Goal: Task Accomplishment & Management: Manage account settings

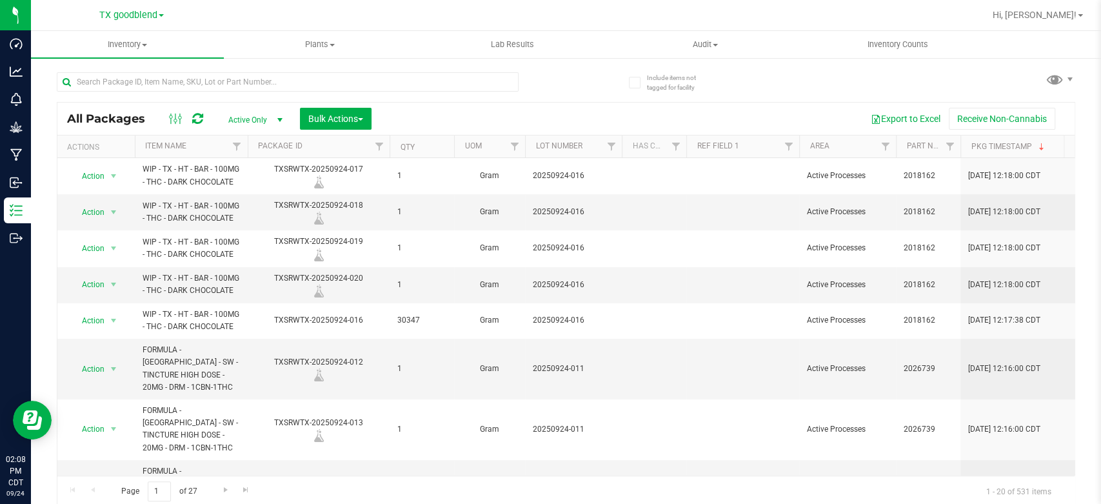
scroll to position [221, 0]
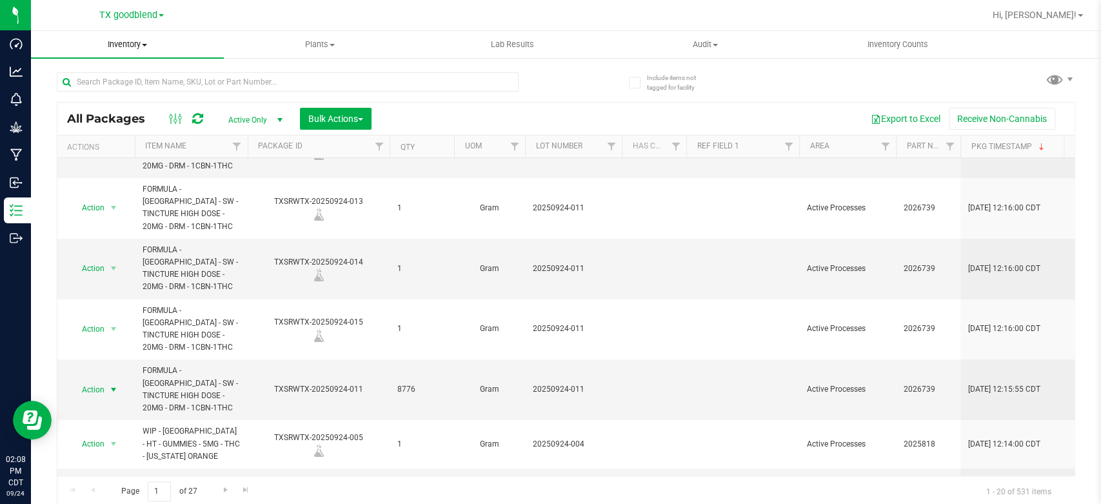
click at [122, 45] on span "Inventory" at bounding box center [127, 45] width 193 height 12
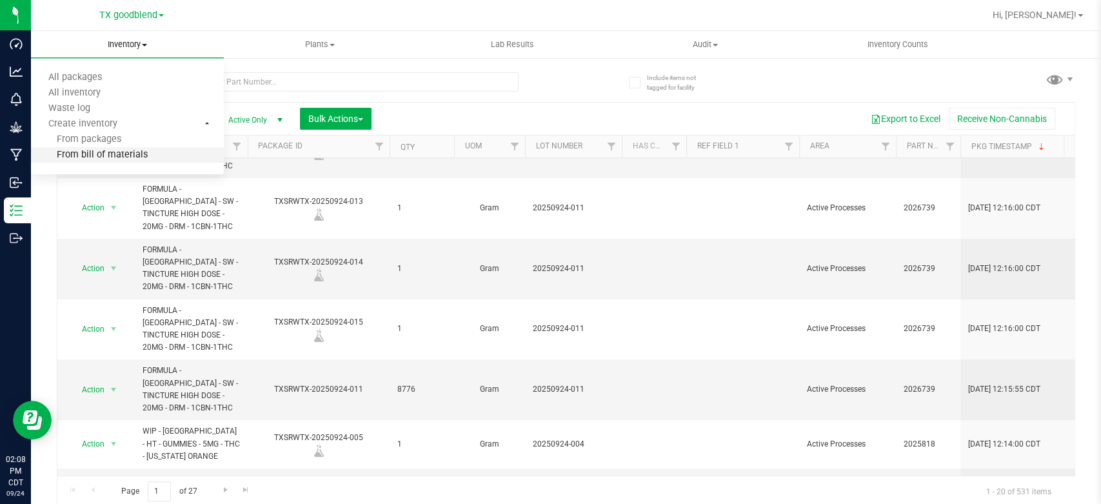
click at [73, 153] on span "From bill of materials" at bounding box center [89, 155] width 117 height 11
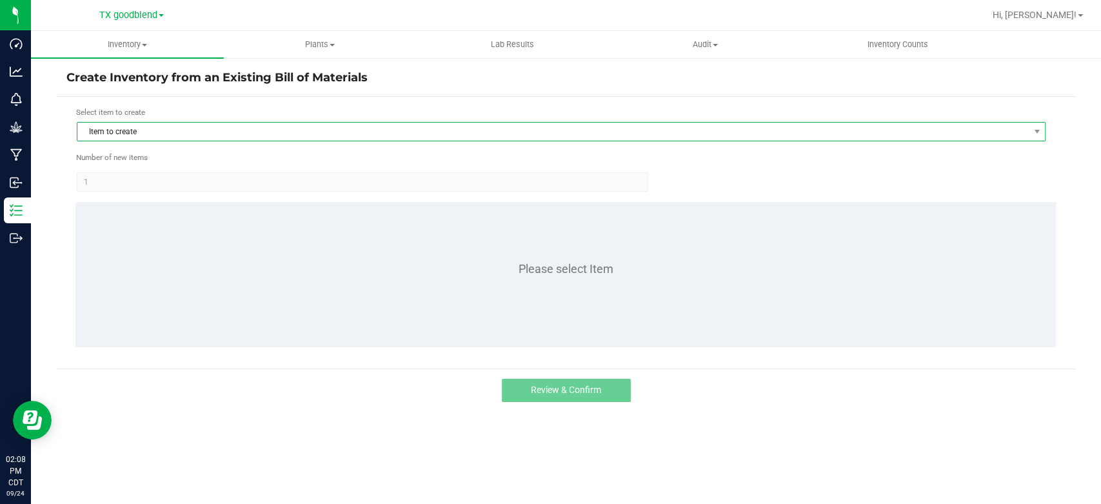
click at [281, 139] on span "Item to create" at bounding box center [552, 132] width 951 height 18
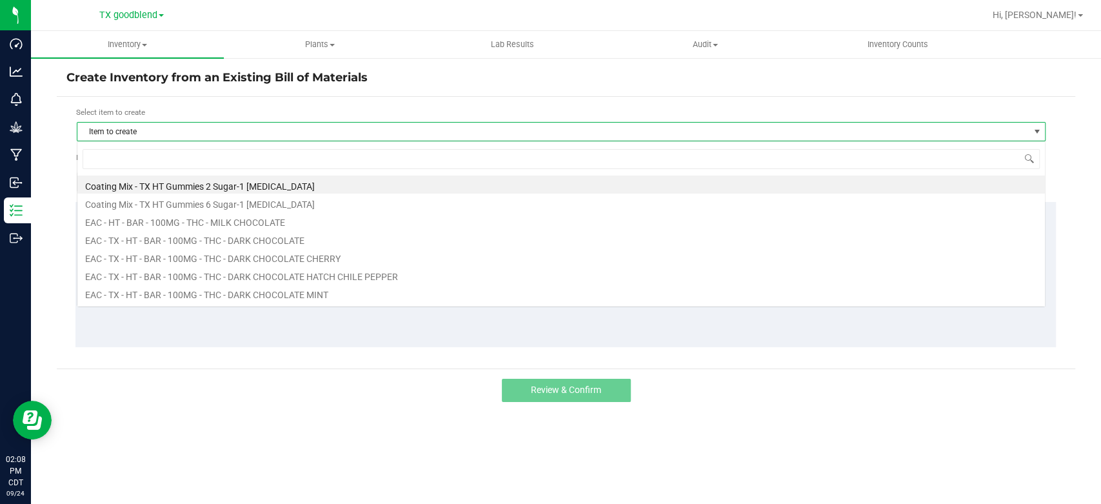
scroll to position [19, 968]
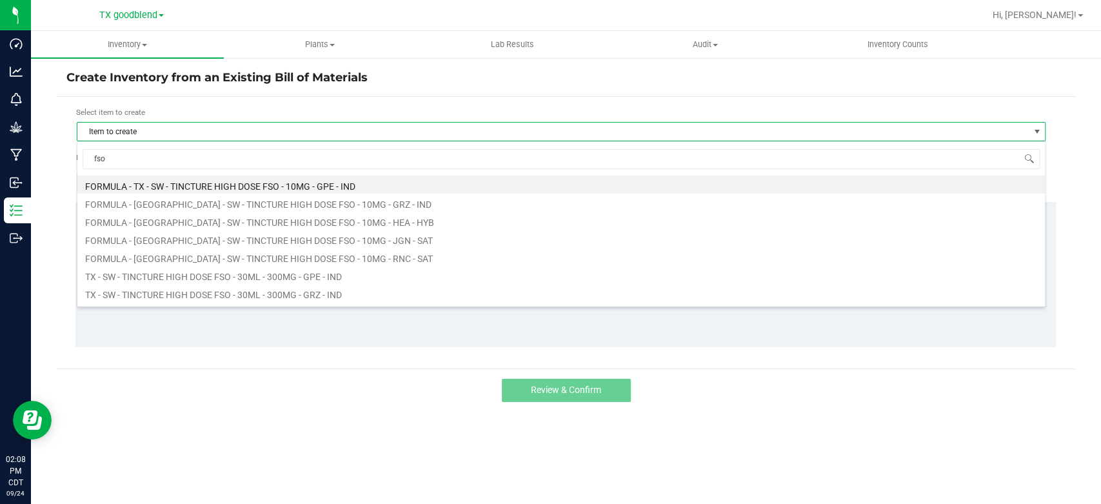
type input "fso"
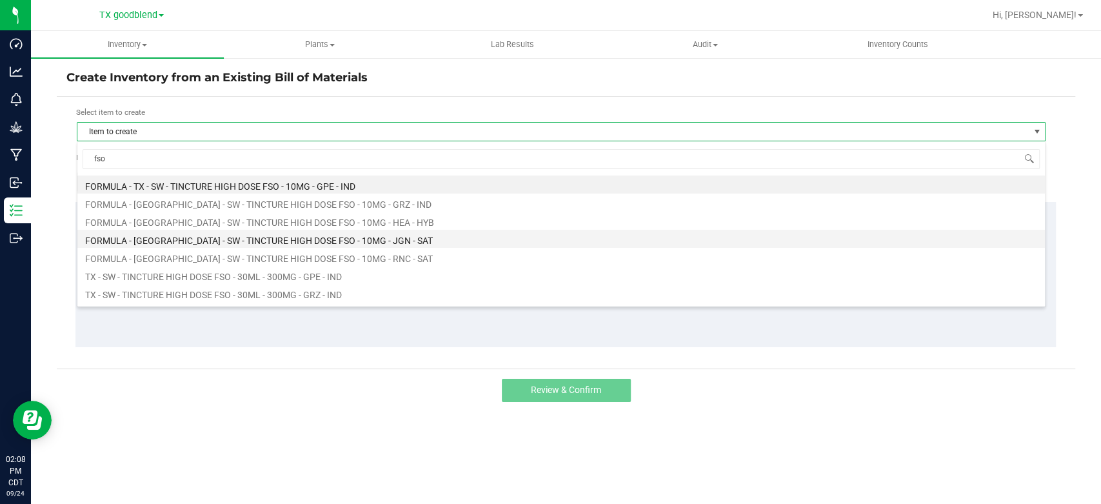
scroll to position [52, 0]
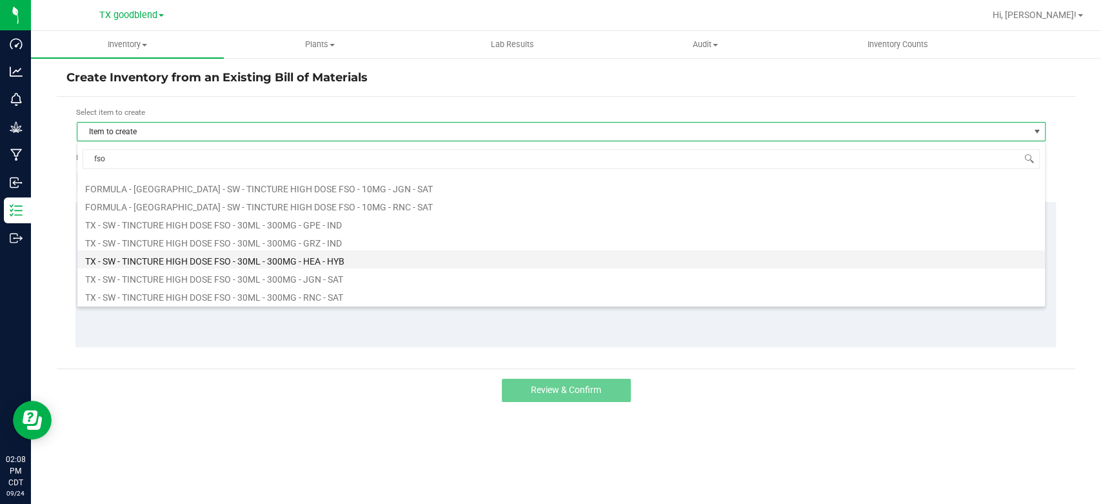
click at [276, 263] on li "TX - SW - TINCTURE HIGH DOSE FSO - 30ML - 300MG - HEA - HYB" at bounding box center [560, 259] width 967 height 18
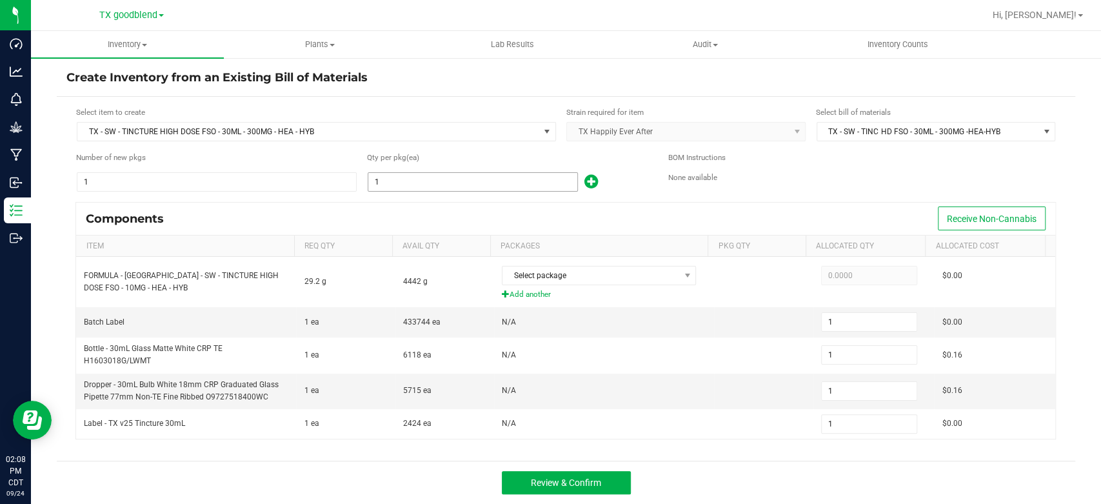
click at [392, 180] on input "1" at bounding box center [472, 182] width 209 height 18
type input "13"
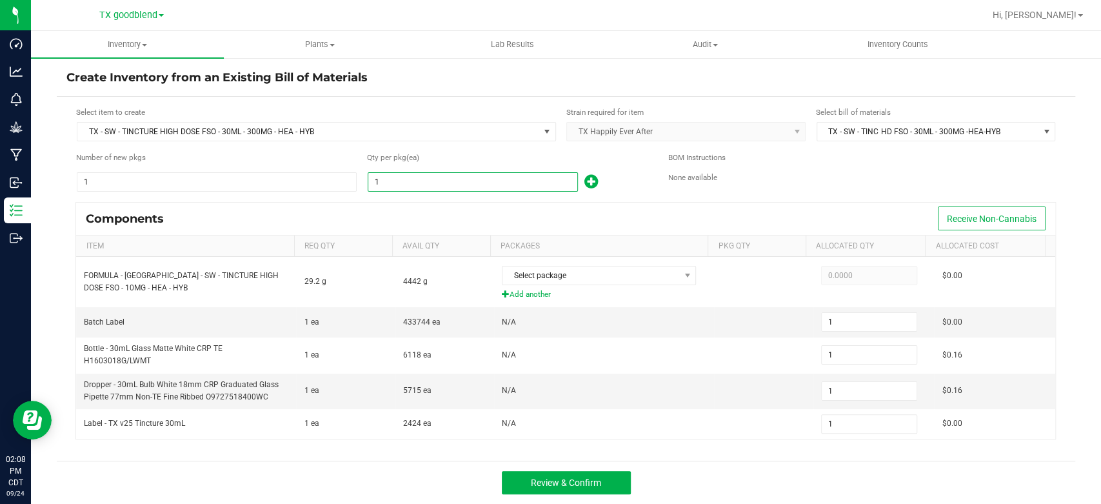
type input "13"
type input "139"
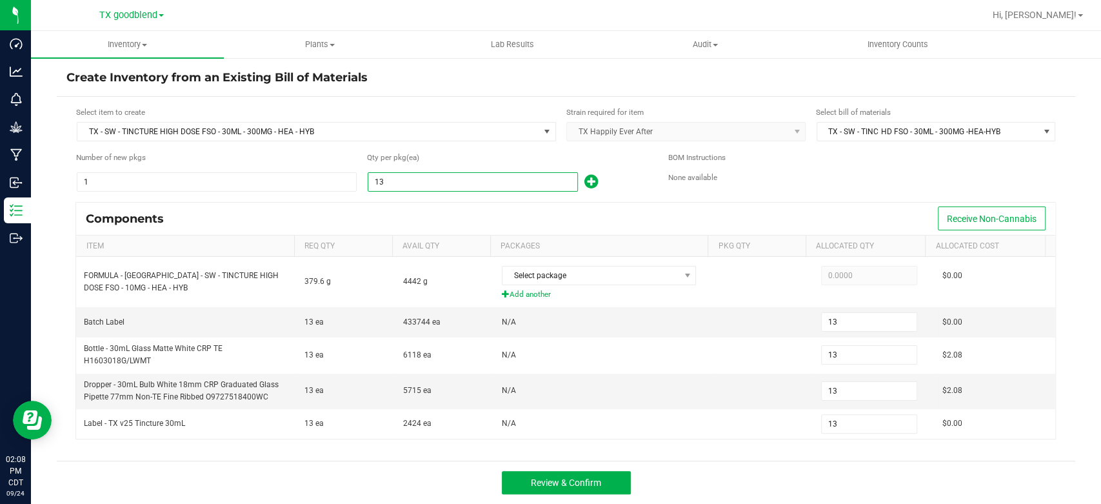
type input "139"
click at [455, 200] on form "Select item to create TX - SW - TINCTURE HIGH DOSE FSO - 30ML - 300MG - HEA - H…" at bounding box center [565, 278] width 999 height 344
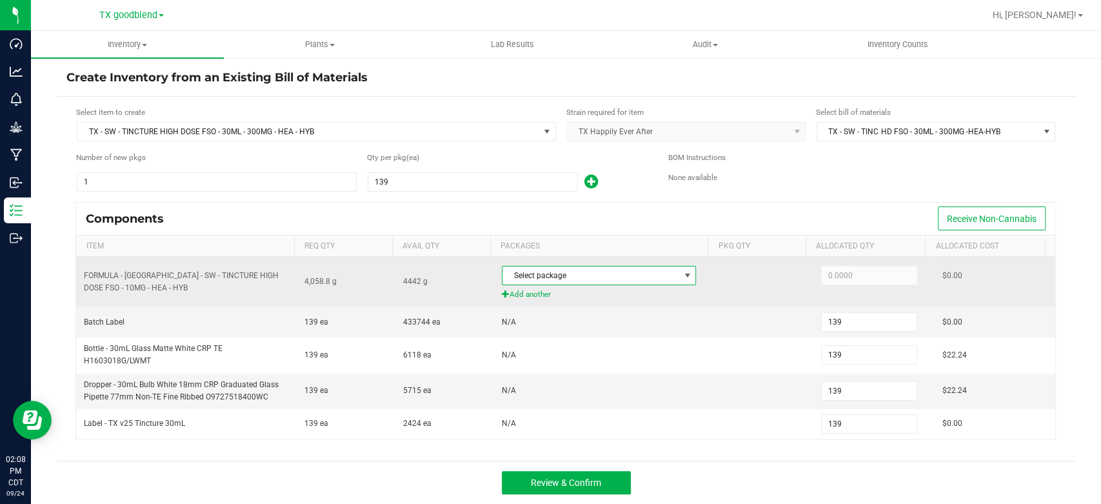
click at [551, 271] on span "Select package" at bounding box center [590, 275] width 177 height 18
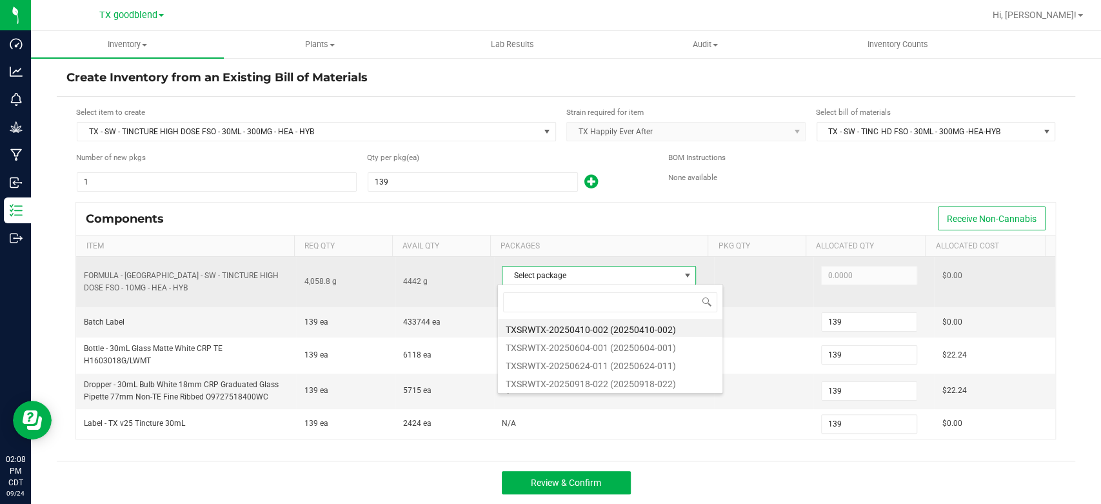
scroll to position [19, 191]
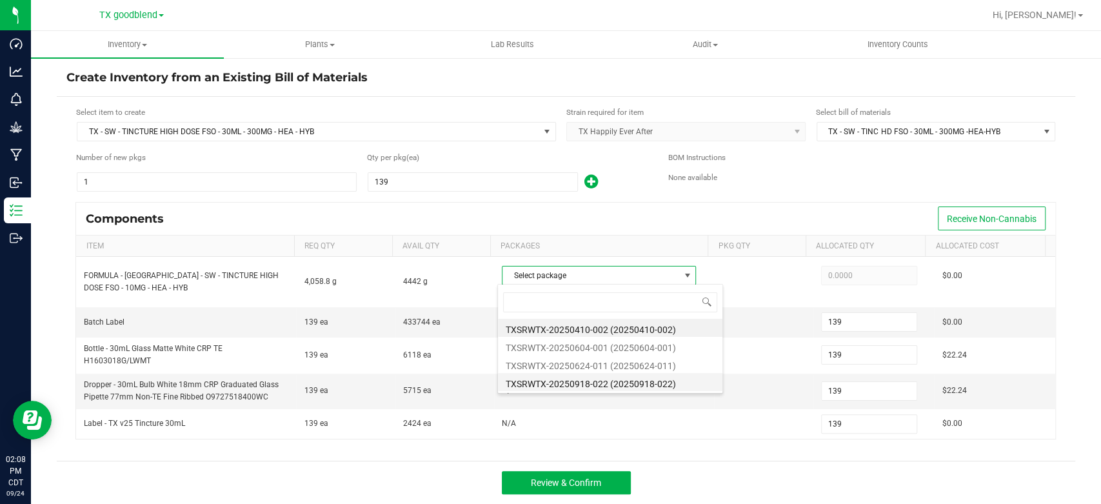
click at [573, 381] on li "TXSRWTX-20250918-022 (20250918-022)" at bounding box center [610, 382] width 224 height 18
type input "4,058.8000"
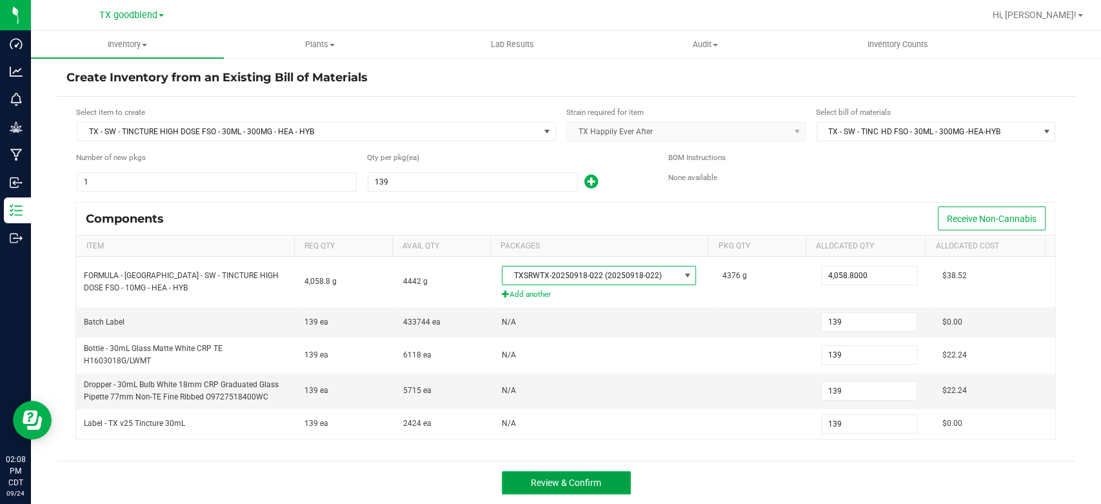
click at [564, 477] on span "Review & Confirm" at bounding box center [566, 482] width 70 height 10
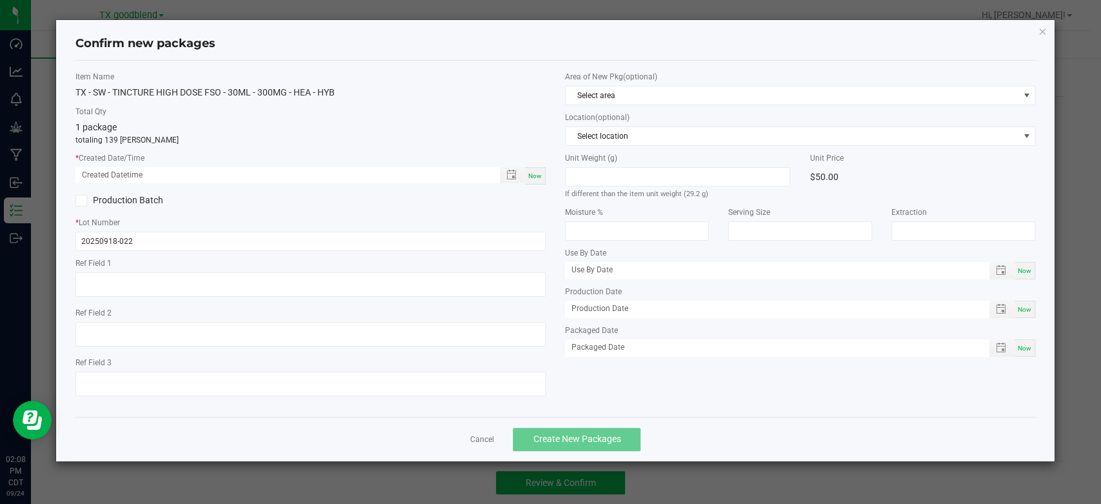
click at [537, 177] on span "Now" at bounding box center [535, 175] width 14 height 7
type input "[DATE] 02:08 PM"
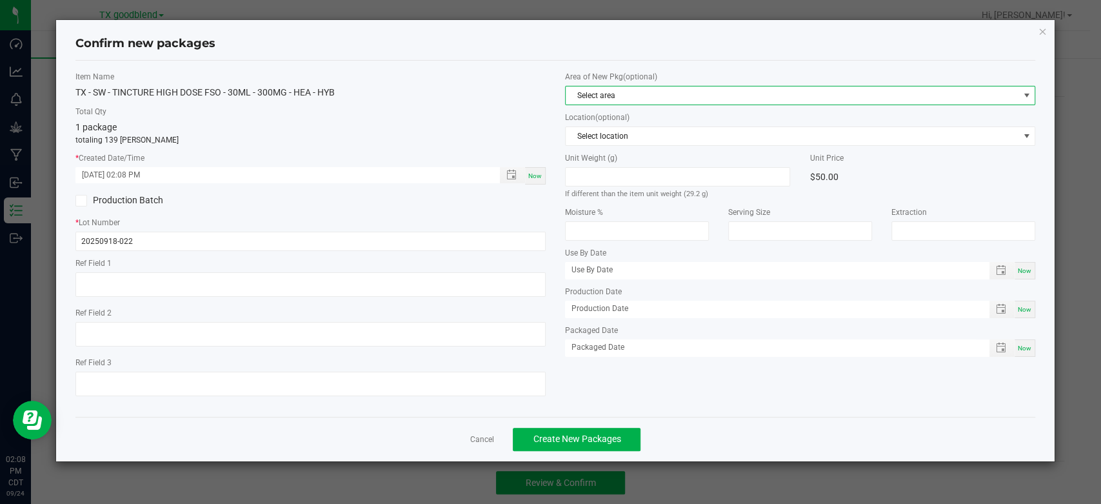
click at [625, 97] on span "Select area" at bounding box center [791, 95] width 453 height 18
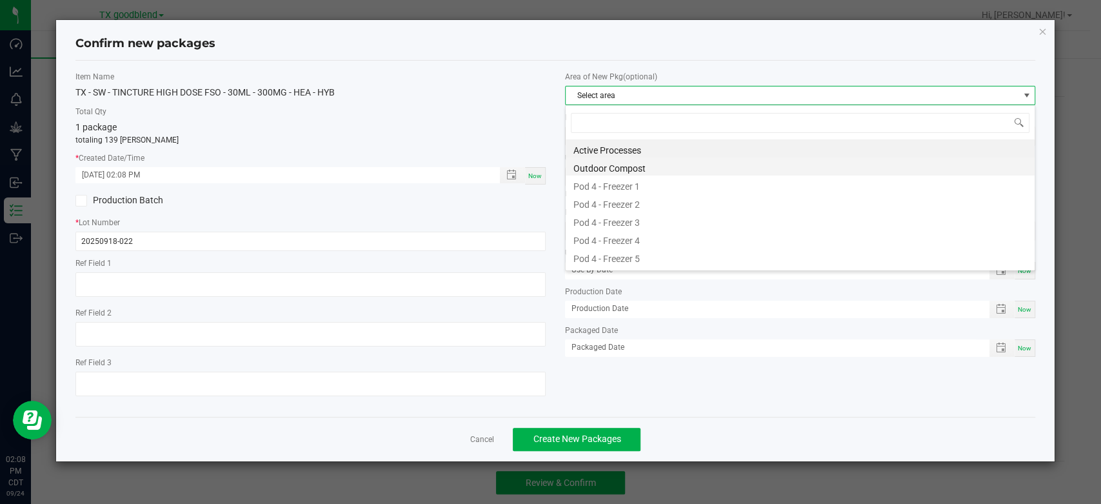
scroll to position [19, 469]
click at [629, 144] on li "Active Processes" at bounding box center [799, 148] width 469 height 18
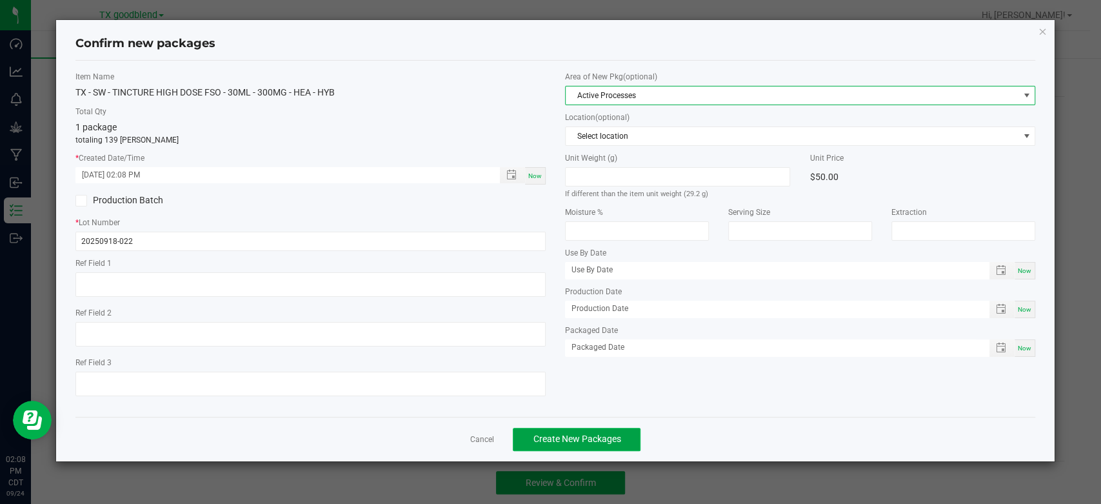
click at [567, 433] on span "Create New Packages" at bounding box center [577, 438] width 88 height 10
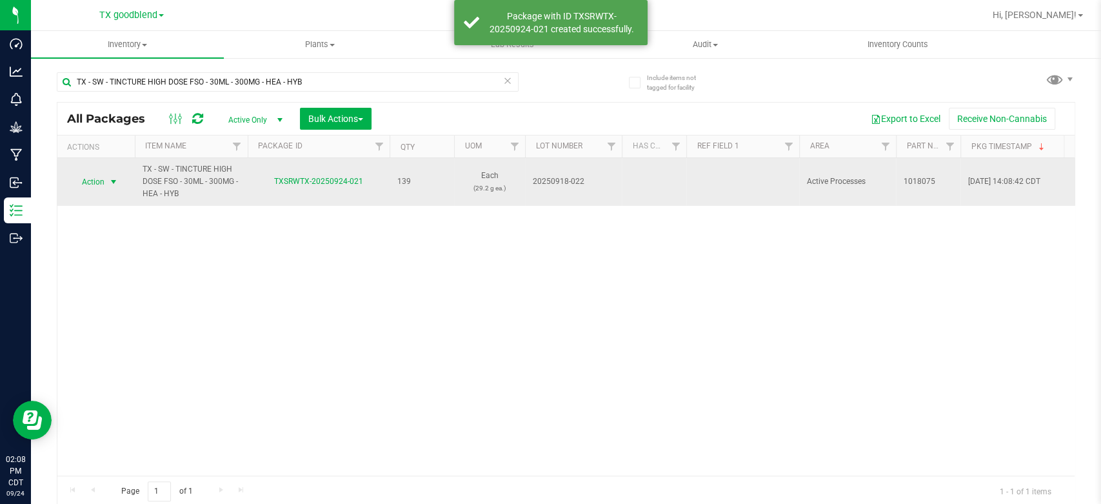
click at [88, 182] on span "Action" at bounding box center [87, 182] width 35 height 18
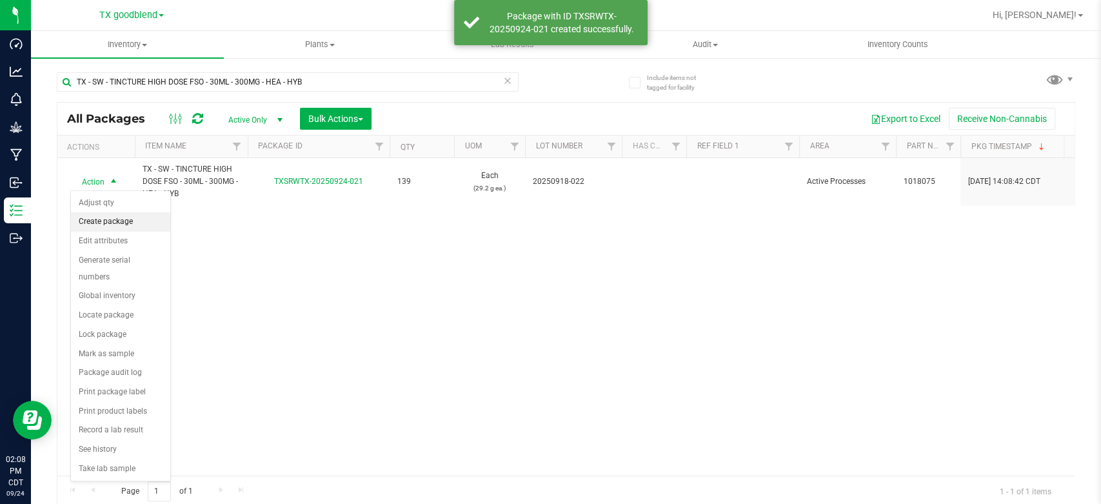
click at [90, 224] on li "Create package" at bounding box center [120, 221] width 99 height 19
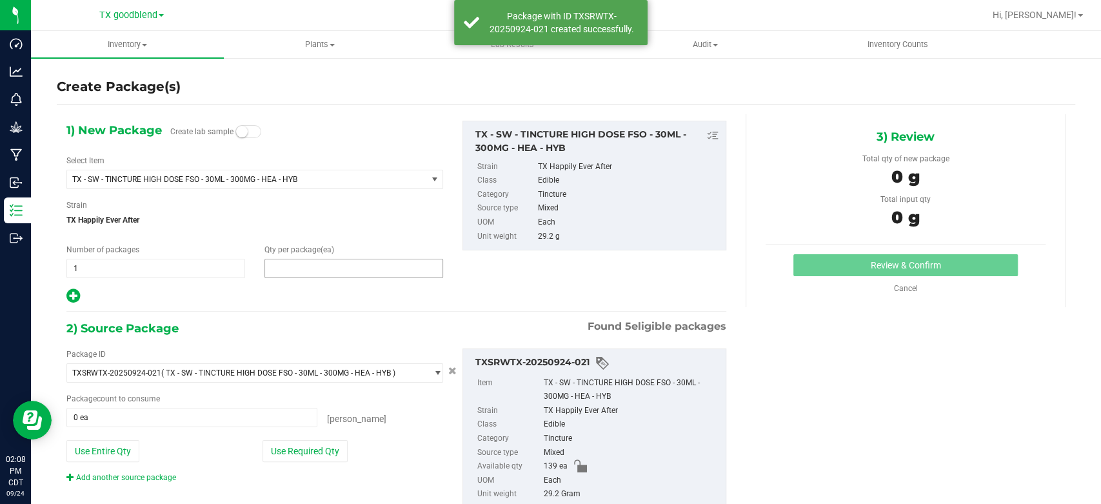
click at [298, 271] on span at bounding box center [353, 268] width 179 height 19
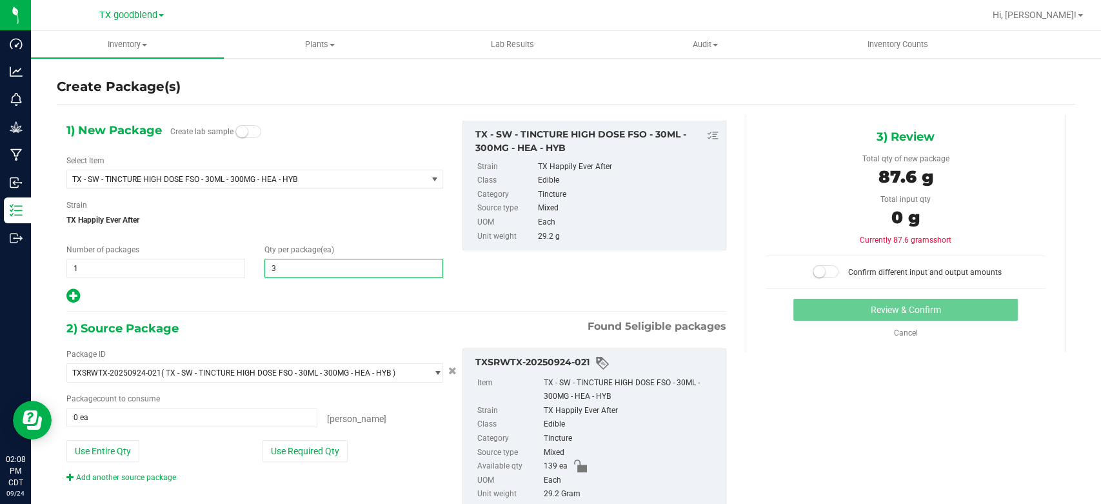
type input "30"
click at [159, 267] on span "1 1" at bounding box center [155, 268] width 179 height 19
type input "10"
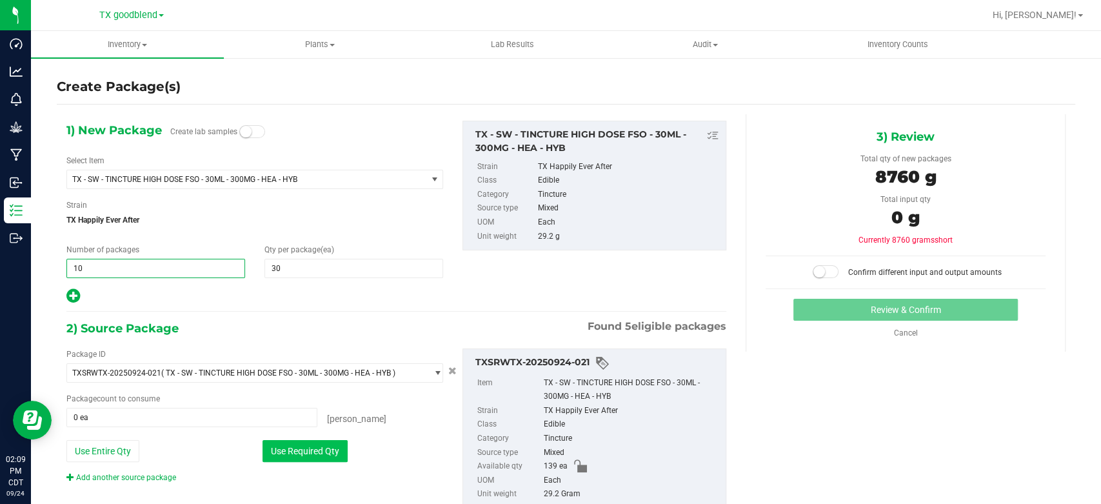
type input "10"
click at [308, 441] on button "Use Required Qty" at bounding box center [304, 451] width 85 height 22
type input "139 ea"
click at [138, 264] on span "10 10" at bounding box center [155, 268] width 179 height 19
type input "1"
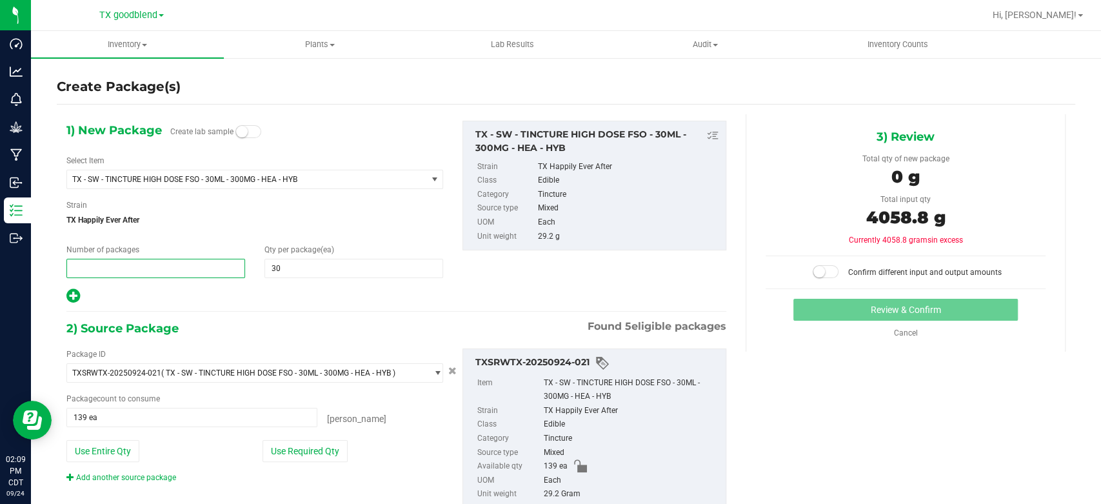
type input "4"
click at [309, 451] on button "Use Required Qty" at bounding box center [304, 451] width 85 height 22
type input "120 ea"
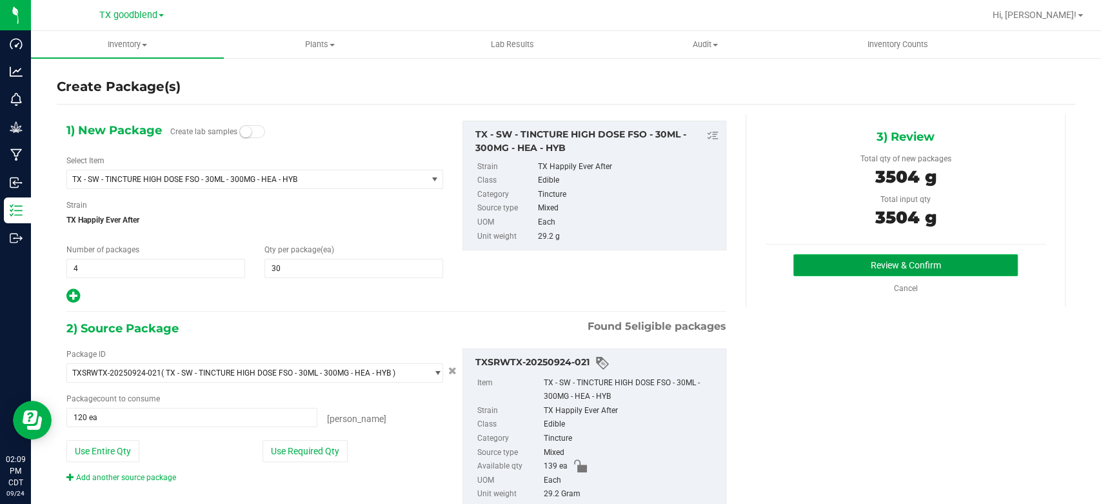
click at [827, 260] on button "Review & Confirm" at bounding box center [905, 265] width 224 height 22
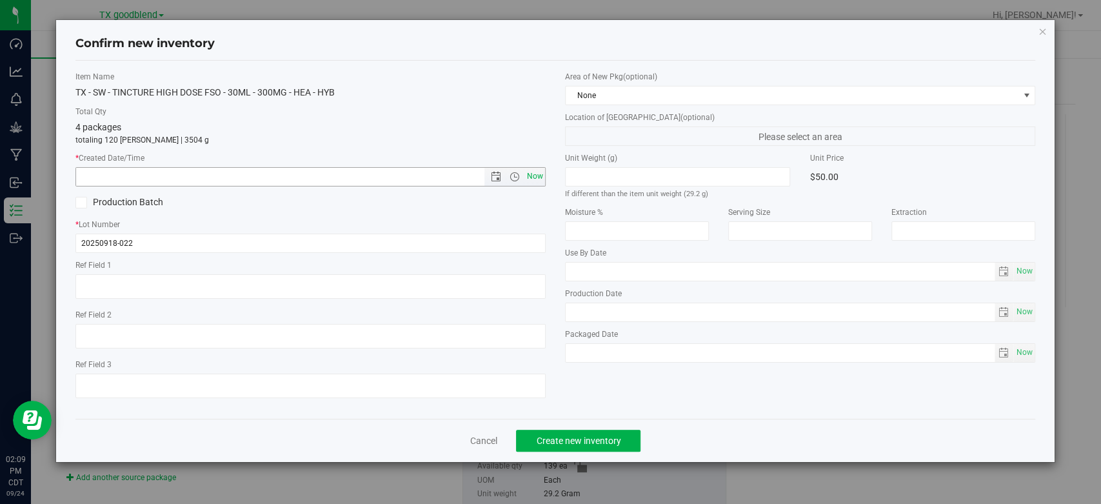
click at [538, 179] on span "Now" at bounding box center [535, 176] width 22 height 19
type input "[DATE] 2:09 PM"
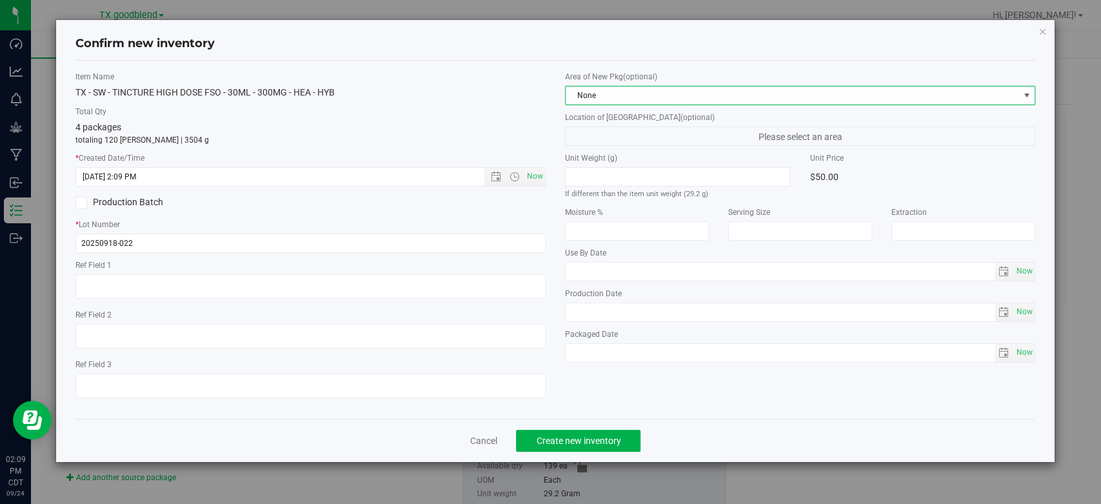
click at [612, 93] on span "None" at bounding box center [791, 95] width 453 height 18
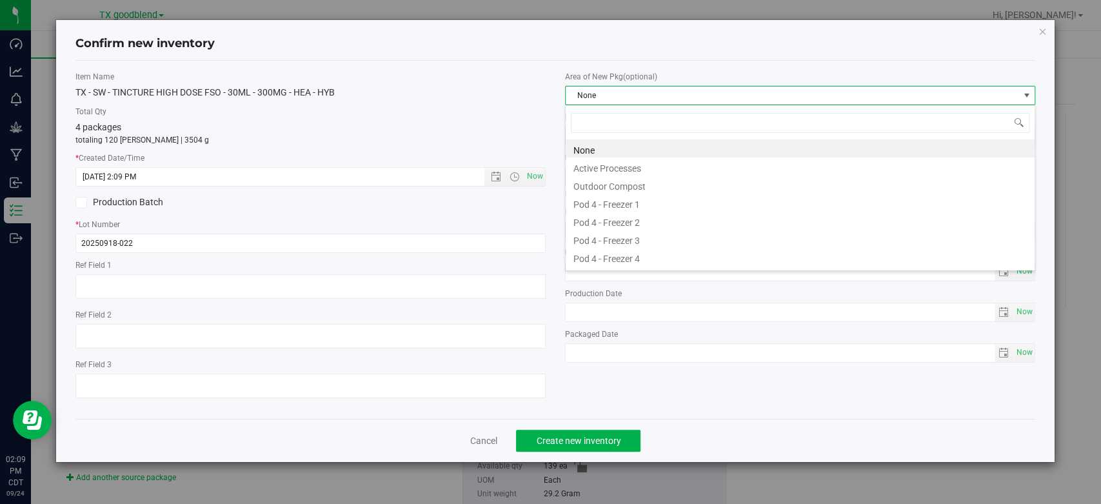
scroll to position [19, 469]
click at [596, 164] on li "Active Processes" at bounding box center [799, 166] width 469 height 18
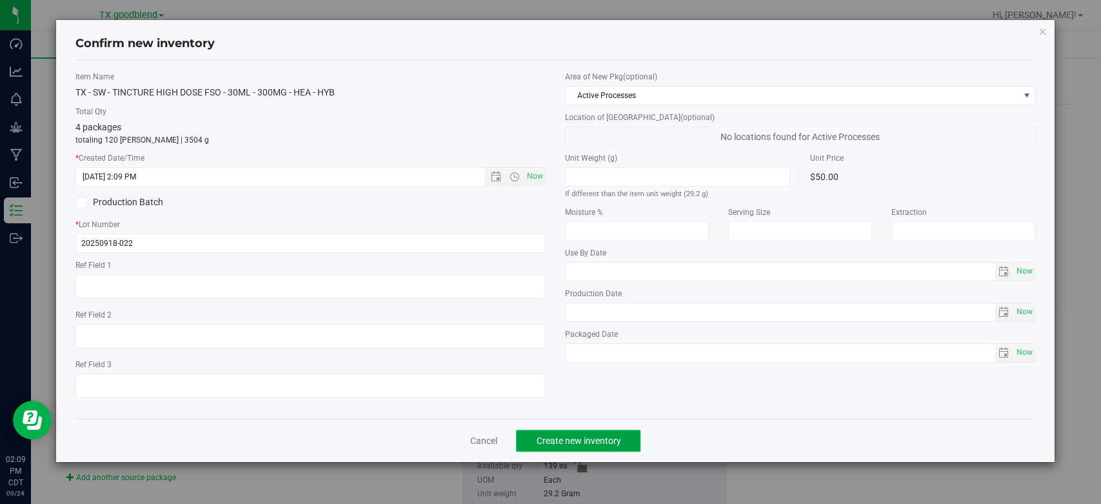
click at [550, 438] on span "Create new inventory" at bounding box center [578, 440] width 84 height 10
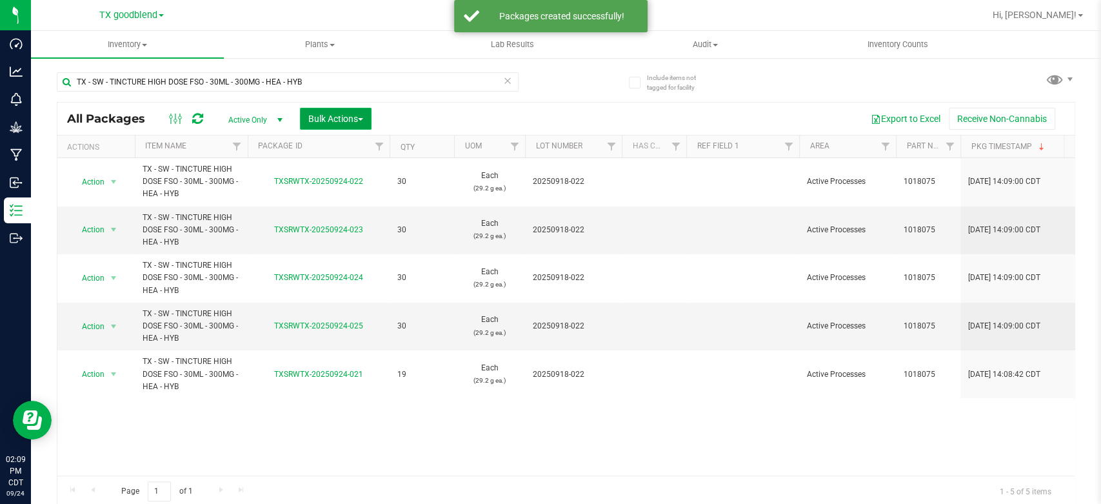
click at [331, 115] on span "Bulk Actions" at bounding box center [335, 118] width 55 height 10
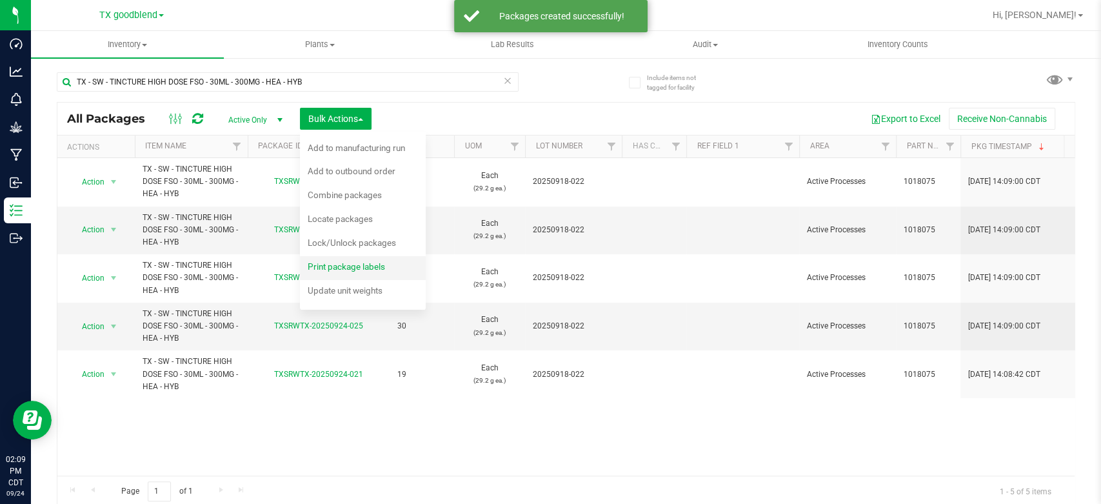
click at [330, 267] on span "Print package labels" at bounding box center [346, 266] width 77 height 10
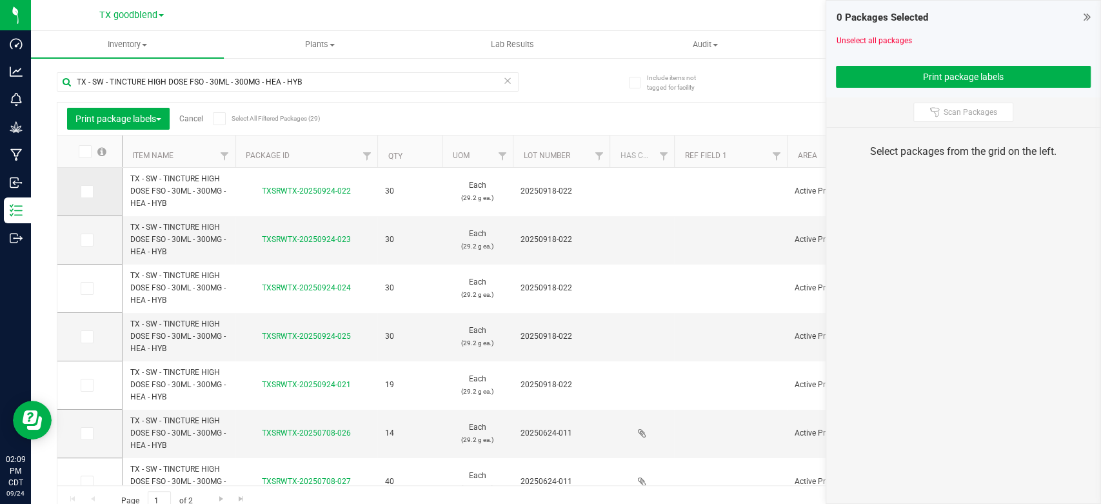
click at [84, 191] on icon at bounding box center [86, 191] width 8 height 0
click at [0, 0] on input "checkbox" at bounding box center [0, 0] width 0 height 0
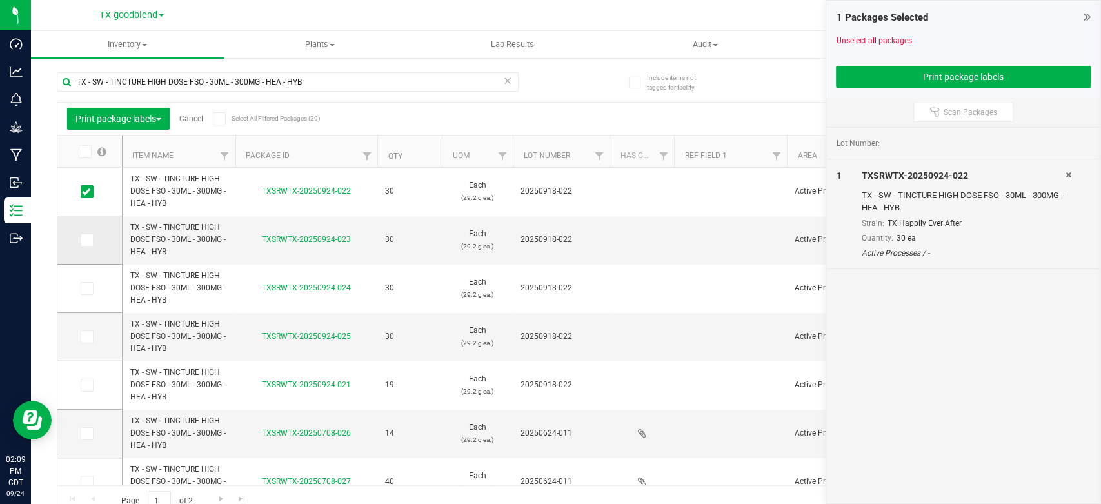
click at [88, 240] on icon at bounding box center [86, 240] width 8 height 0
click at [0, 0] on input "checkbox" at bounding box center [0, 0] width 0 height 0
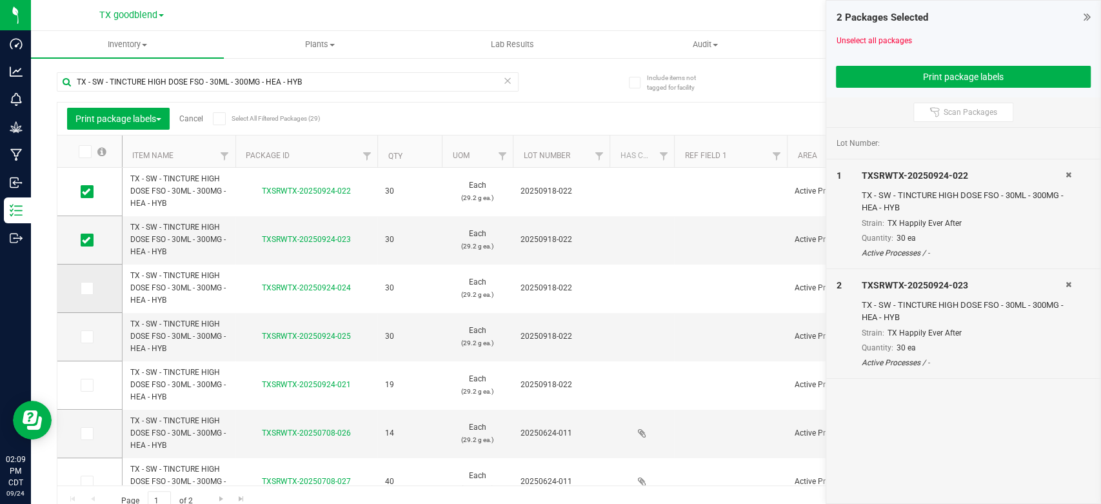
click at [86, 293] on span at bounding box center [87, 288] width 13 height 13
click at [0, 0] on input "checkbox" at bounding box center [0, 0] width 0 height 0
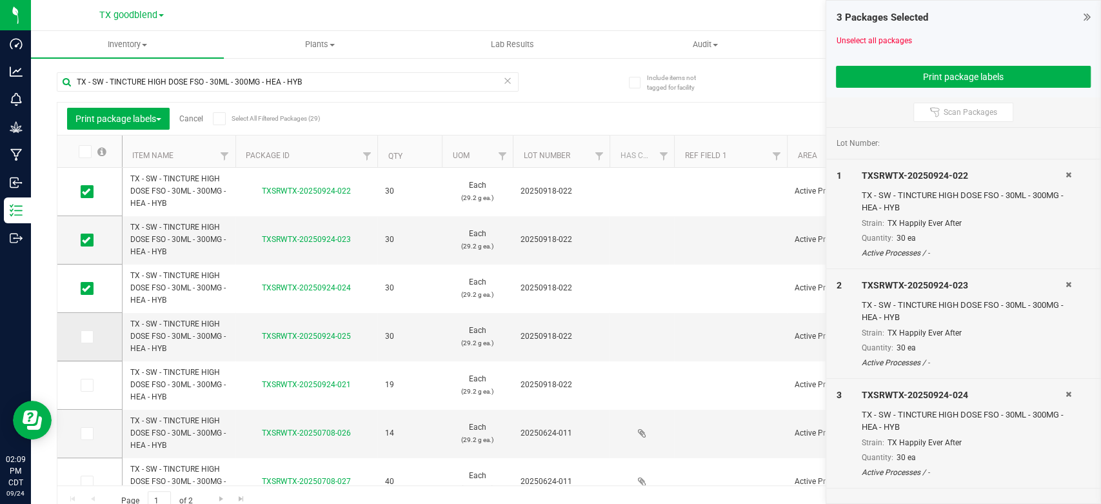
click at [83, 337] on icon at bounding box center [86, 337] width 8 height 0
click at [0, 0] on input "checkbox" at bounding box center [0, 0] width 0 height 0
click at [85, 385] on icon at bounding box center [86, 385] width 8 height 0
click at [0, 0] on input "checkbox" at bounding box center [0, 0] width 0 height 0
click at [876, 76] on button "Print package labels" at bounding box center [963, 77] width 255 height 22
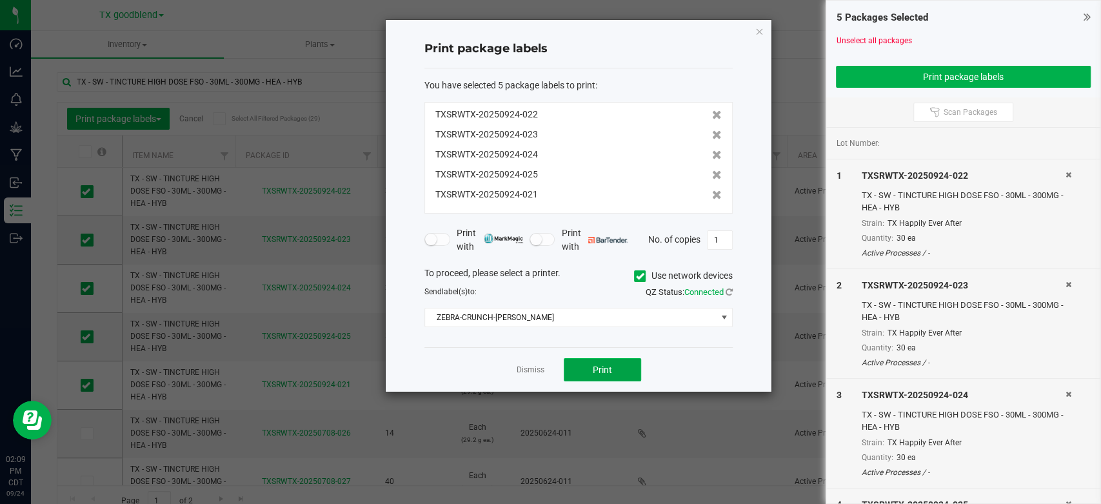
click at [578, 370] on button "Print" at bounding box center [602, 369] width 77 height 23
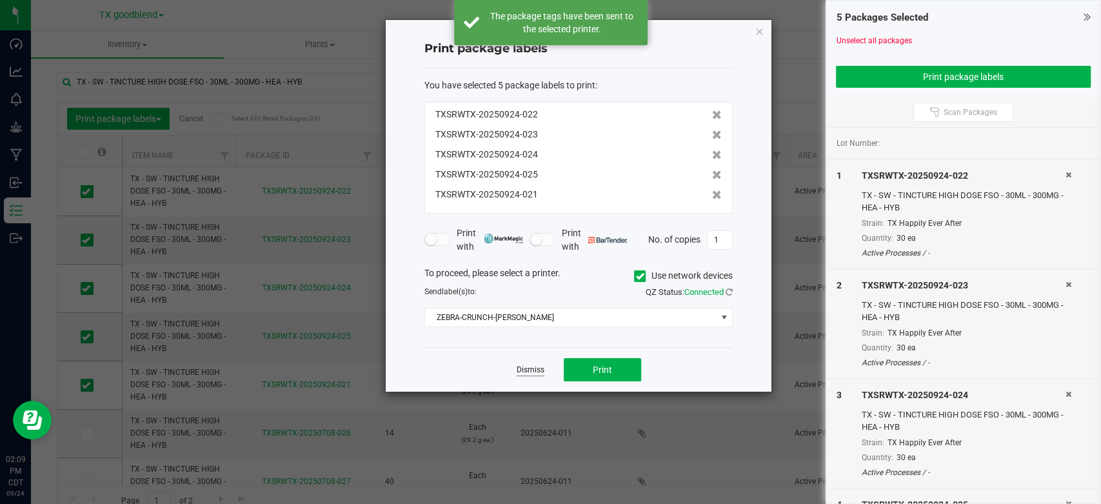
click at [539, 370] on link "Dismiss" at bounding box center [530, 369] width 28 height 11
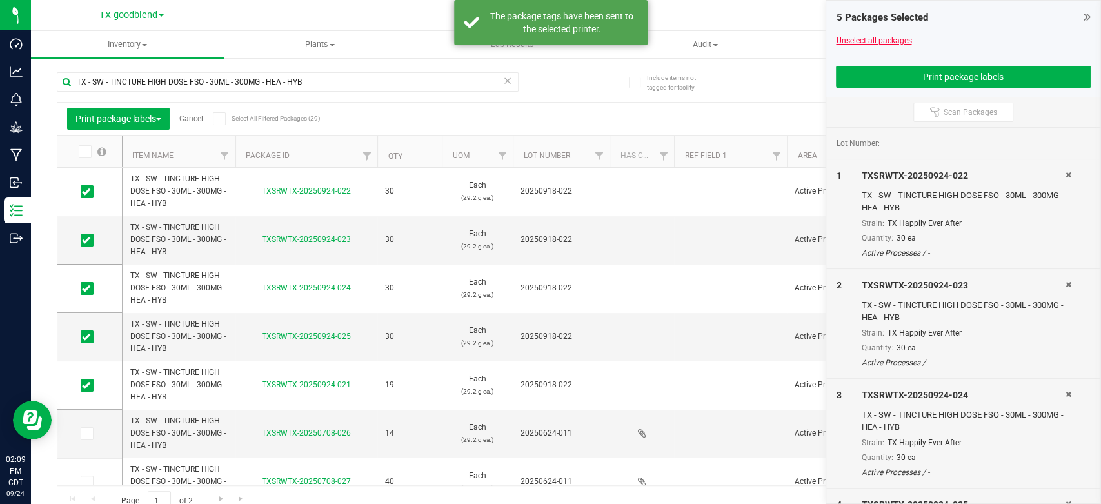
click at [855, 39] on link "Unselect all packages" at bounding box center [873, 40] width 75 height 9
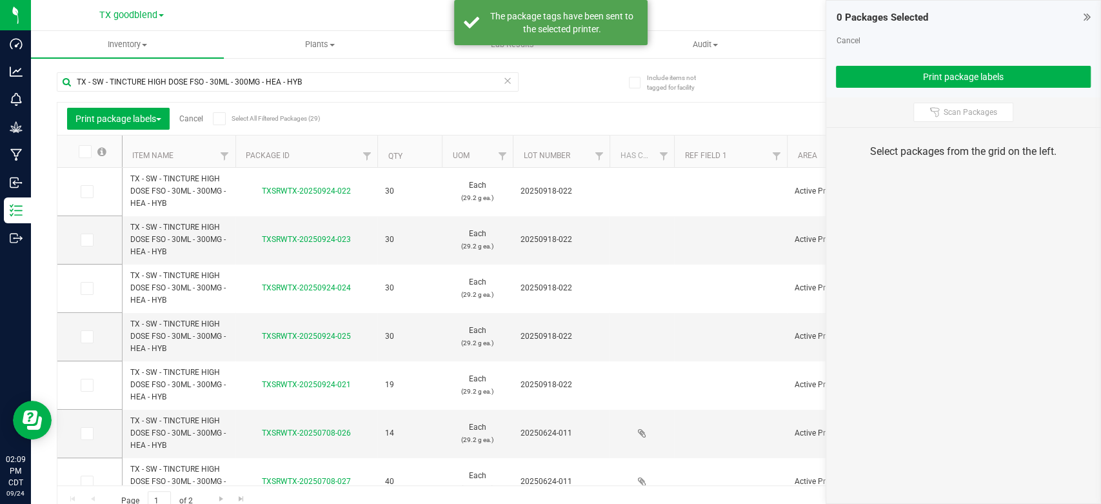
click at [855, 39] on link "Cancel" at bounding box center [848, 40] width 24 height 9
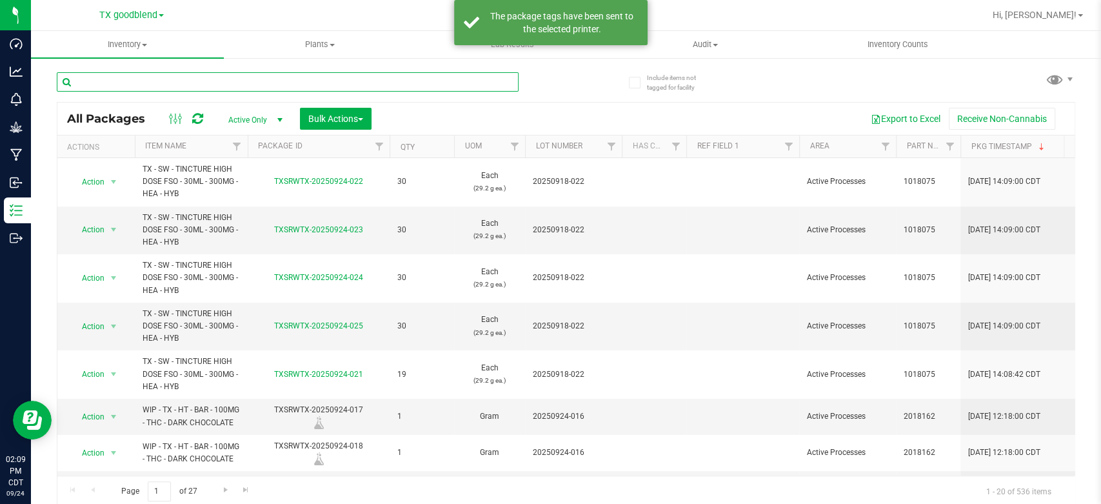
click at [222, 83] on input "text" at bounding box center [288, 81] width 462 height 19
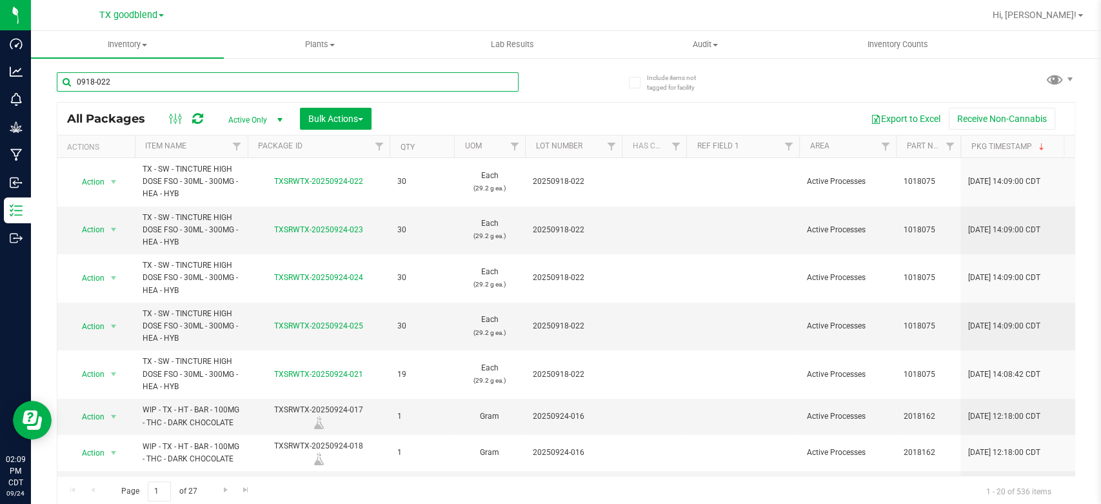
type input "0918-022"
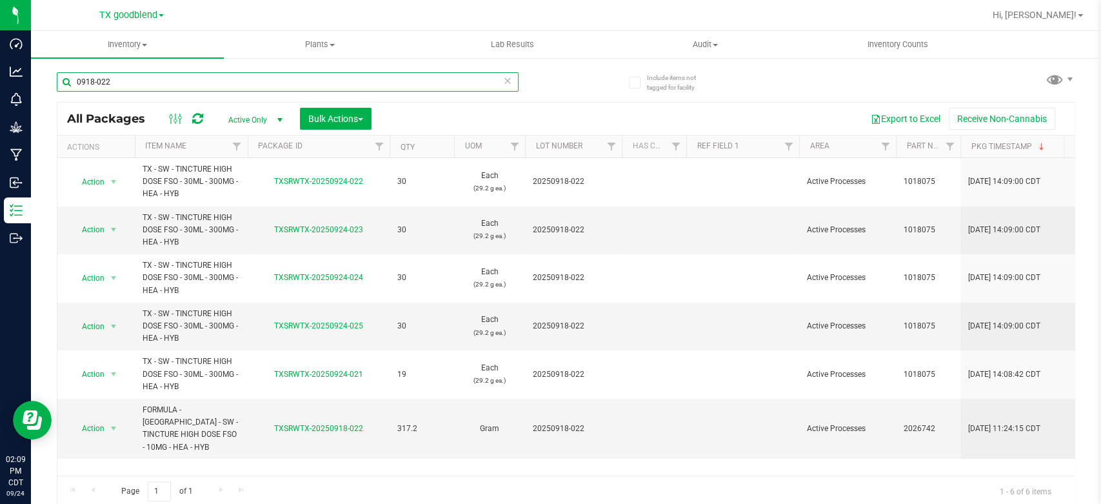
scroll to position [3, 0]
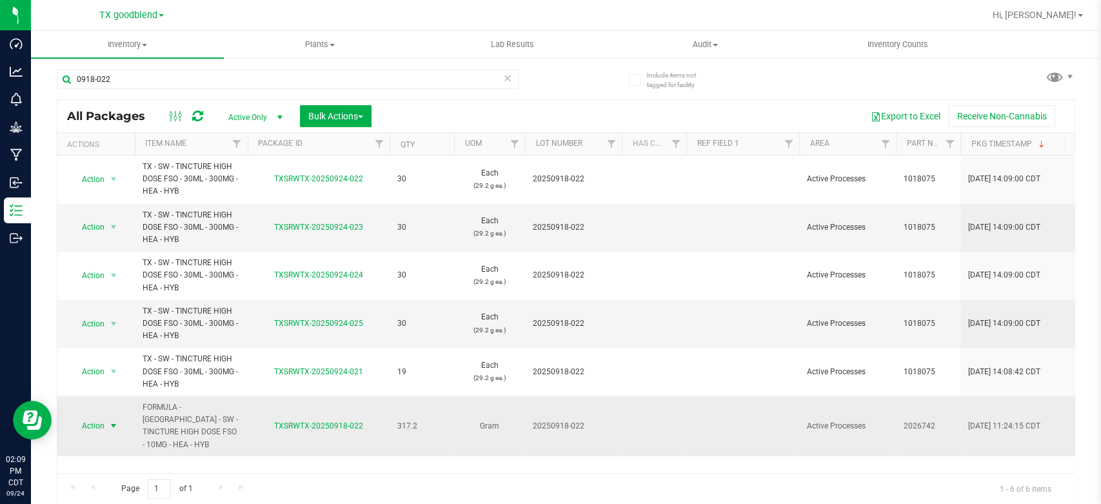
click at [101, 417] on span "Action" at bounding box center [87, 426] width 35 height 18
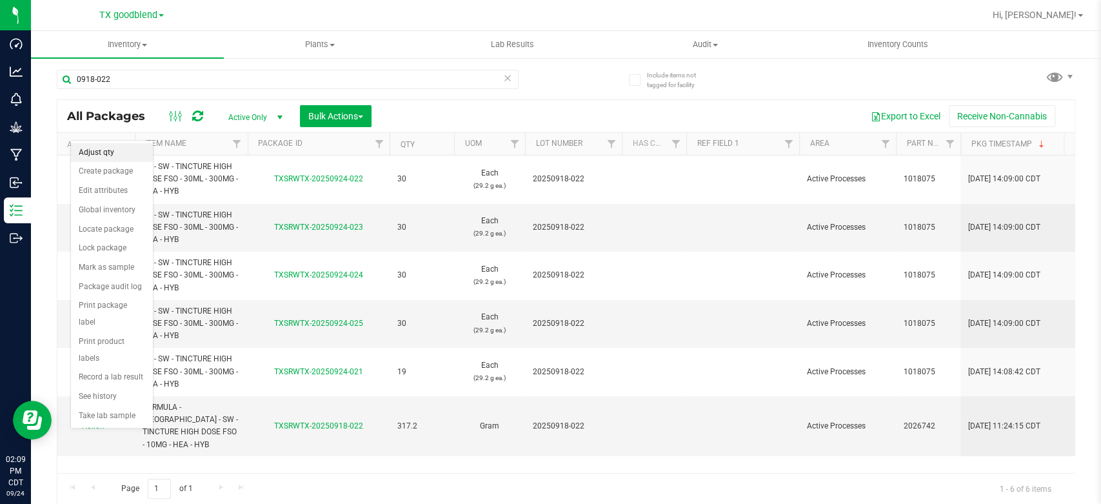
click at [99, 153] on li "Adjust qty" at bounding box center [112, 152] width 82 height 19
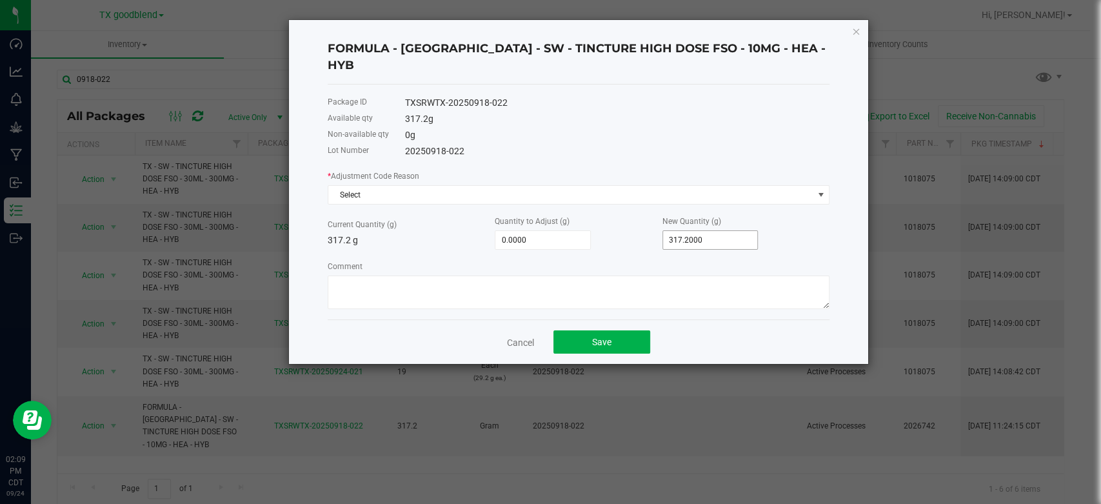
type input "317.2"
click at [722, 231] on input "317.2" at bounding box center [710, 240] width 95 height 18
drag, startPoint x: 722, startPoint y: 222, endPoint x: 711, endPoint y: 222, distance: 11.6
click at [711, 231] on input "317.2" at bounding box center [710, 240] width 95 height 18
type input "-315.2000"
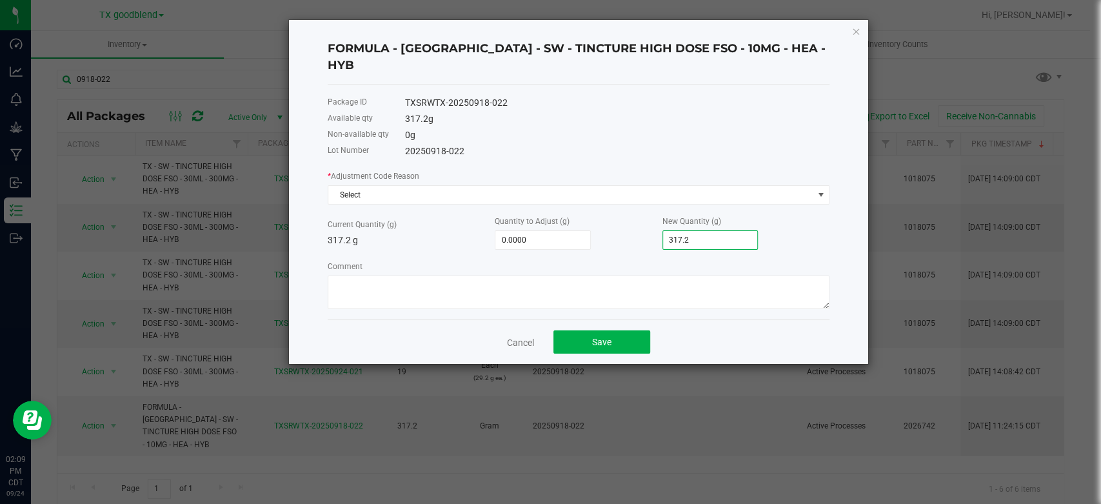
type input "2"
type input "-290.2000"
type input "27.0000"
click at [545, 186] on span "Select" at bounding box center [570, 195] width 484 height 18
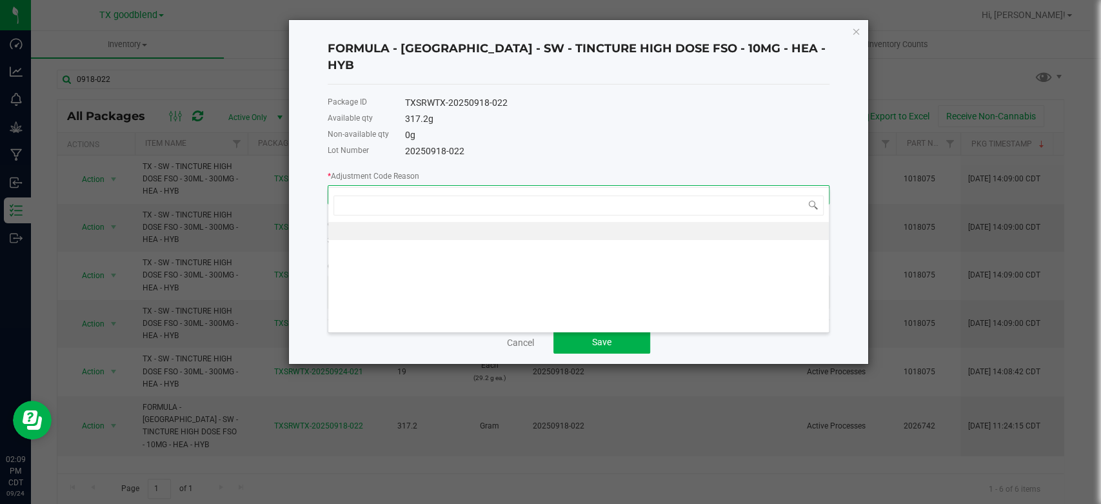
scroll to position [19, 501]
click at [527, 226] on li at bounding box center [578, 231] width 500 height 18
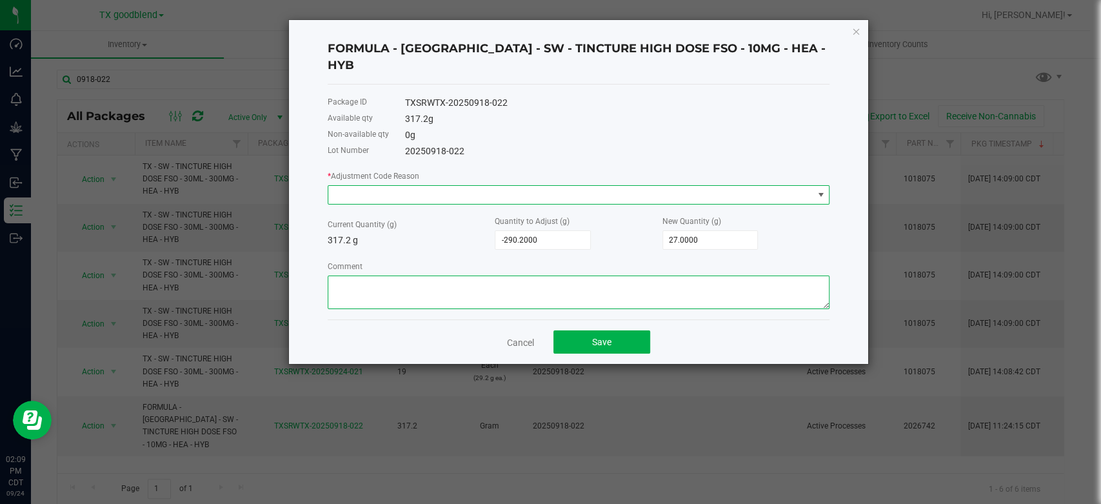
click at [490, 276] on textarea "Comment" at bounding box center [579, 292] width 502 height 34
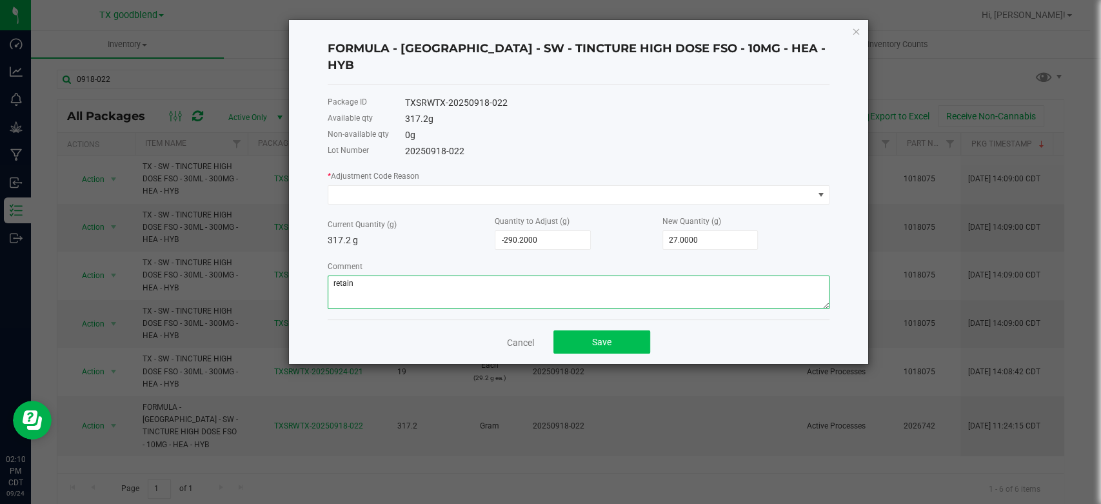
type textarea "retain"
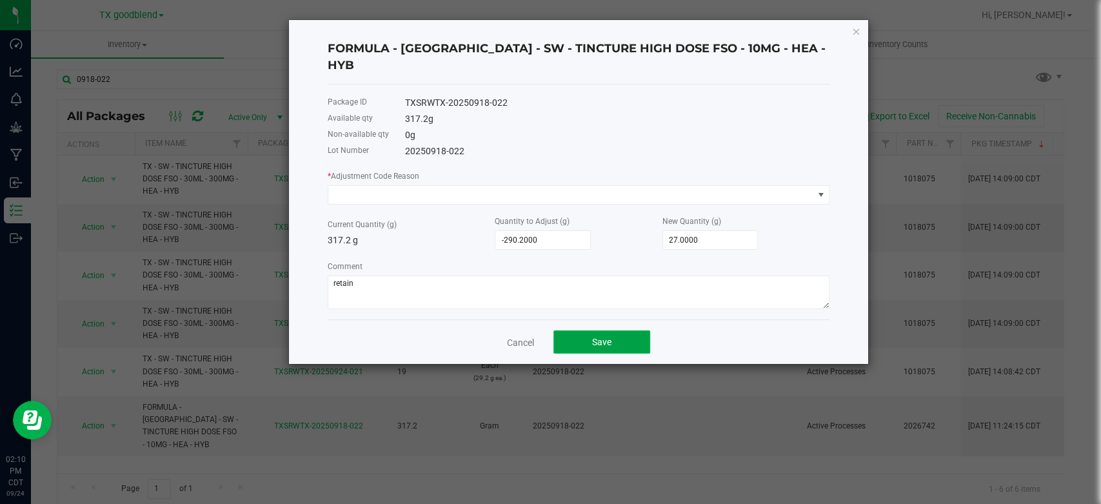
click at [594, 337] on span "Save" at bounding box center [601, 342] width 19 height 10
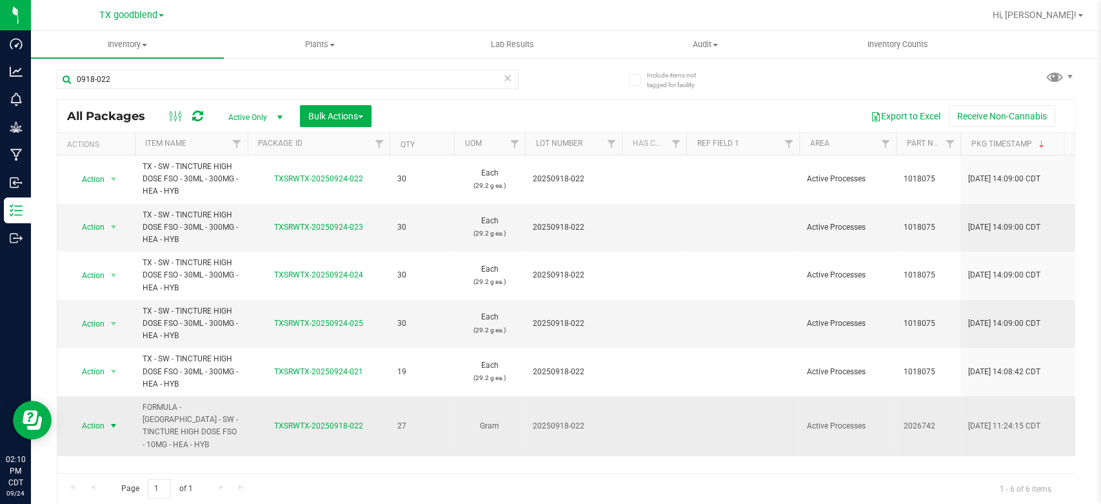
click at [95, 419] on span "Action" at bounding box center [87, 426] width 35 height 18
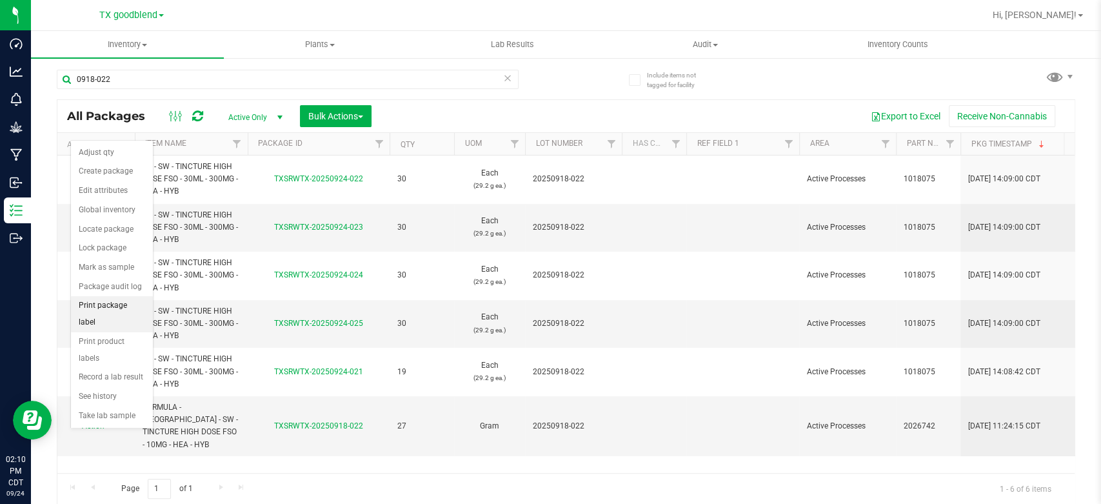
click at [123, 309] on li "Print package label" at bounding box center [112, 313] width 82 height 35
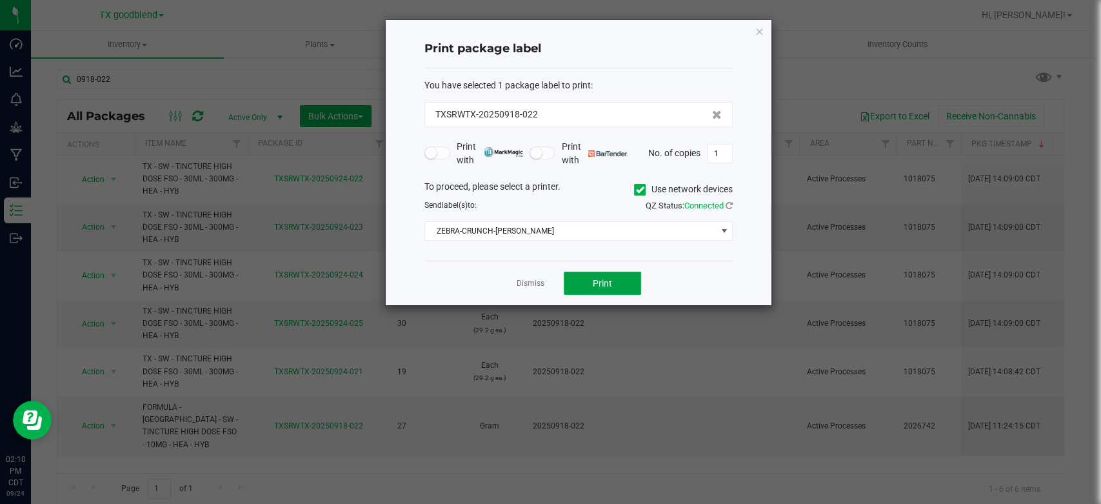
click at [619, 288] on button "Print" at bounding box center [602, 282] width 77 height 23
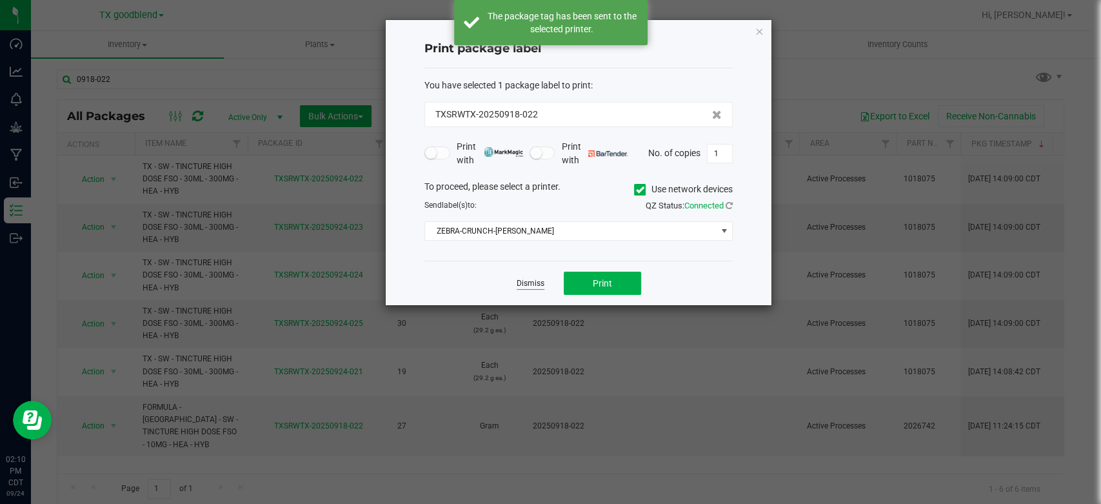
click at [521, 279] on link "Dismiss" at bounding box center [530, 283] width 28 height 11
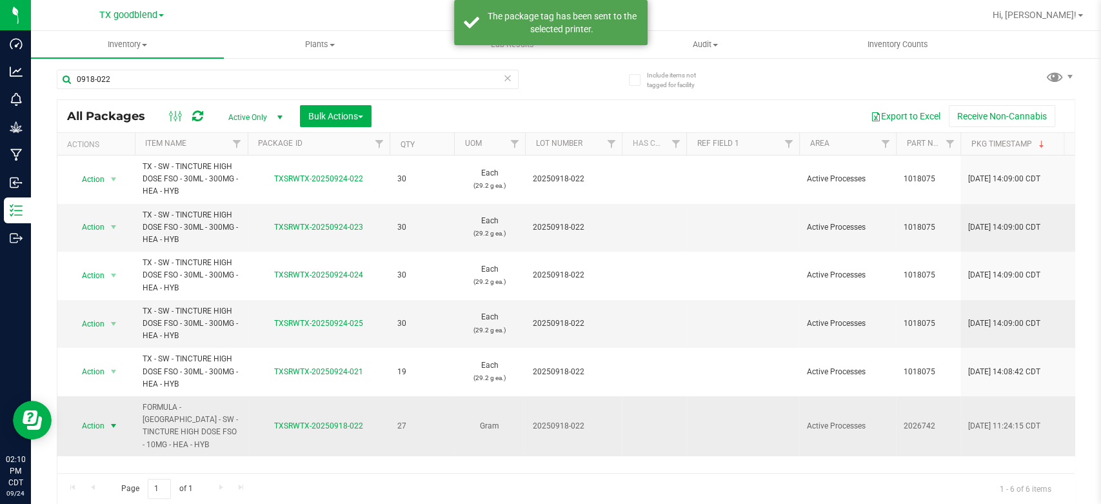
click at [88, 420] on span "Action" at bounding box center [87, 426] width 35 height 18
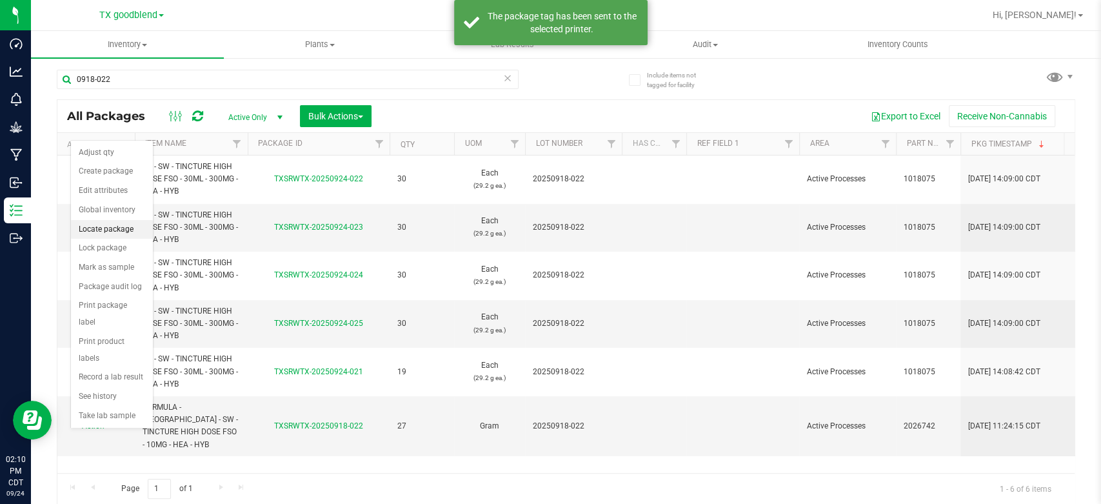
click at [114, 221] on li "Locate package" at bounding box center [112, 229] width 82 height 19
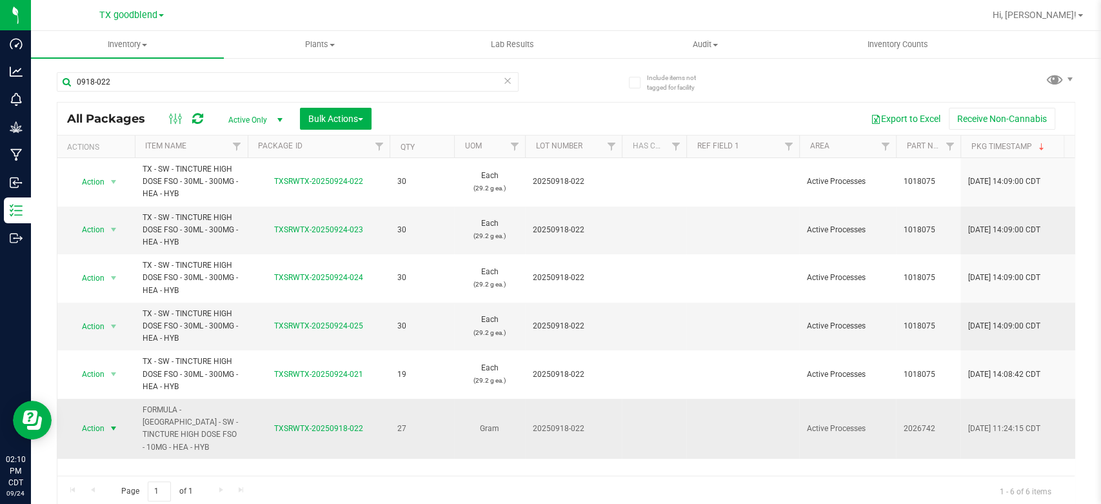
click at [99, 427] on span "Action" at bounding box center [87, 428] width 35 height 18
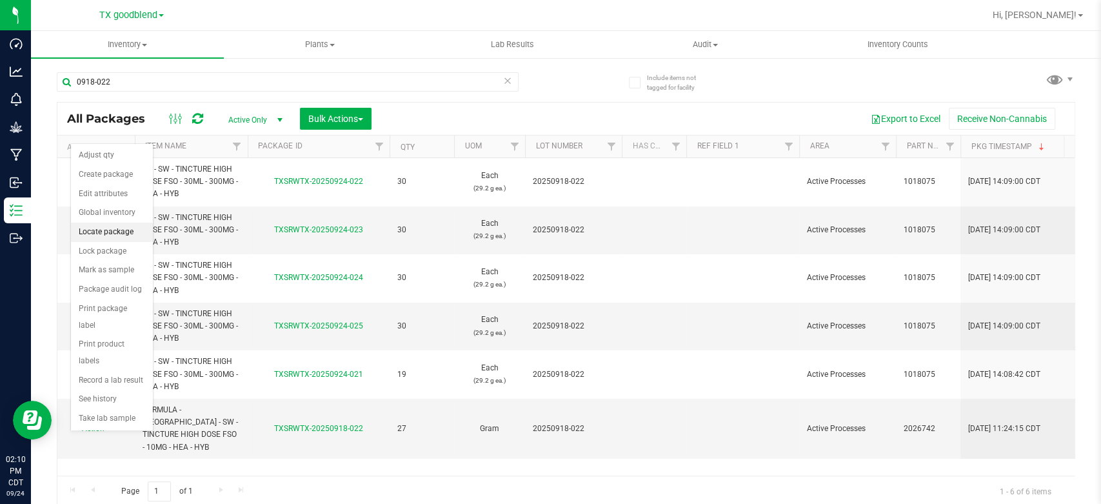
click at [115, 236] on li "Locate package" at bounding box center [112, 231] width 82 height 19
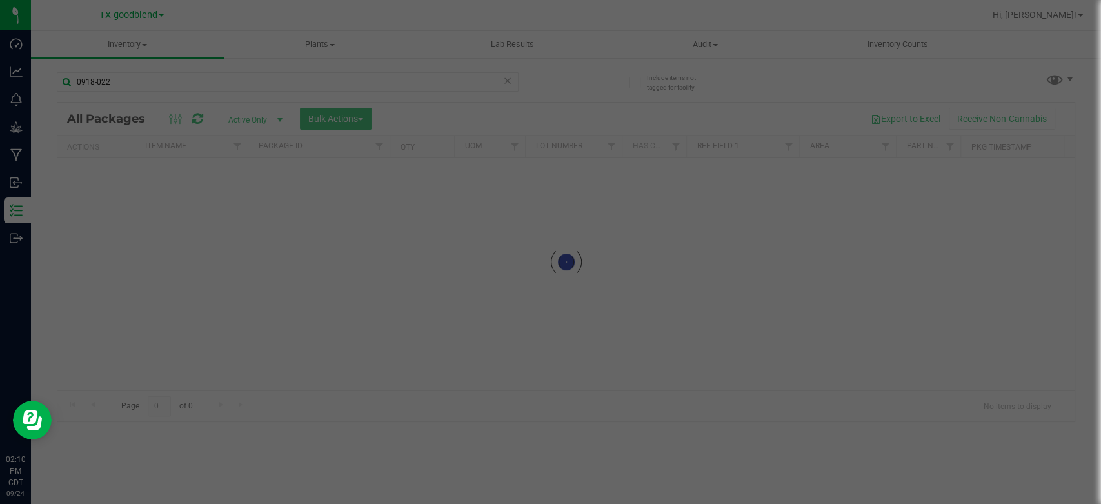
click at [41, 211] on div at bounding box center [550, 252] width 1101 height 504
click at [8, 213] on div at bounding box center [550, 252] width 1101 height 504
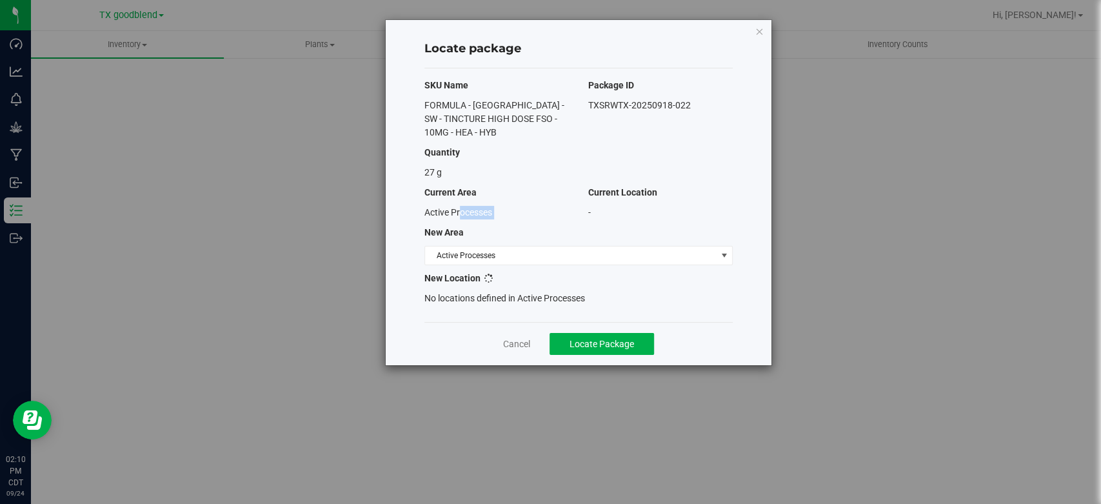
click at [8, 213] on div "Locate package SKU Name Package ID FORMULA - TX - SW - TINCTURE HIGH DOSE FSO -…" at bounding box center [555, 252] width 1110 height 504
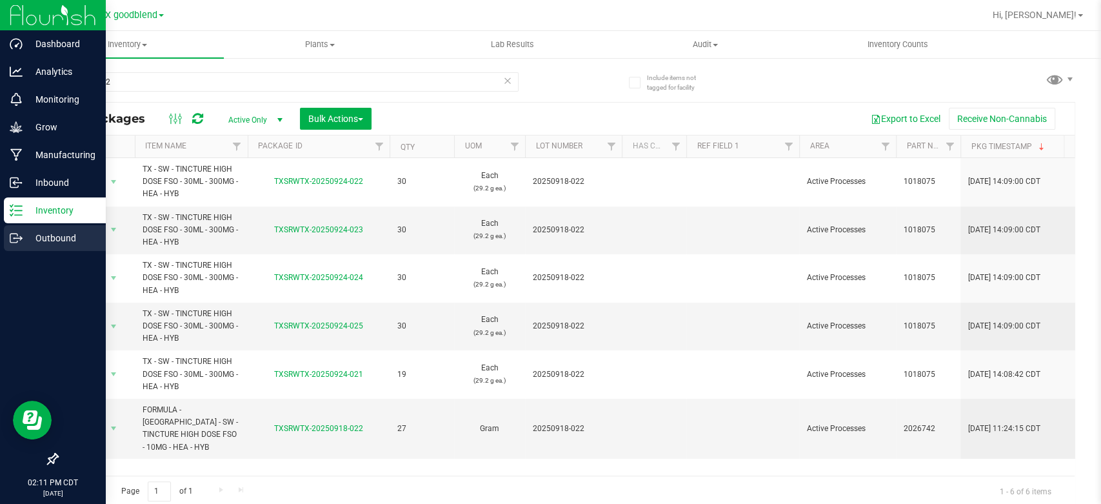
click at [39, 231] on p "Outbound" at bounding box center [61, 237] width 77 height 15
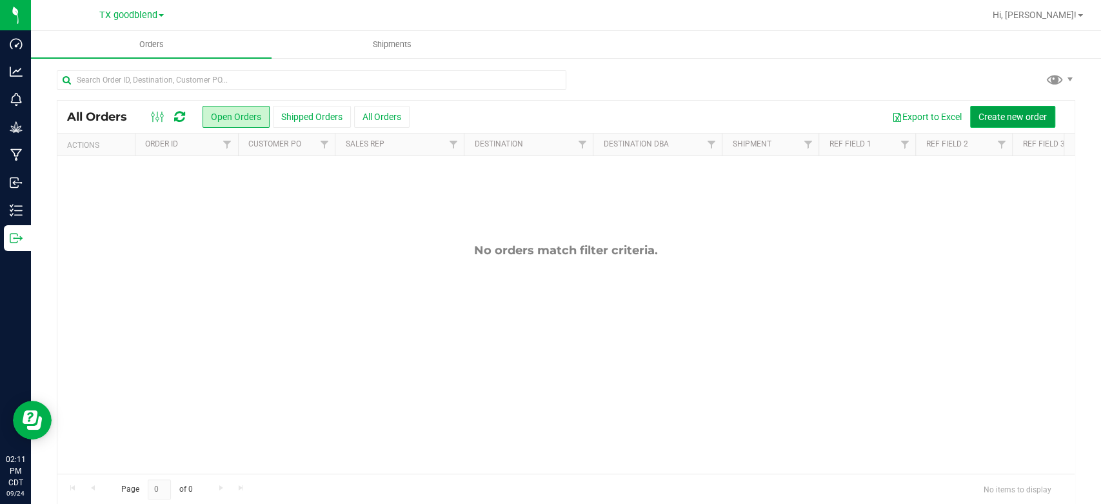
click at [970, 108] on button "Create new order" at bounding box center [1012, 117] width 85 height 22
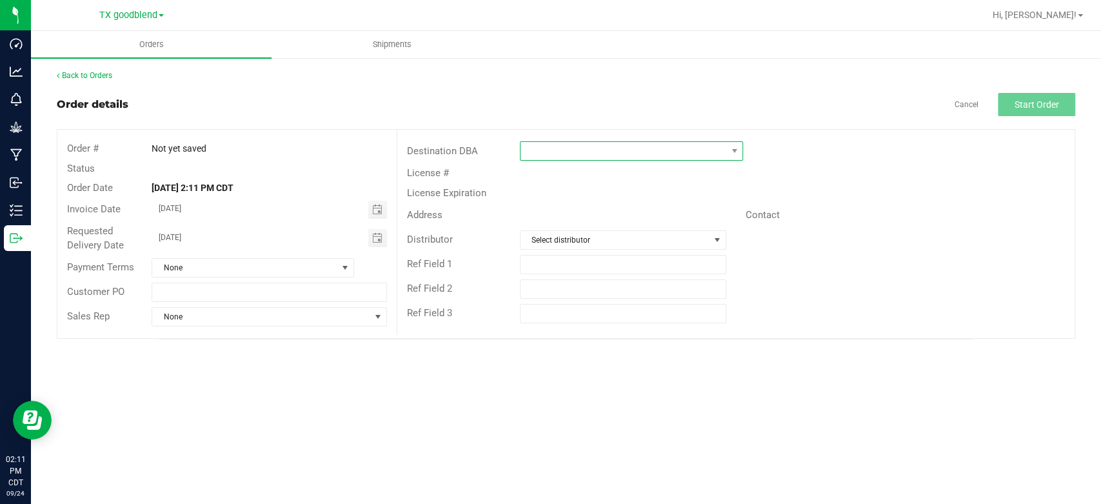
click at [578, 158] on span at bounding box center [623, 151] width 206 height 18
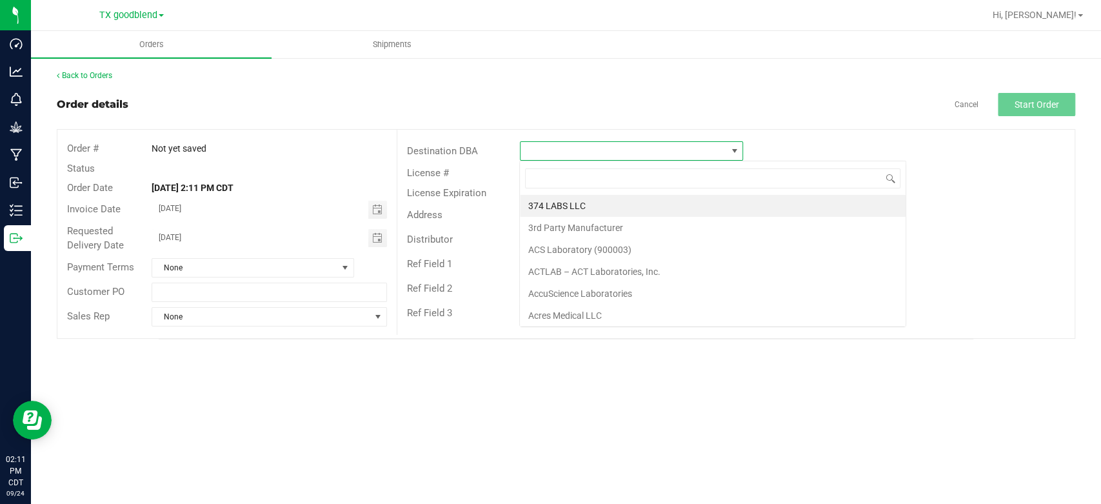
scroll to position [19, 223]
type input "dc"
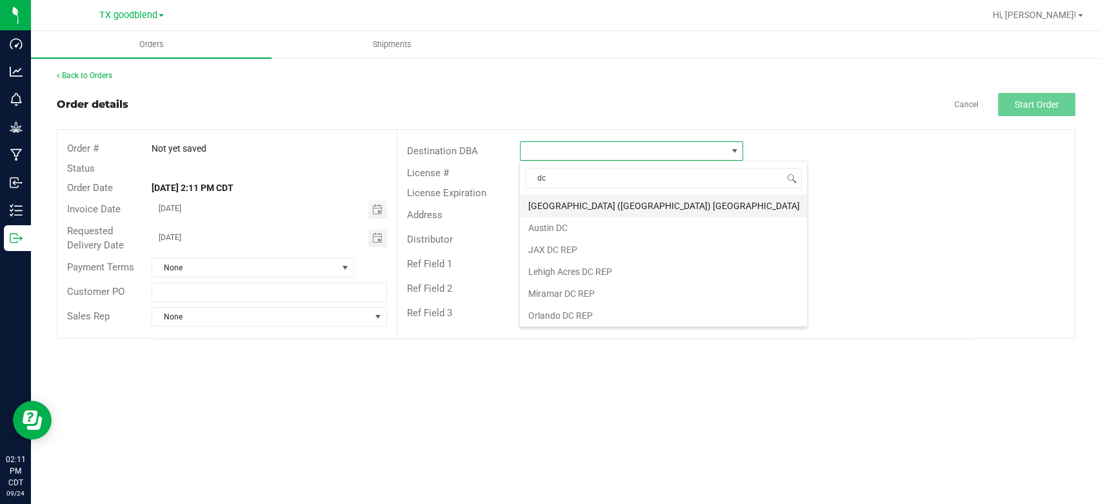
click at [589, 204] on li "[GEOGRAPHIC_DATA] ([GEOGRAPHIC_DATA]) [GEOGRAPHIC_DATA]" at bounding box center [663, 206] width 287 height 22
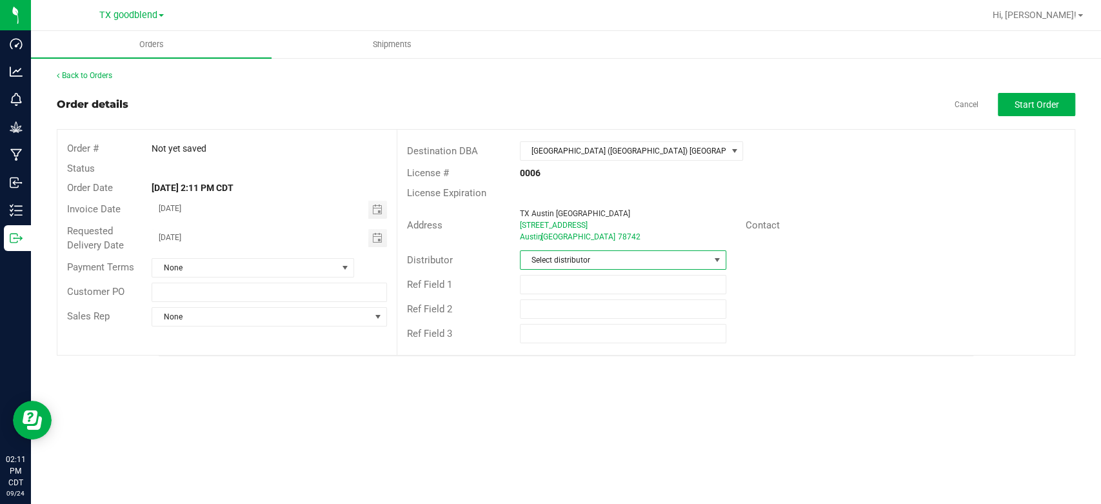
click at [580, 259] on span "Select distributor" at bounding box center [614, 260] width 189 height 18
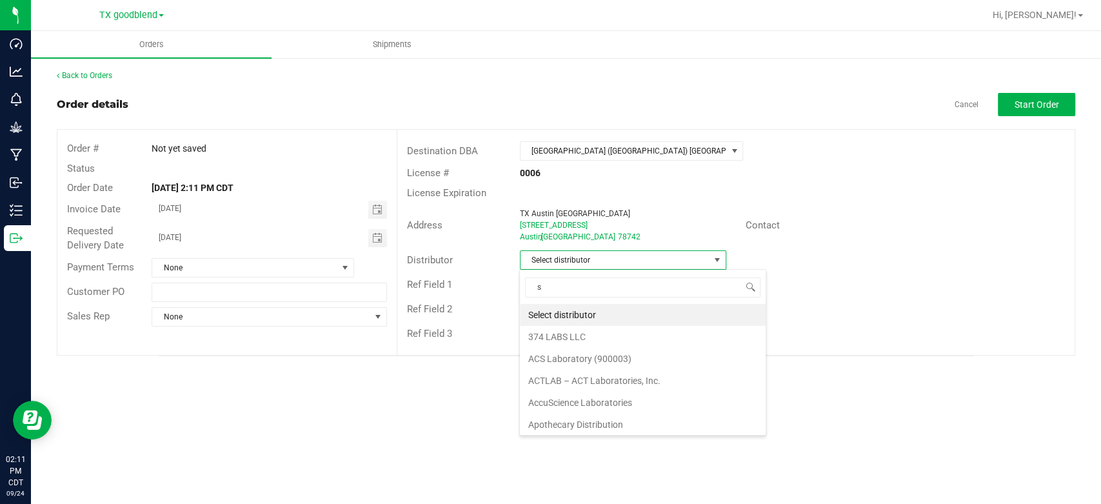
scroll to position [19, 206]
type input "sur"
click at [571, 315] on li "Surterra Analytics Austin" at bounding box center [622, 315] width 205 height 22
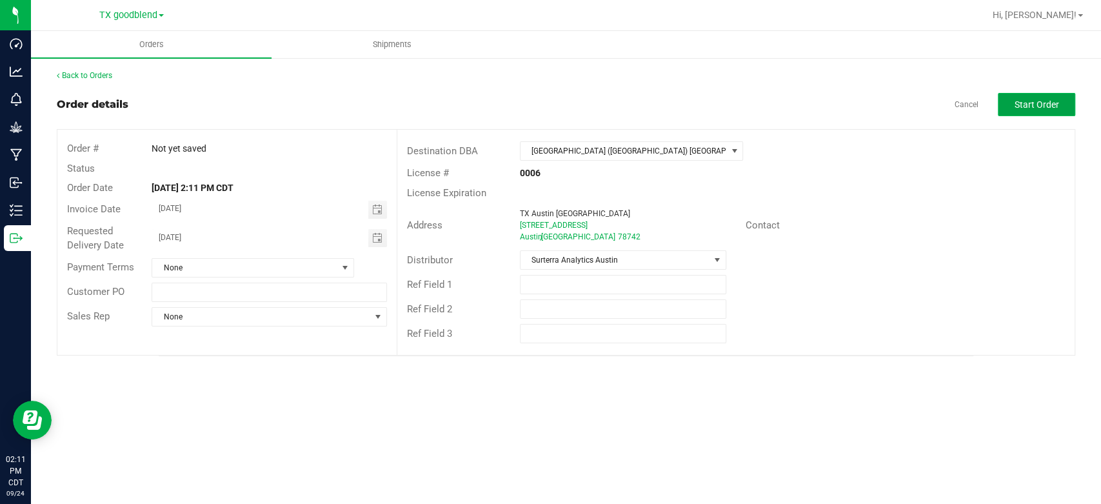
click at [1033, 108] on span "Start Order" at bounding box center [1036, 104] width 44 height 10
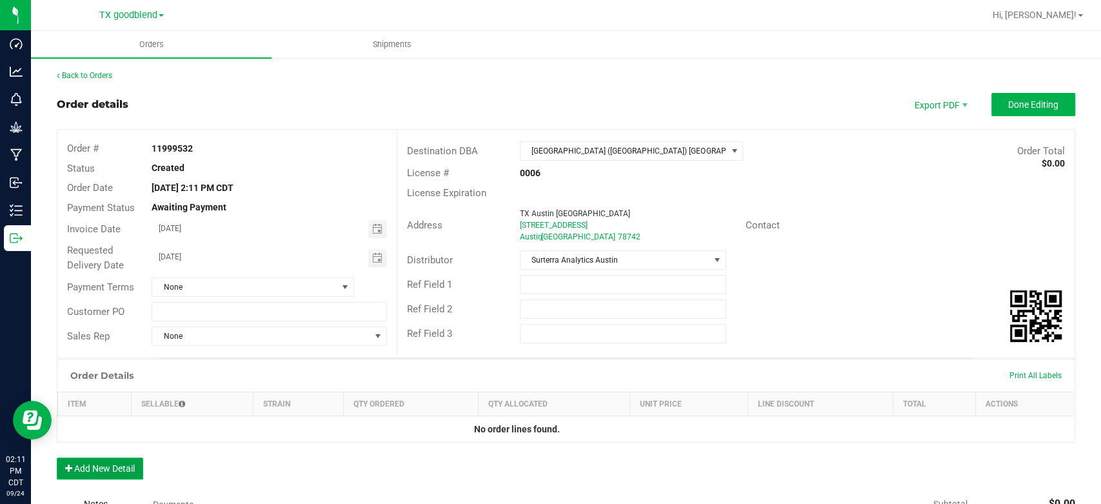
click at [111, 468] on button "Add New Detail" at bounding box center [100, 468] width 86 height 22
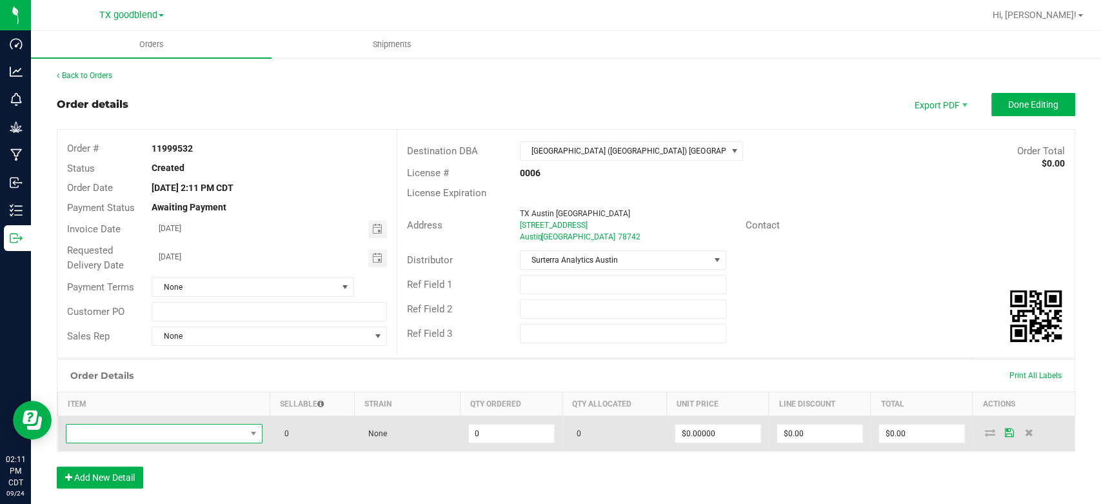
click at [145, 437] on span "NO DATA FOUND" at bounding box center [155, 433] width 179 height 18
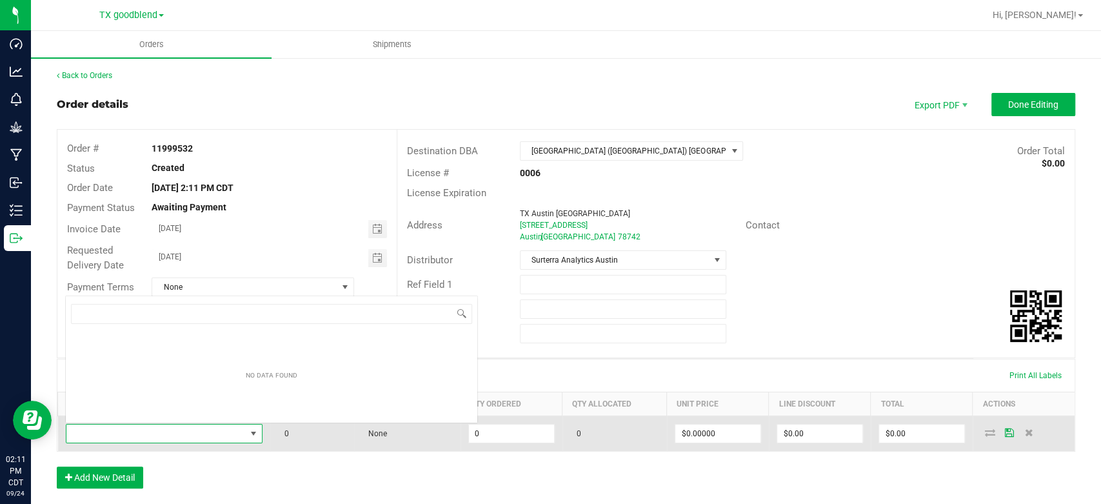
scroll to position [19, 191]
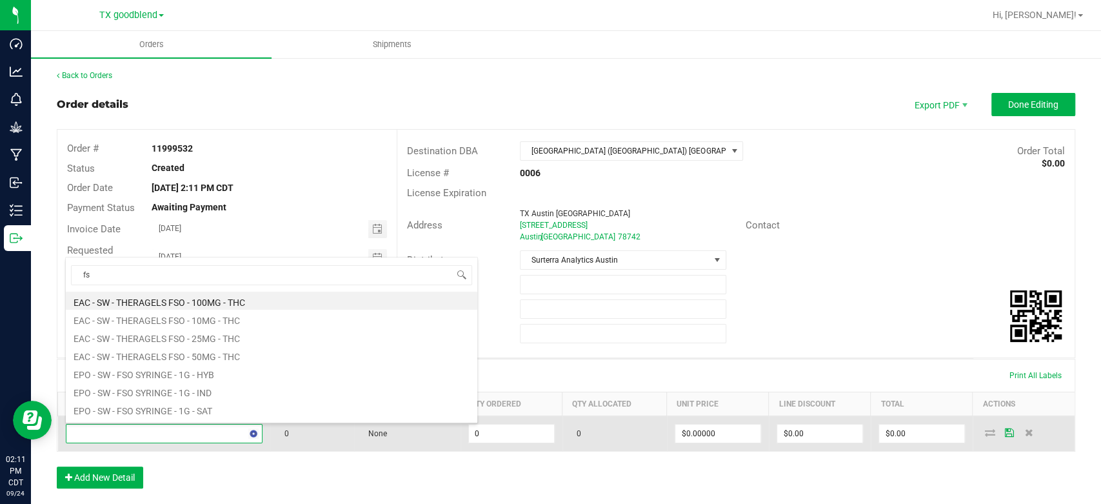
type input "f"
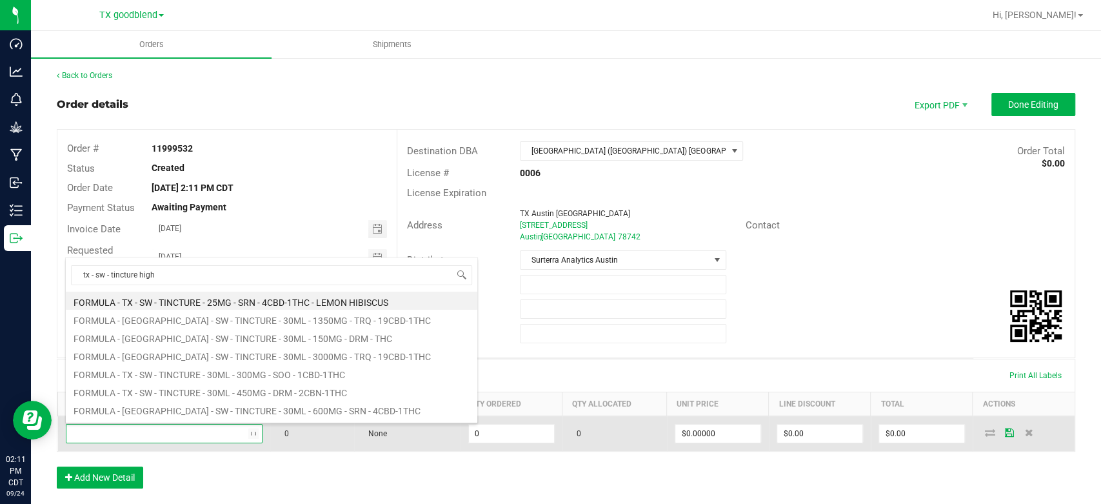
type input "tx - sw - tincture high"
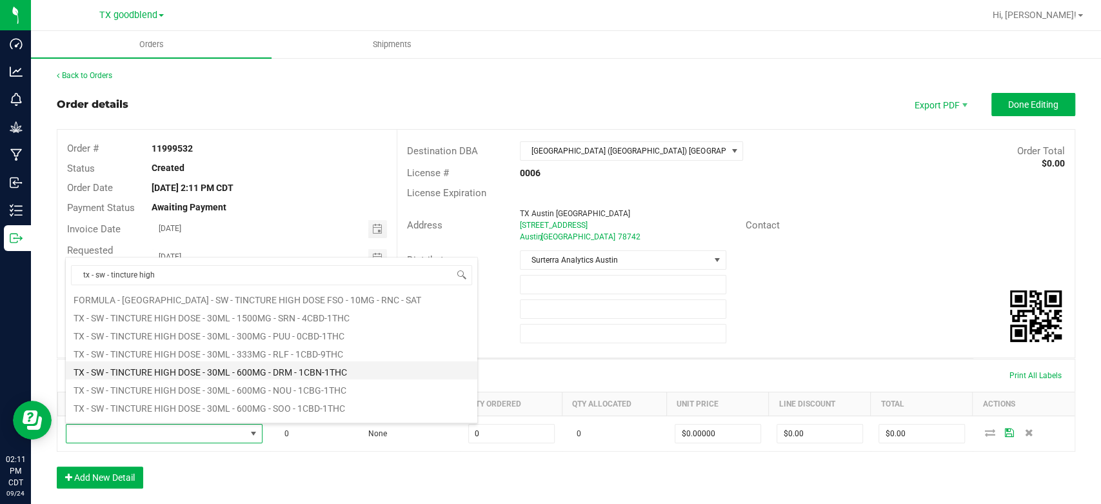
scroll to position [232, 0]
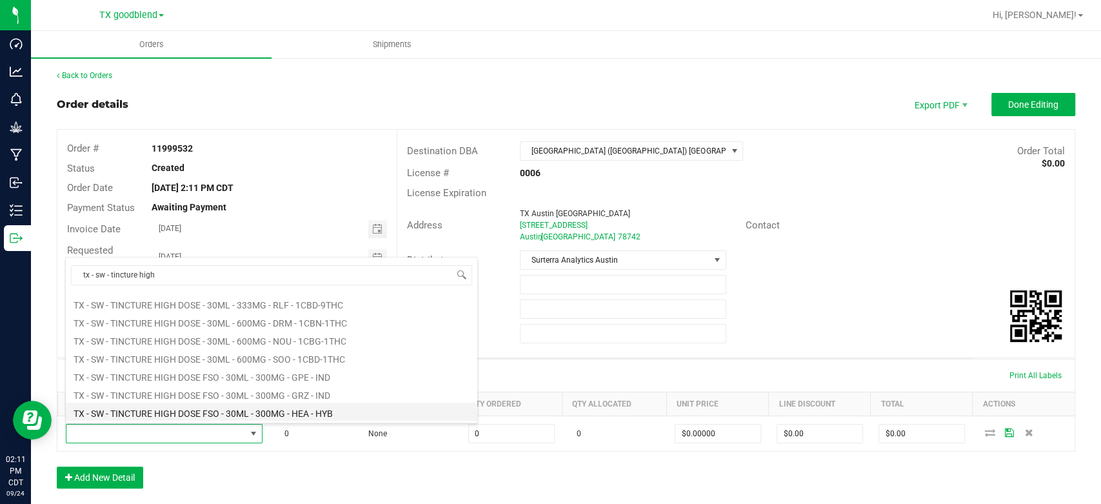
click at [210, 412] on li "TX - SW - TINCTURE HIGH DOSE FSO - 30ML - 300MG - HEA - HYB" at bounding box center [271, 411] width 411 height 18
type input "0 ea"
type input "$50.00000"
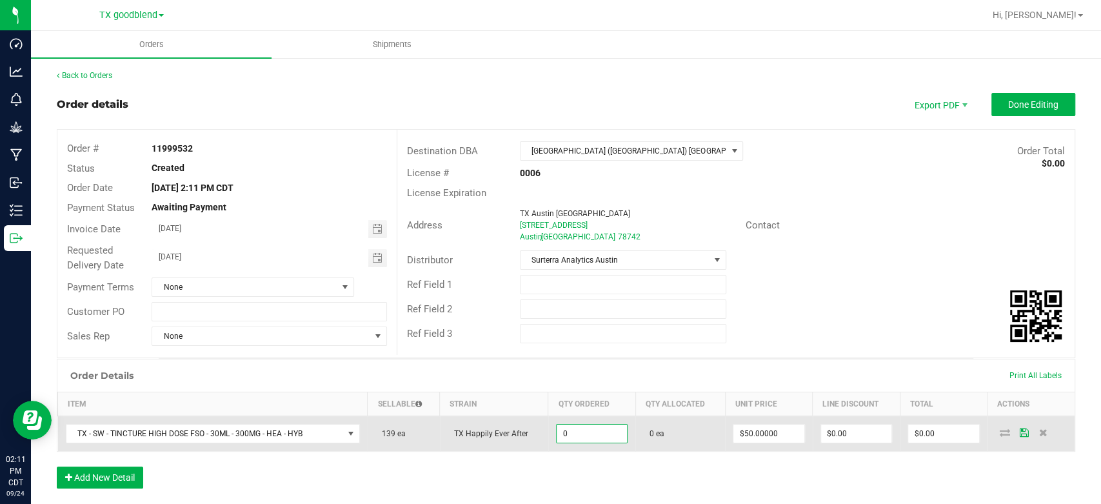
click at [586, 435] on input "0" at bounding box center [591, 433] width 70 height 18
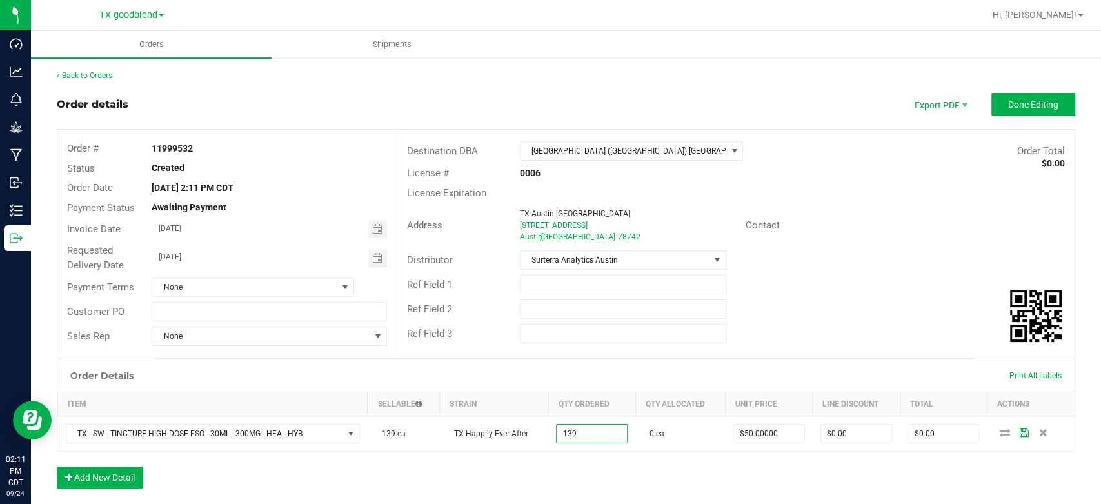
type input "139 ea"
type input "$6,950.00"
click at [600, 481] on div "Order Details Print All Labels Item Sellable Strain Qty Ordered Qty Allocated U…" at bounding box center [566, 429] width 1018 height 142
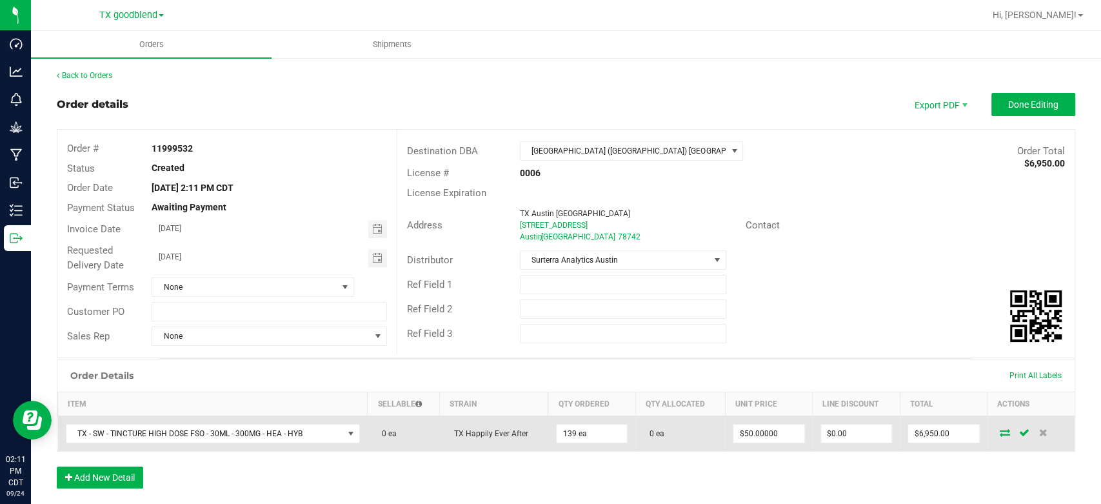
click at [1001, 429] on span at bounding box center [1004, 432] width 19 height 8
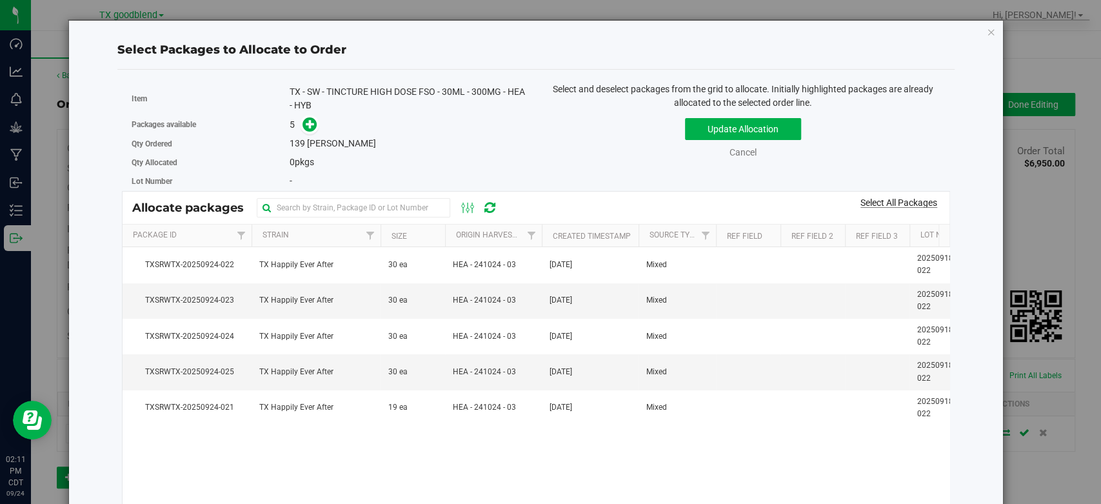
click at [866, 200] on link "Select All Packages" at bounding box center [898, 202] width 77 height 10
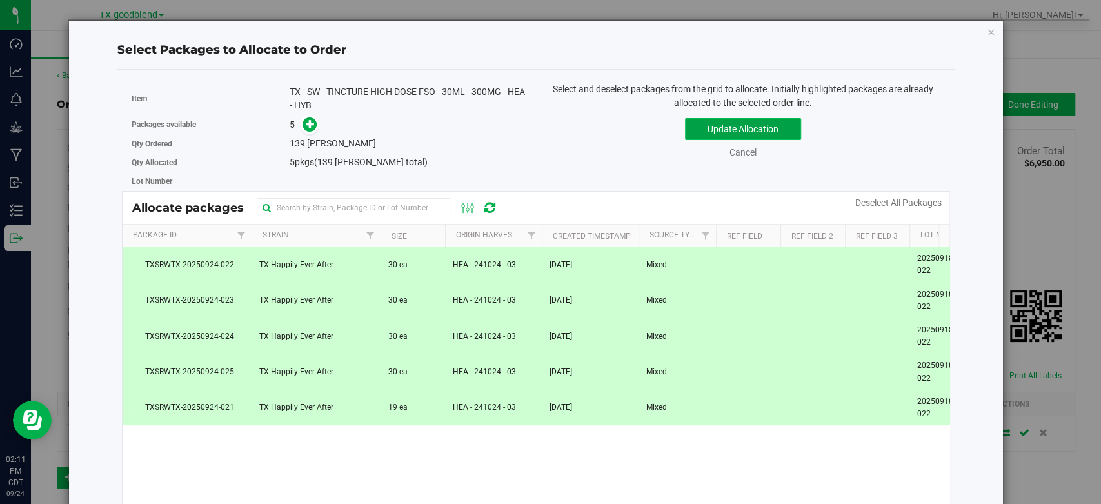
click at [703, 125] on button "Update Allocation" at bounding box center [743, 129] width 116 height 22
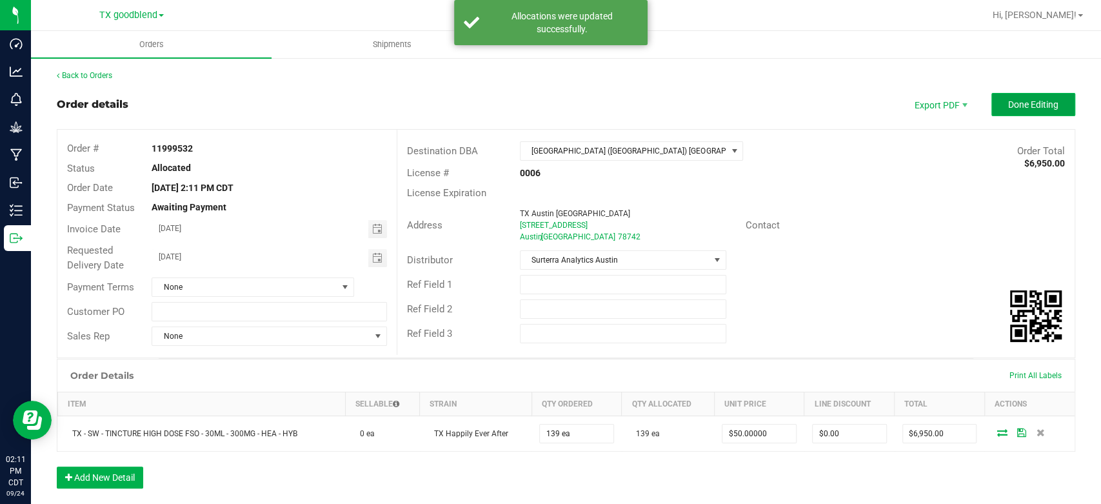
click at [1008, 99] on span "Done Editing" at bounding box center [1033, 104] width 50 height 10
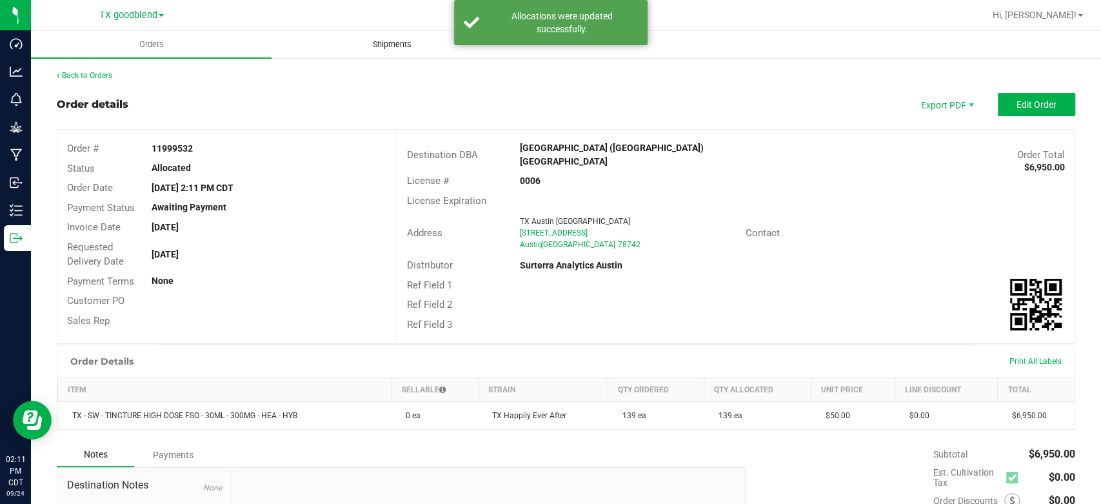
click at [397, 41] on span "Shipments" at bounding box center [392, 45] width 74 height 12
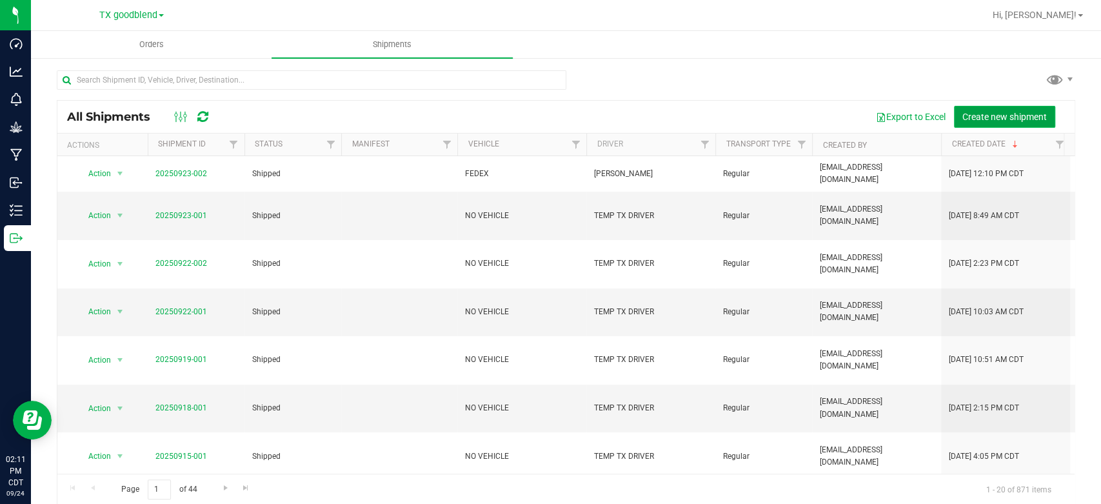
click at [1006, 107] on button "Create new shipment" at bounding box center [1004, 117] width 101 height 22
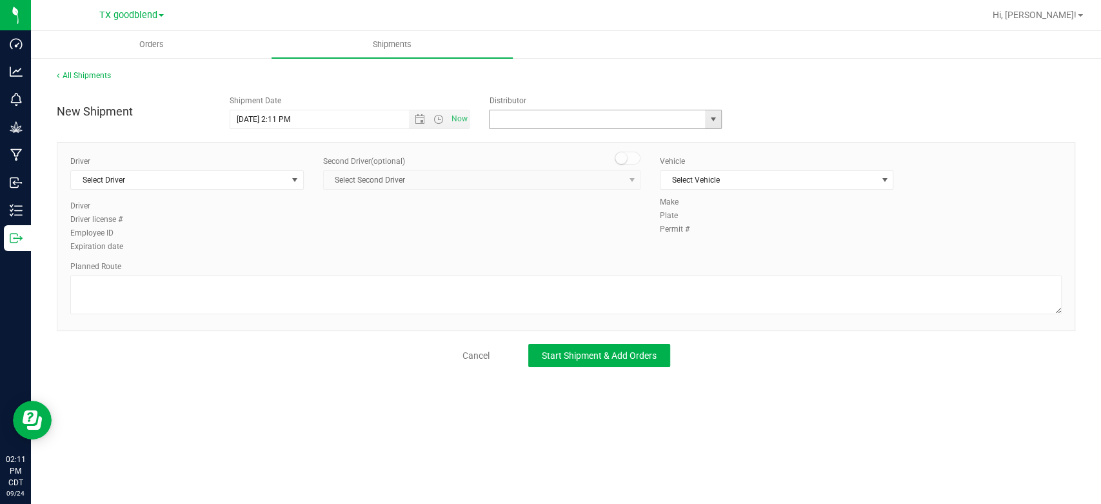
click at [524, 116] on input "text" at bounding box center [593, 119] width 209 height 18
click at [520, 142] on li "Surterra Analytics Austin" at bounding box center [604, 141] width 231 height 19
type input "Surterra Analytics Austin"
click at [129, 177] on span "Select Driver" at bounding box center [179, 180] width 216 height 18
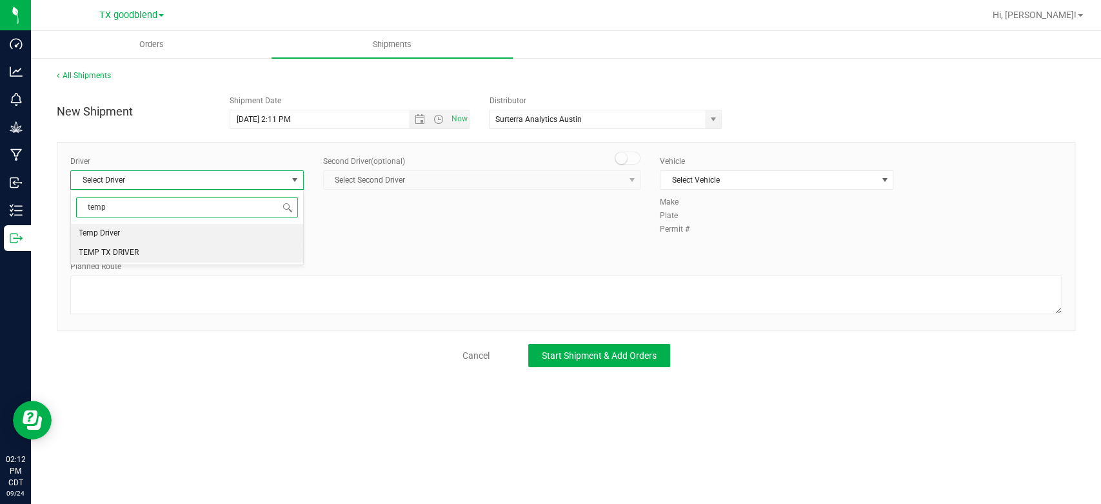
click at [129, 251] on span "TEMP TX DRIVER" at bounding box center [109, 252] width 60 height 17
type input "temp"
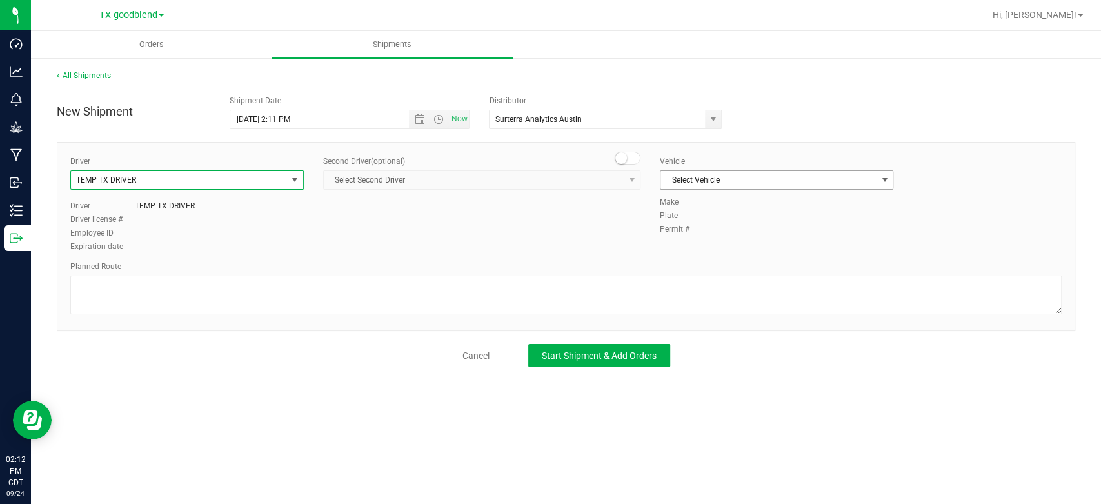
click at [691, 179] on span "Select Vehicle" at bounding box center [768, 180] width 216 height 18
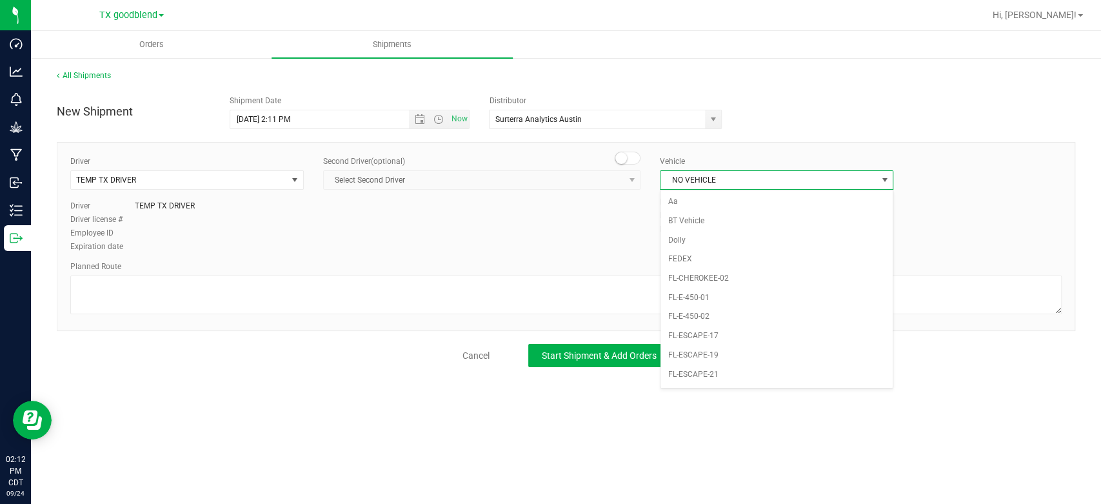
scroll to position [796, 0]
click at [691, 374] on li "NO VEHICLE" at bounding box center [776, 383] width 232 height 19
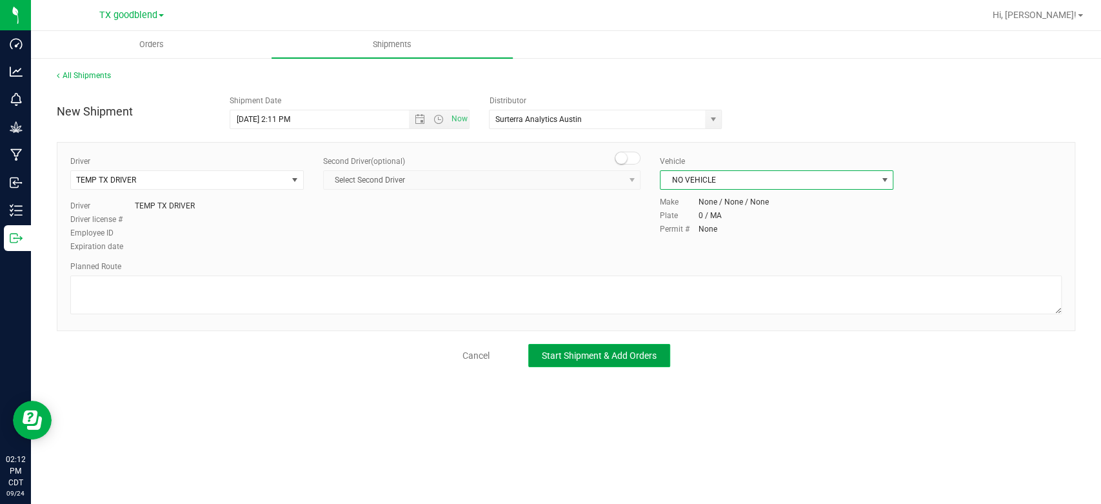
click at [571, 356] on span "Start Shipment & Add Orders" at bounding box center [599, 355] width 115 height 10
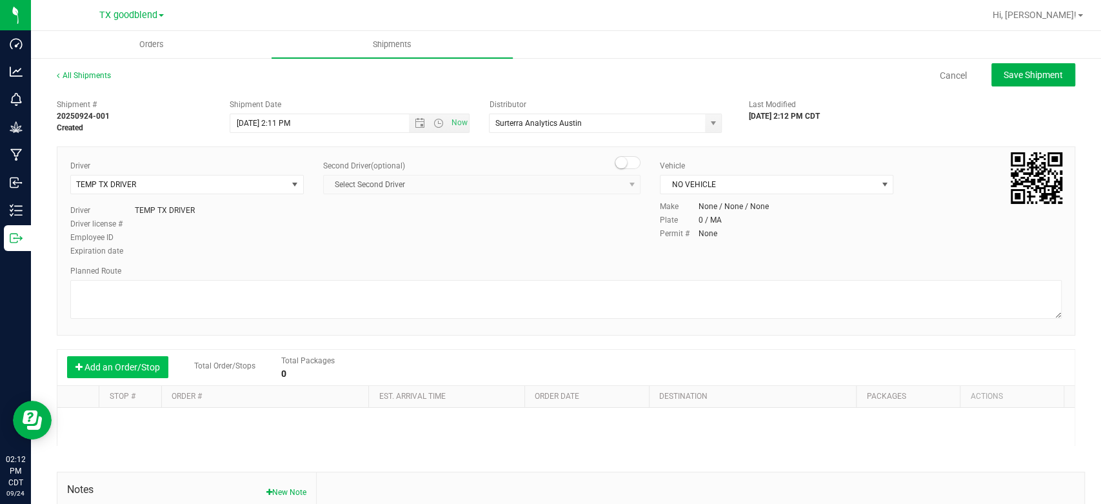
click at [87, 361] on button "Add an Order/Stop" at bounding box center [117, 367] width 101 height 22
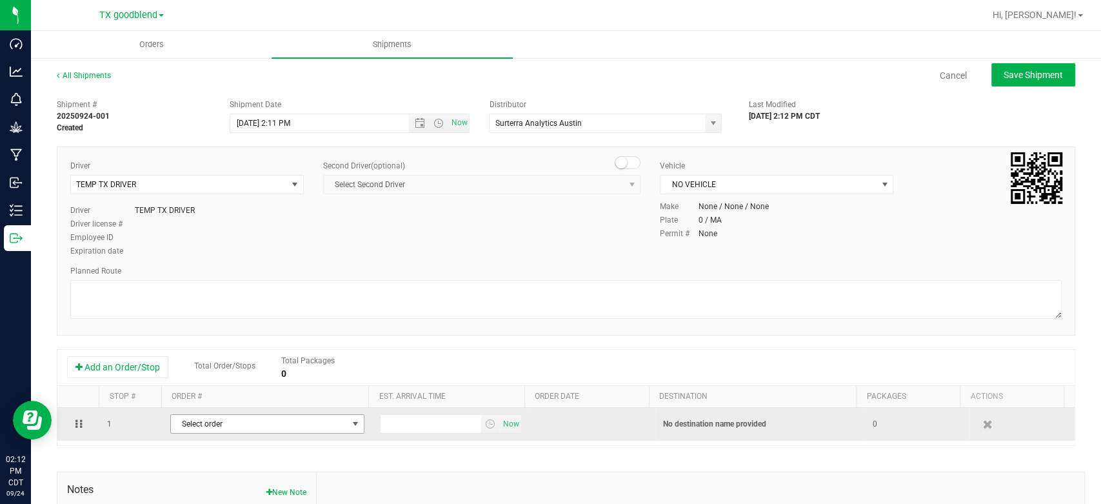
click at [212, 425] on span "Select order" at bounding box center [259, 424] width 177 height 18
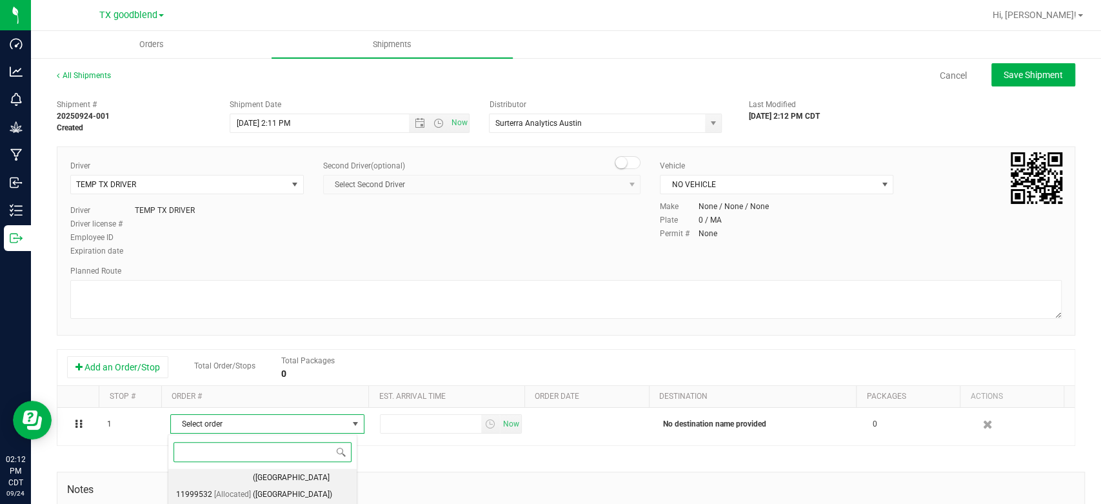
click at [215, 486] on span "[Allocated]" at bounding box center [232, 494] width 37 height 17
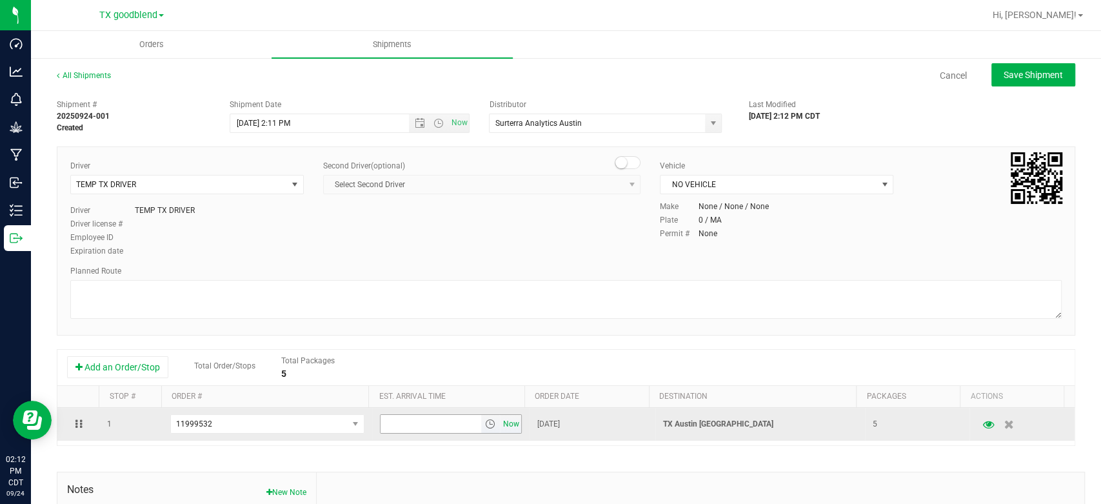
click at [500, 417] on span "Now" at bounding box center [511, 424] width 22 height 19
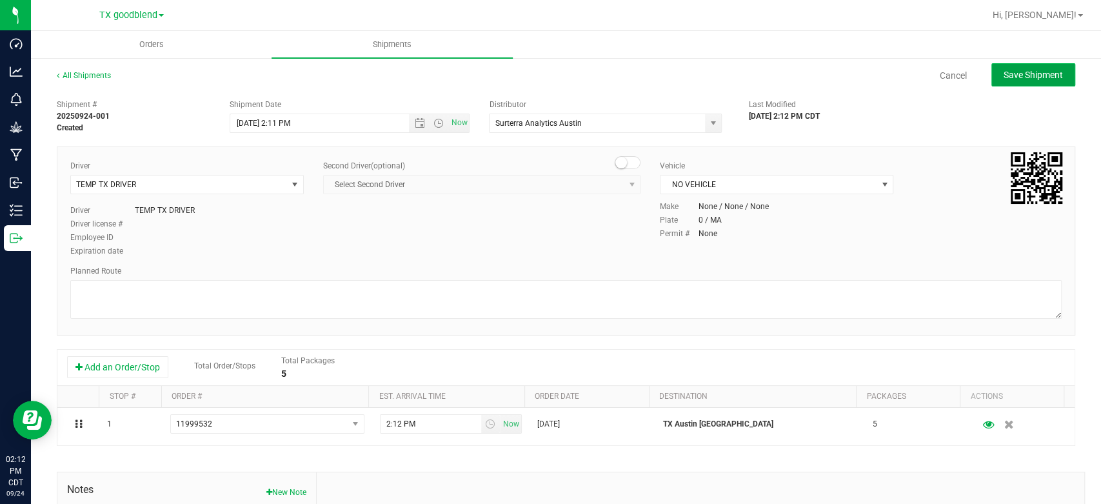
click at [1019, 70] on span "Save Shipment" at bounding box center [1032, 75] width 59 height 10
type input "[DATE] 7:11 PM"
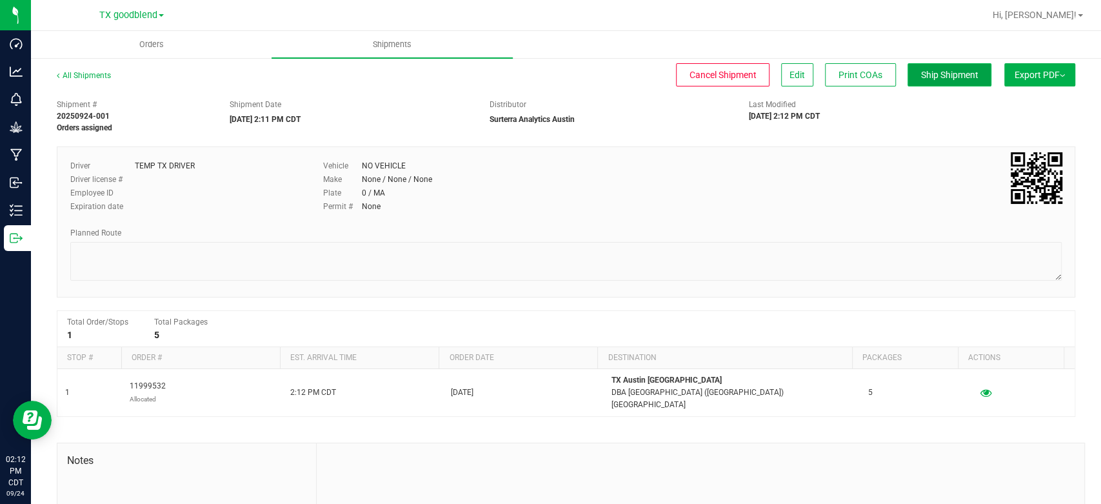
click at [957, 70] on span "Ship Shipment" at bounding box center [949, 75] width 57 height 10
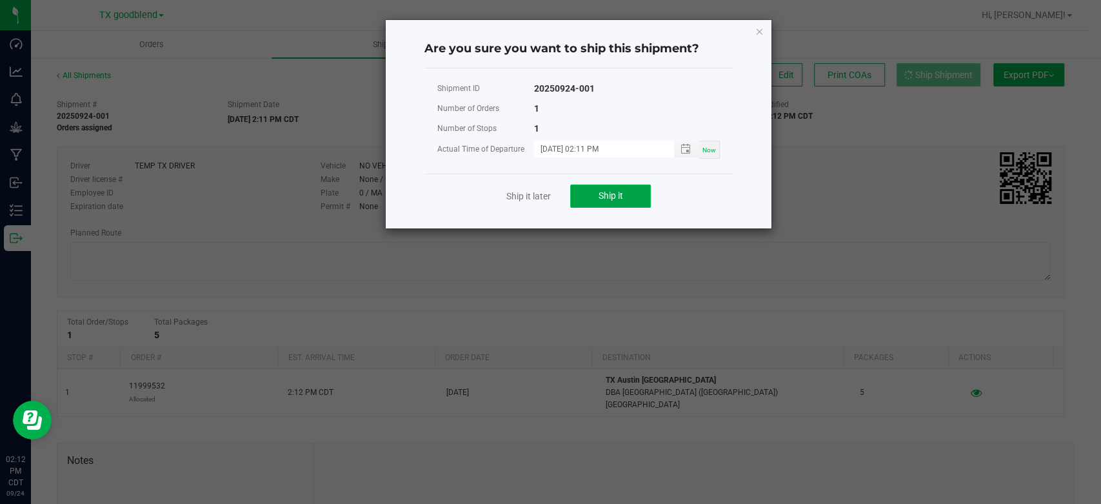
click at [594, 195] on button "Ship it" at bounding box center [610, 195] width 81 height 23
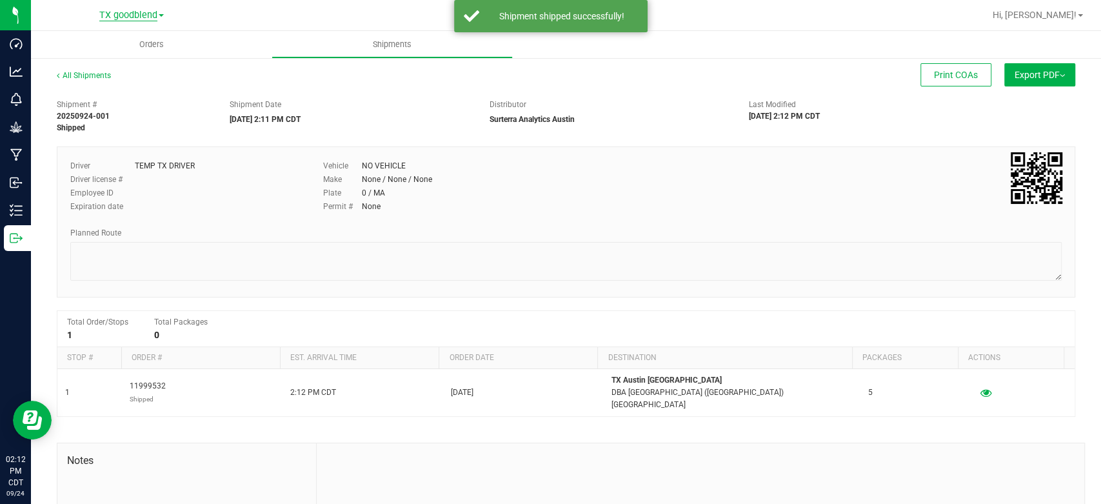
click at [135, 19] on span "TX goodblend" at bounding box center [128, 16] width 58 height 12
click at [125, 46] on link "TX Austin [GEOGRAPHIC_DATA]" at bounding box center [131, 45] width 188 height 17
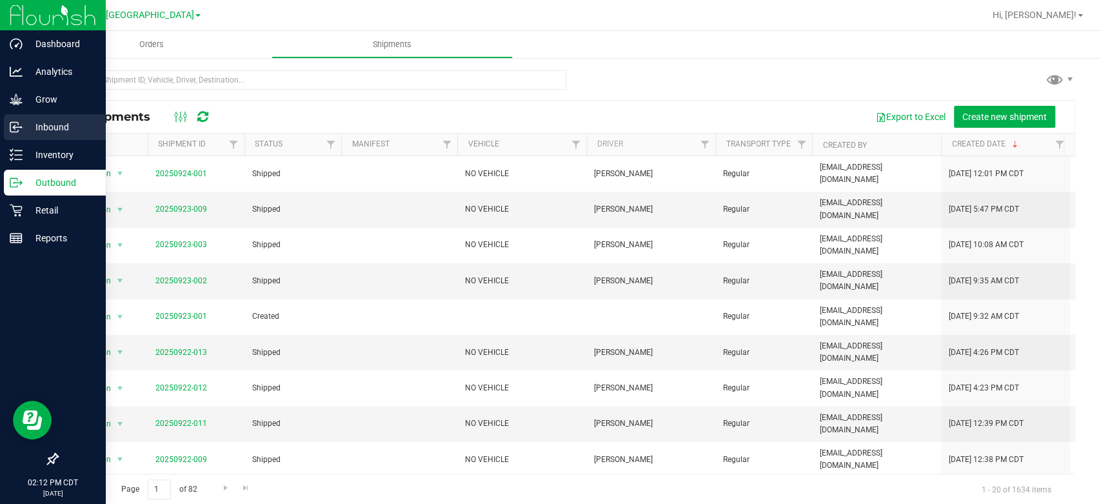
click at [55, 123] on p "Inbound" at bounding box center [61, 126] width 77 height 15
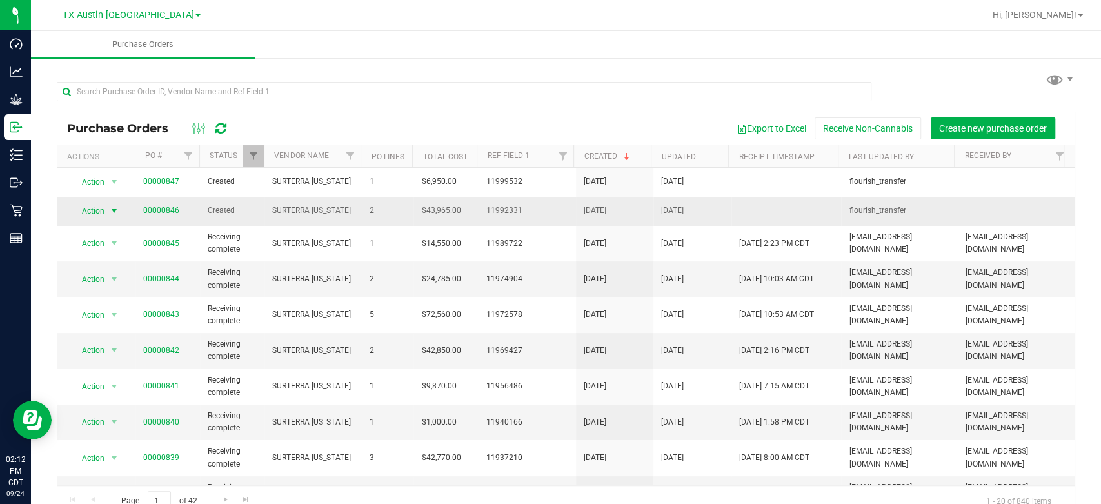
click at [93, 208] on span "Action" at bounding box center [87, 211] width 35 height 18
click at [128, 286] on li "Edit purchase order" at bounding box center [117, 286] width 92 height 19
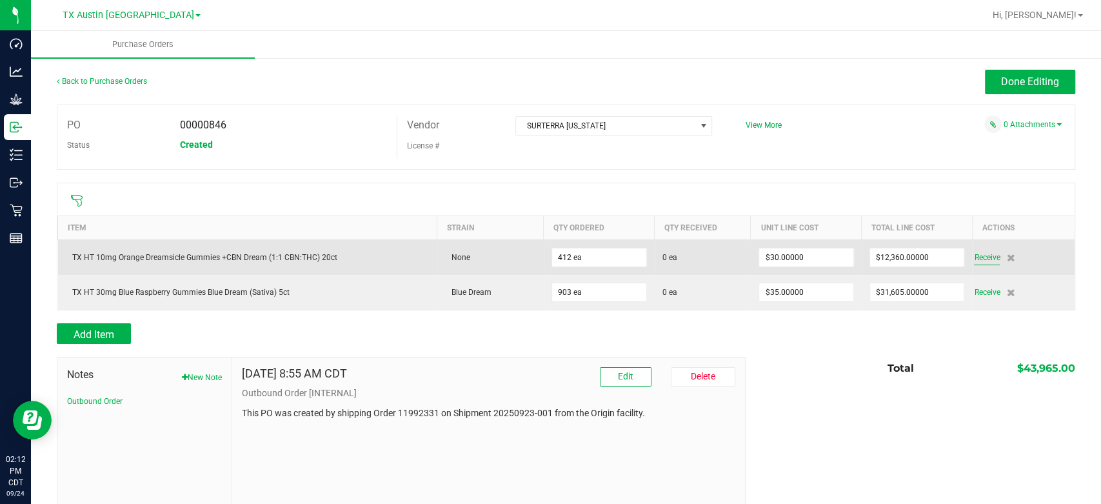
click at [977, 260] on span "Receive" at bounding box center [987, 257] width 26 height 15
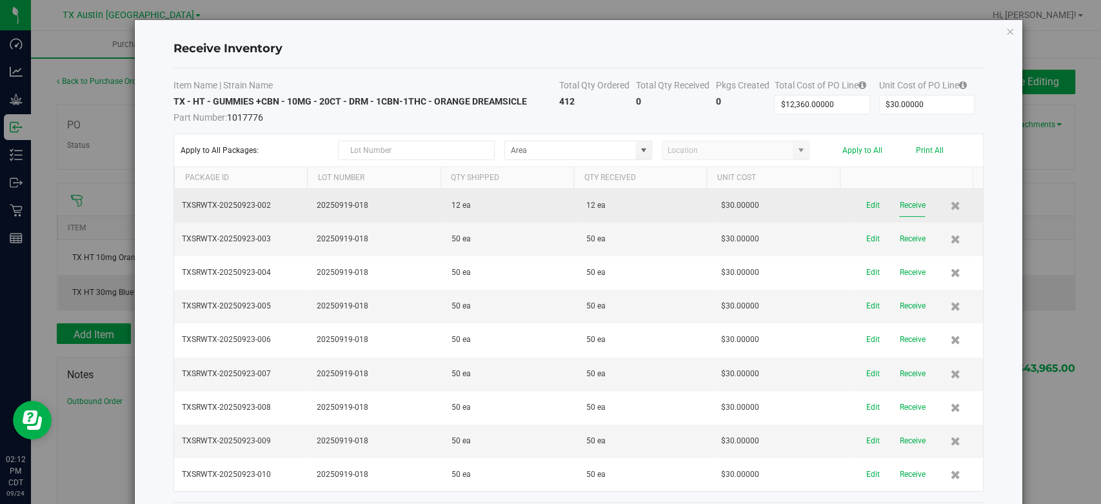
click at [900, 201] on button "Receive" at bounding box center [912, 205] width 26 height 23
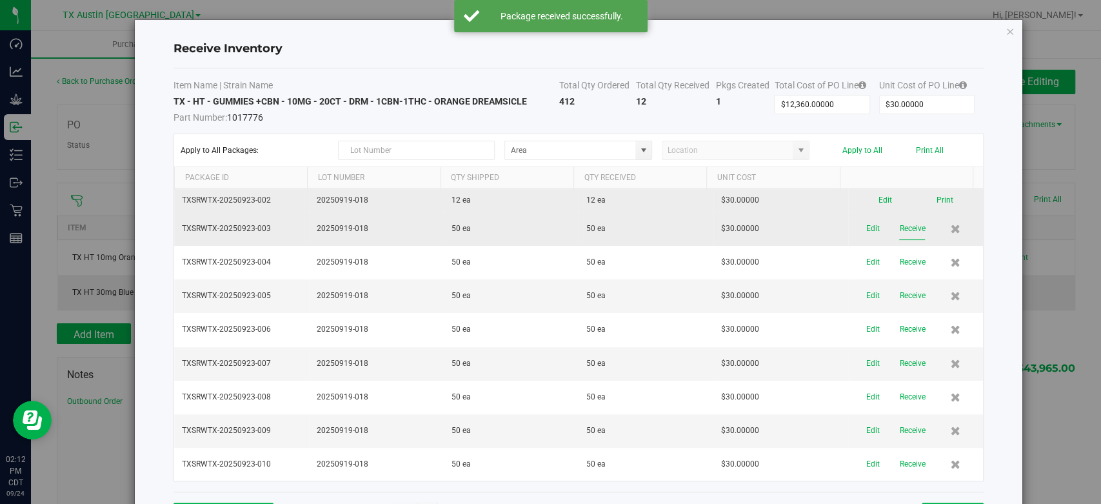
click at [899, 226] on button "Receive" at bounding box center [912, 228] width 26 height 23
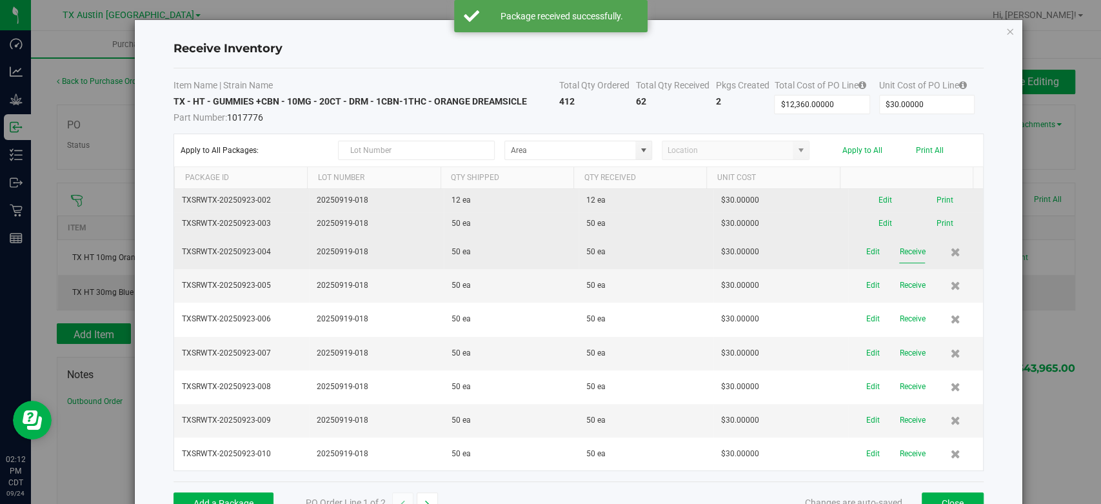
click at [899, 246] on button "Receive" at bounding box center [912, 251] width 26 height 23
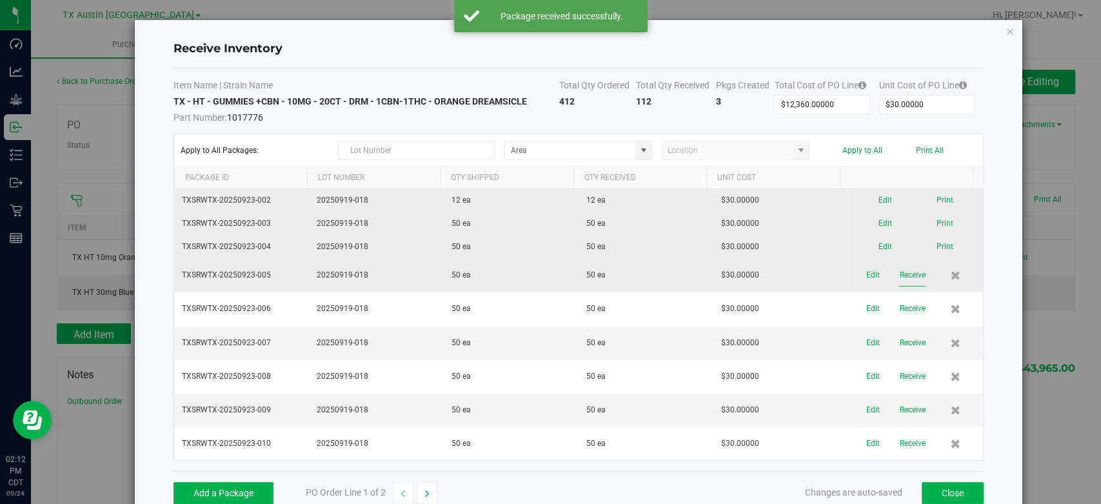
click at [899, 271] on button "Receive" at bounding box center [912, 275] width 26 height 23
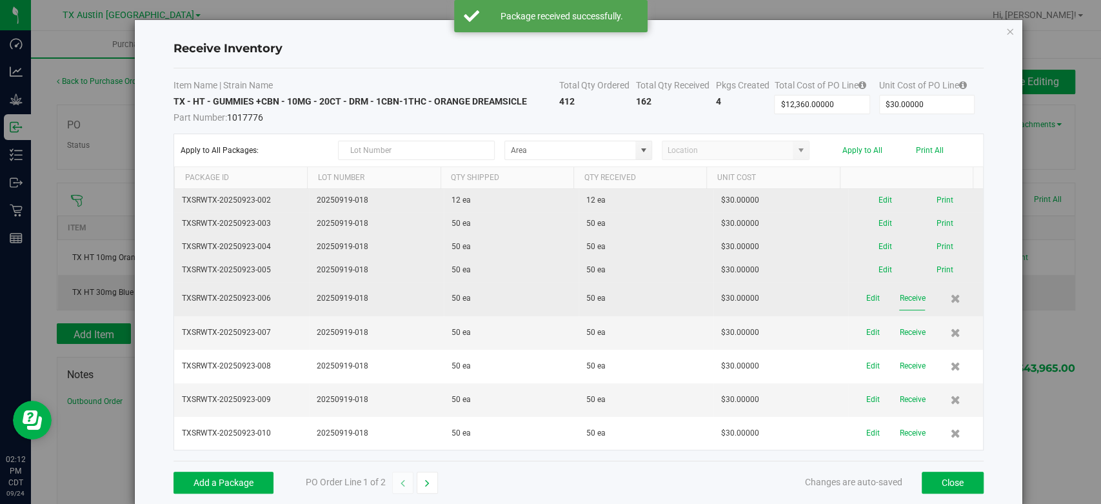
click at [899, 294] on button "Receive" at bounding box center [912, 298] width 26 height 23
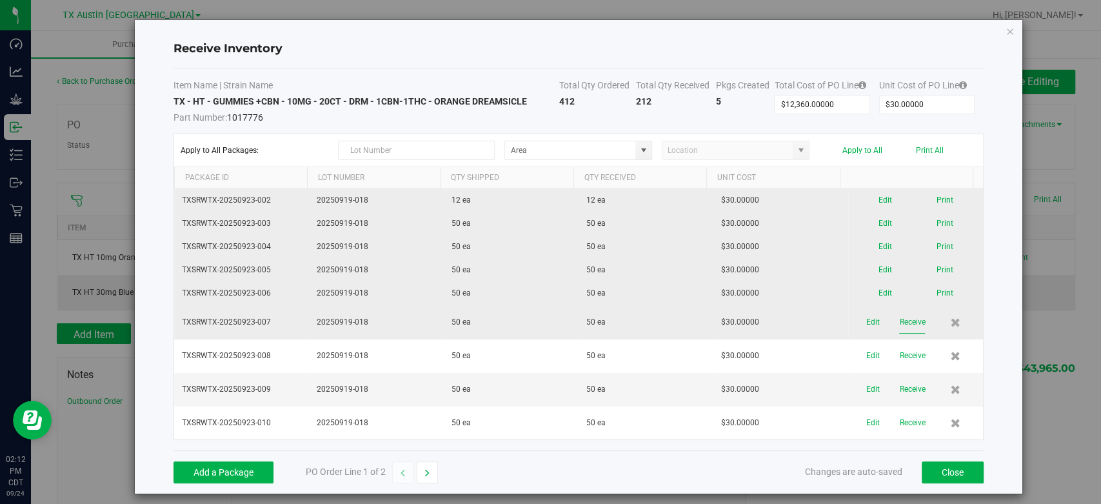
click at [899, 320] on button "Receive" at bounding box center [912, 322] width 26 height 23
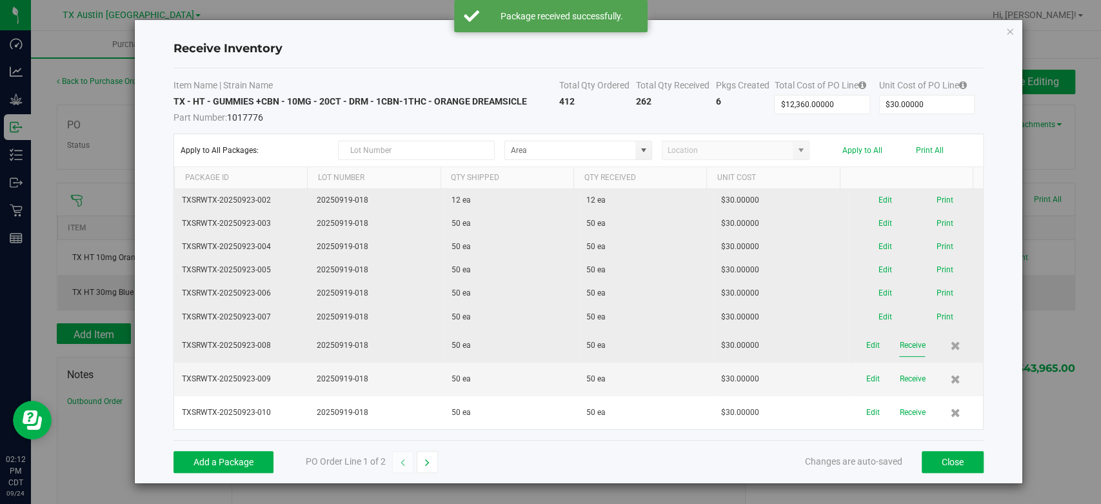
click at [900, 339] on button "Receive" at bounding box center [912, 345] width 26 height 23
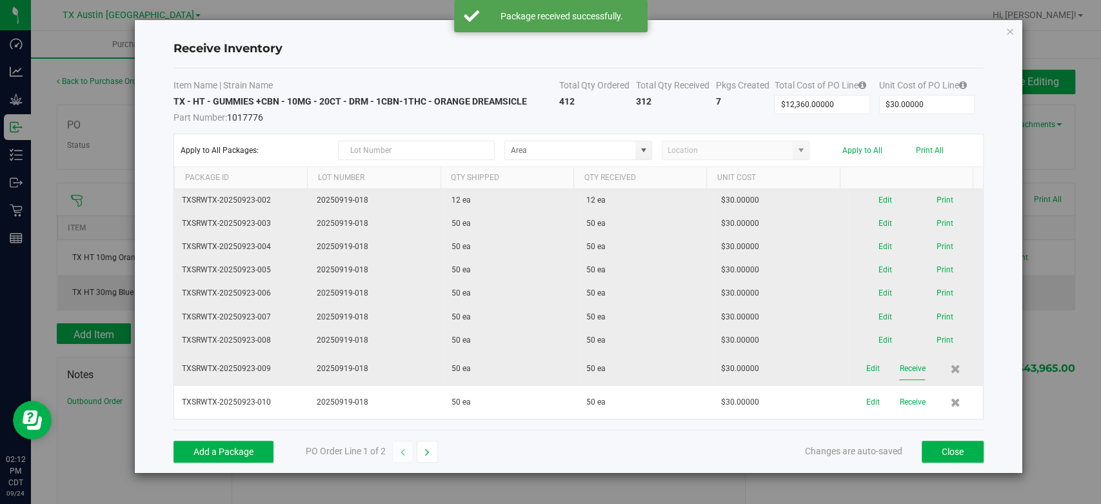
click at [901, 365] on button "Receive" at bounding box center [912, 368] width 26 height 23
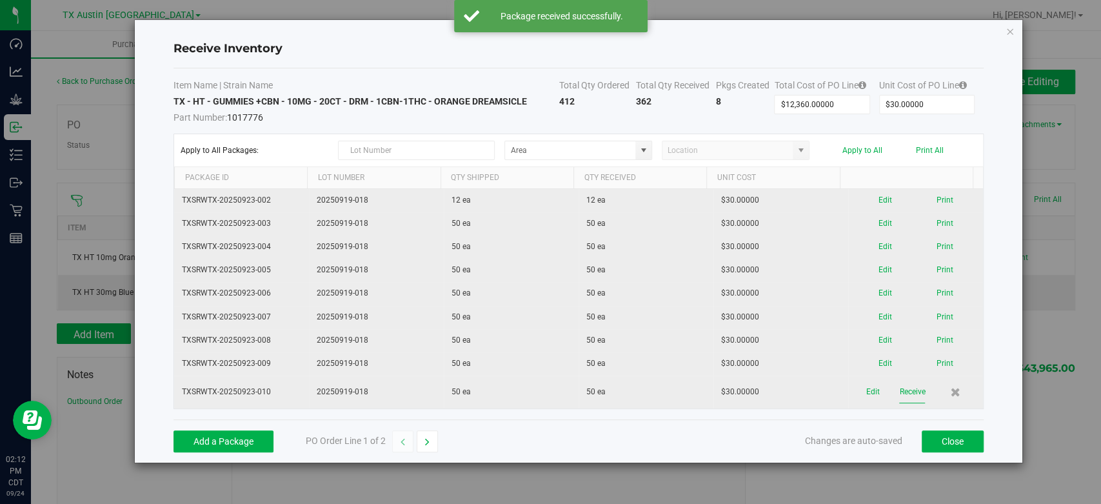
click at [899, 397] on button "Receive" at bounding box center [912, 391] width 26 height 23
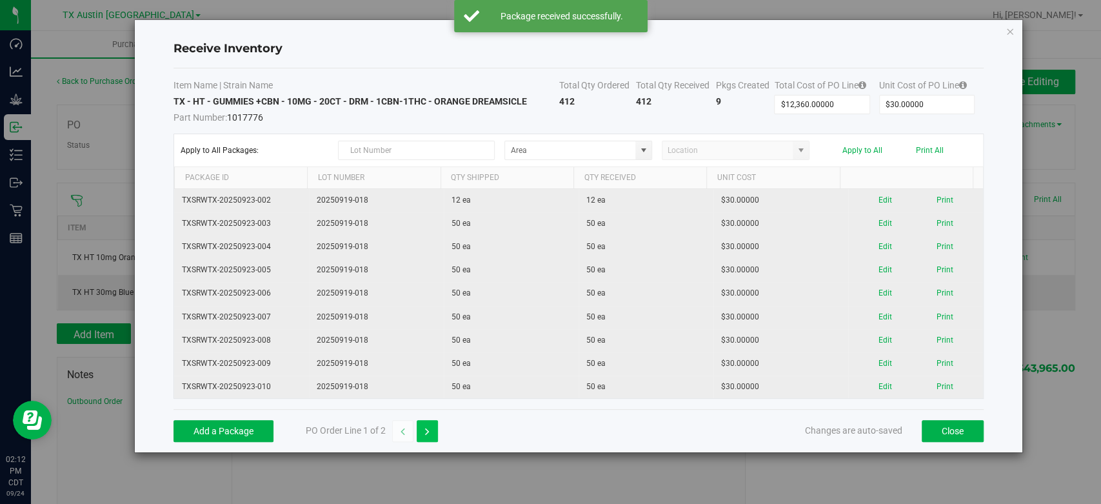
click at [429, 435] on button "button" at bounding box center [427, 431] width 21 height 22
type input "$31,605.00000"
type input "$35.00000"
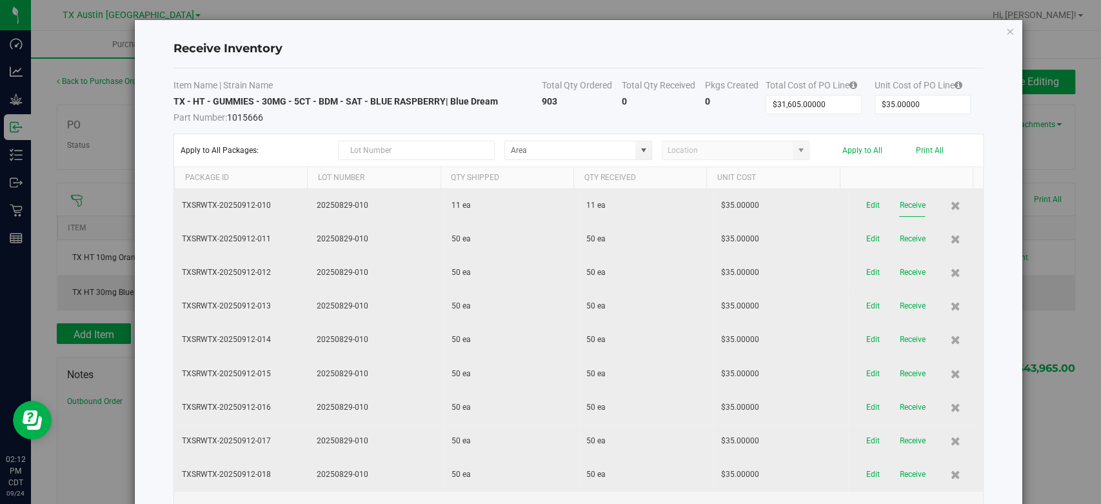
click at [899, 205] on button "Receive" at bounding box center [912, 205] width 26 height 23
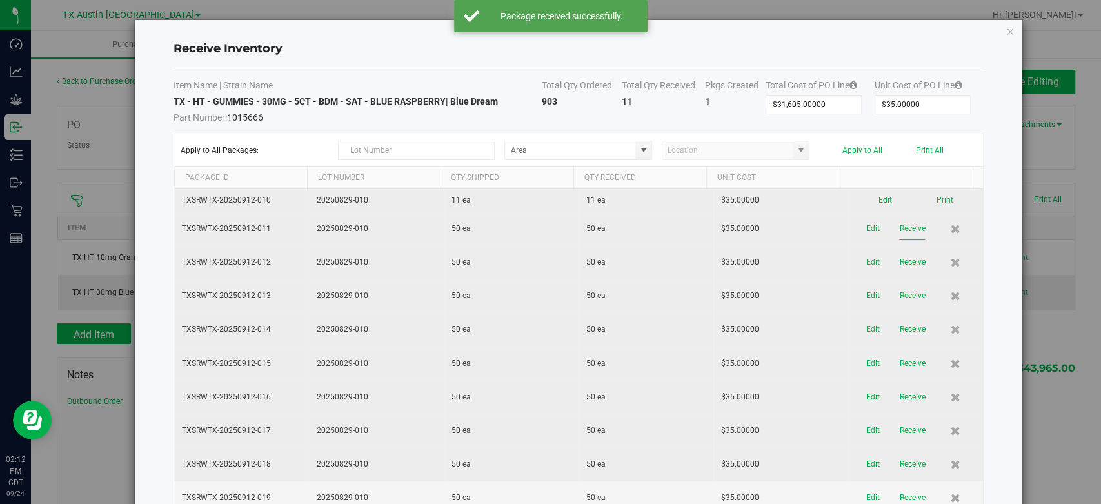
click at [899, 228] on button "Receive" at bounding box center [912, 228] width 26 height 23
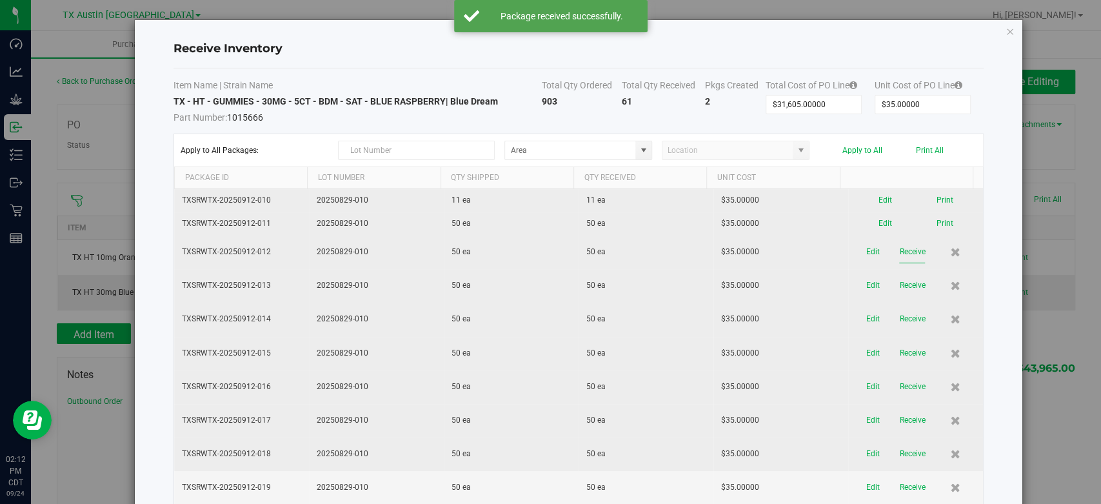
click at [899, 257] on button "Receive" at bounding box center [912, 251] width 26 height 23
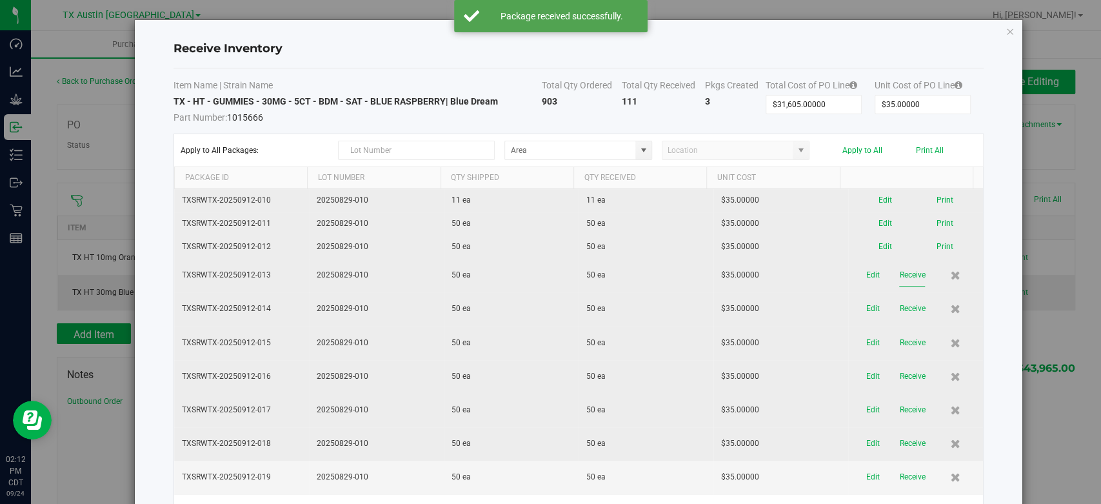
click at [899, 275] on button "Receive" at bounding box center [912, 275] width 26 height 23
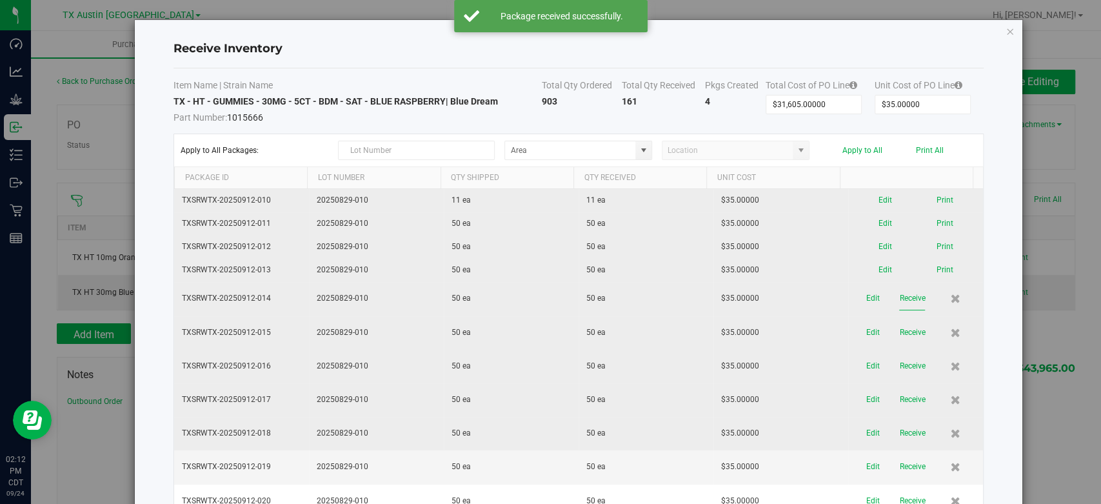
click at [899, 289] on button "Receive" at bounding box center [912, 298] width 26 height 23
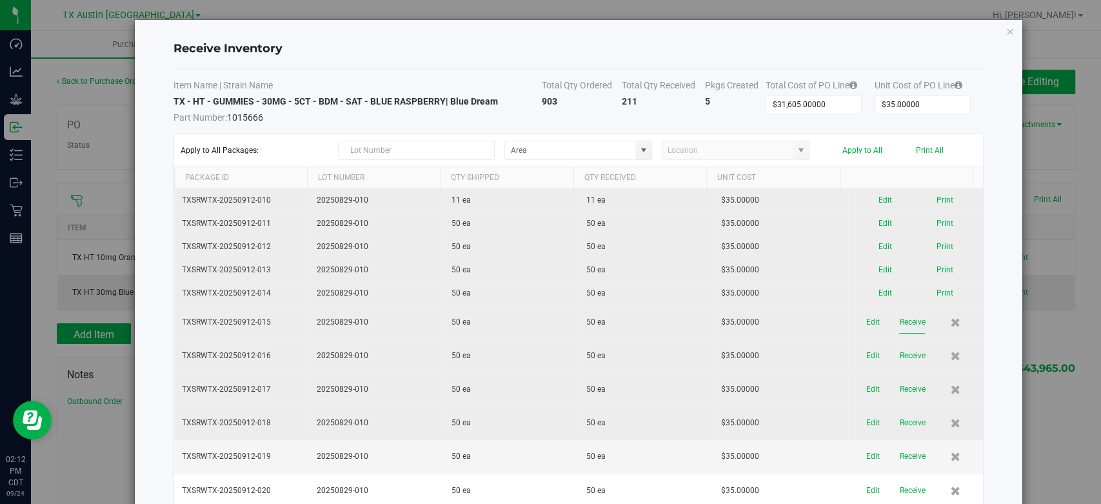
click at [899, 321] on button "Receive" at bounding box center [912, 322] width 26 height 23
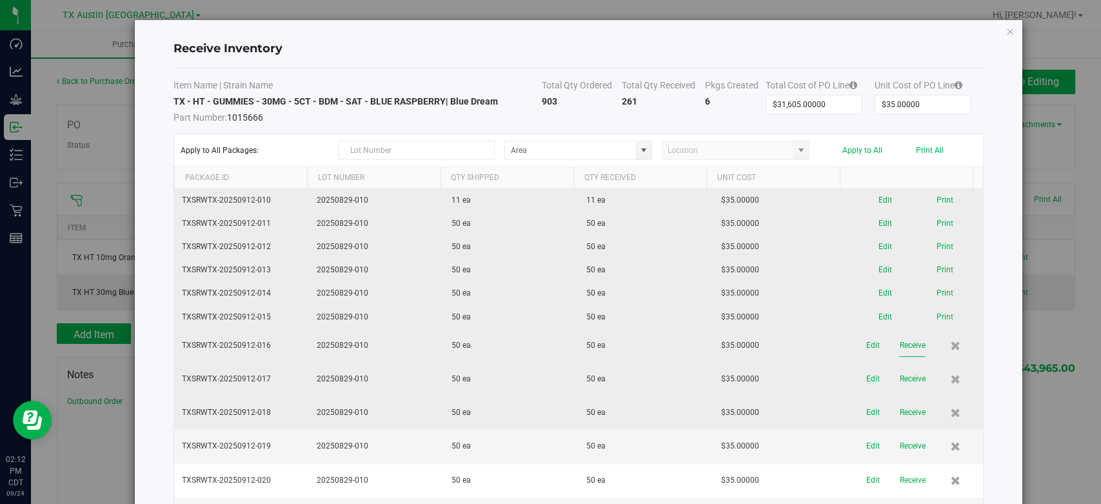
click at [899, 349] on button "Receive" at bounding box center [912, 345] width 26 height 23
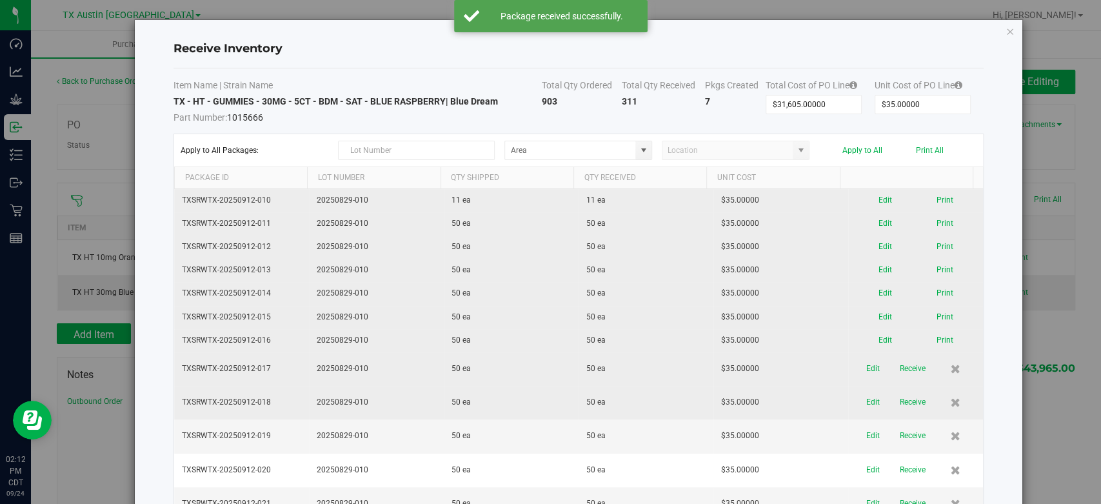
click at [899, 366] on button "Receive" at bounding box center [912, 368] width 26 height 23
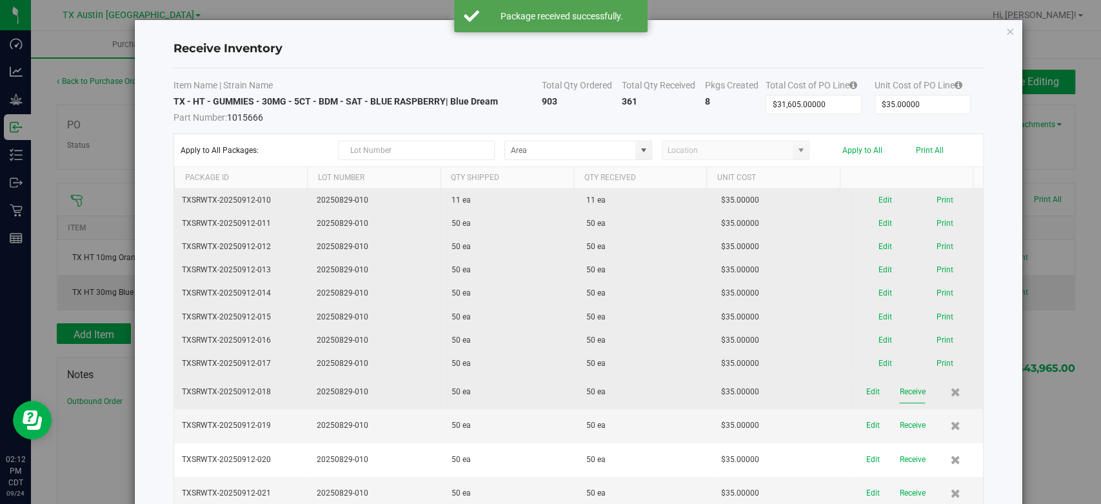
click at [899, 392] on button "Receive" at bounding box center [912, 391] width 26 height 23
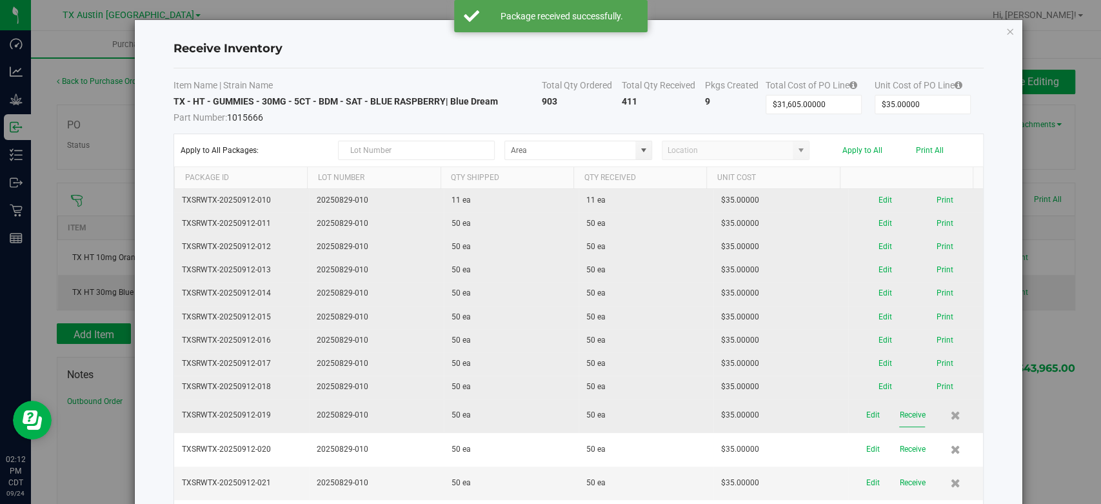
click at [899, 407] on button "Receive" at bounding box center [912, 415] width 26 height 23
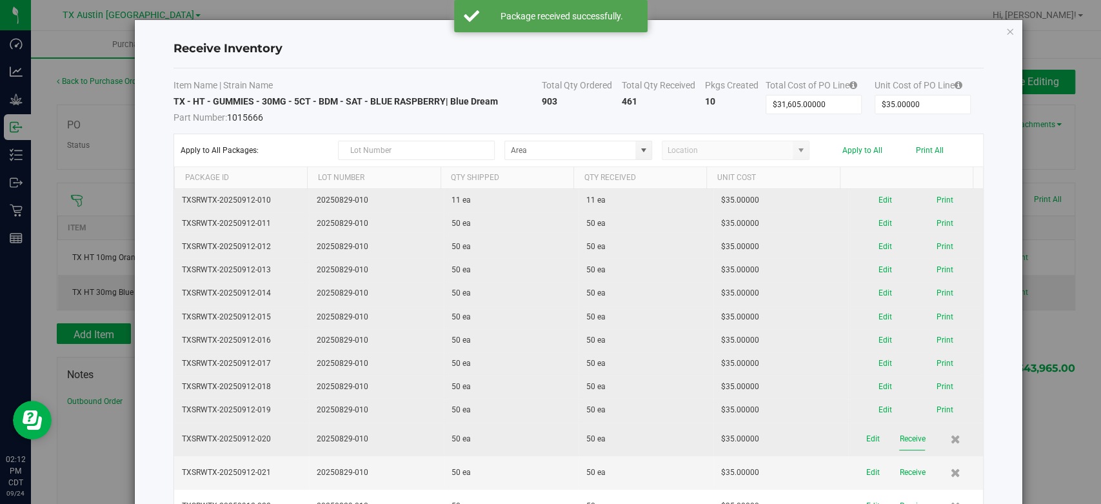
click at [899, 438] on button "Receive" at bounding box center [912, 438] width 26 height 23
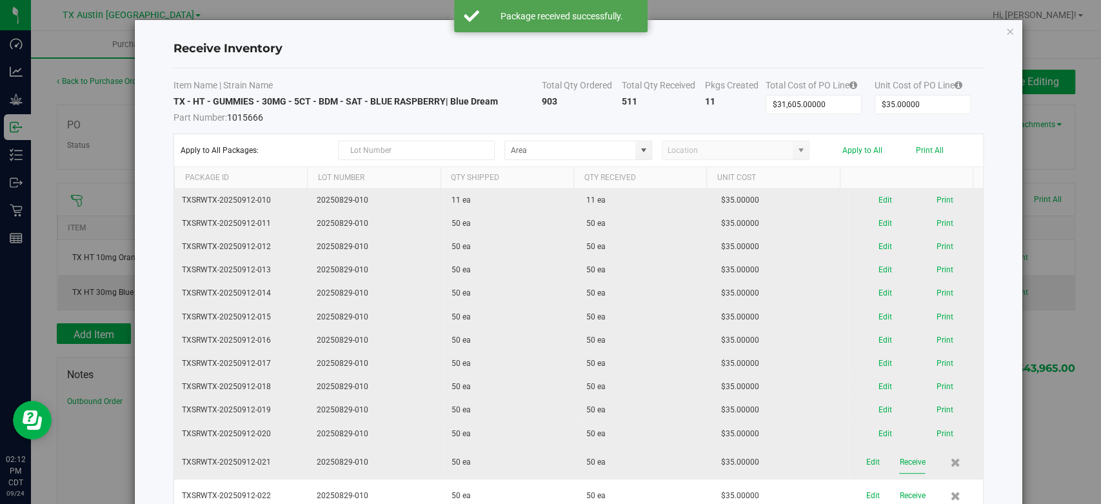
click at [899, 458] on button "Receive" at bounding box center [912, 462] width 26 height 23
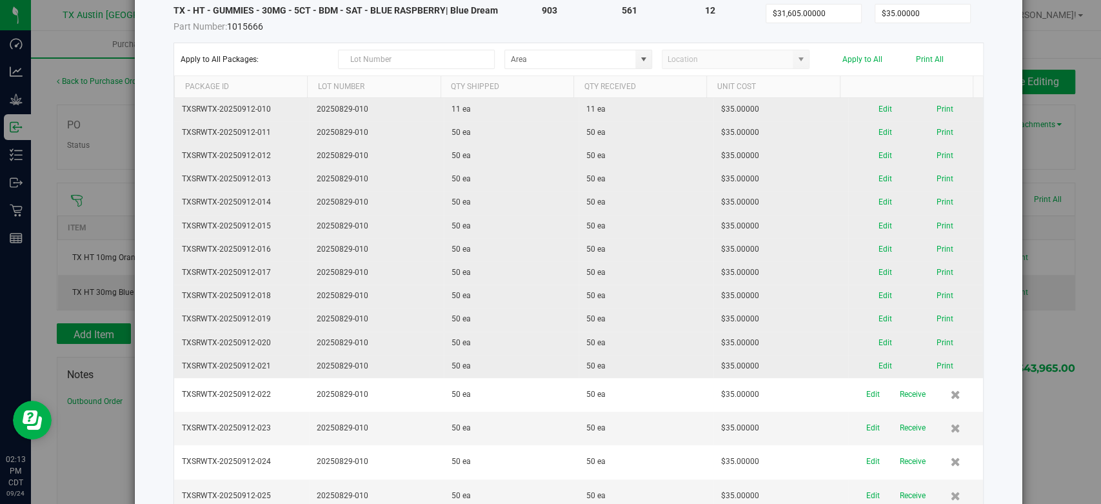
scroll to position [103, 0]
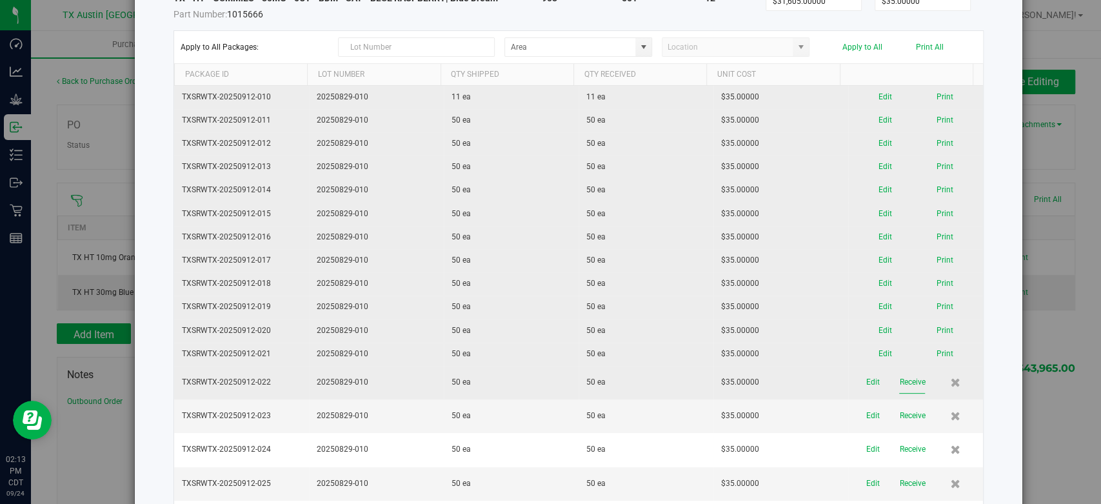
click at [899, 384] on button "Receive" at bounding box center [912, 382] width 26 height 23
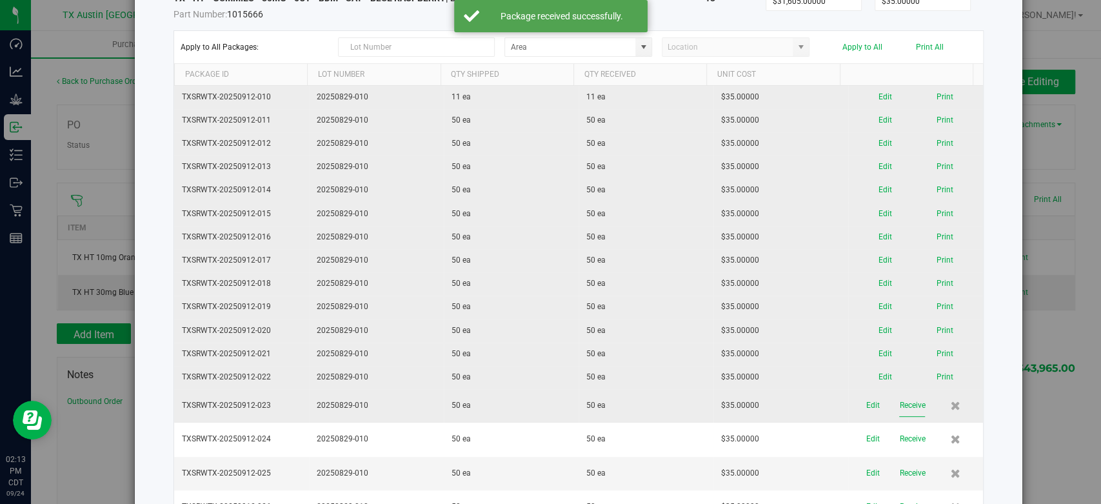
click at [899, 408] on button "Receive" at bounding box center [912, 405] width 26 height 23
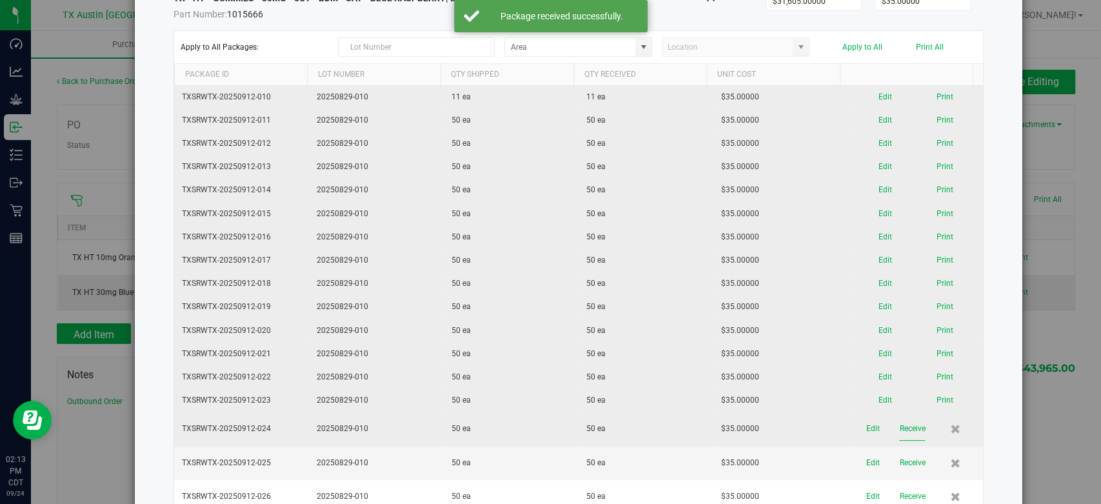
click at [899, 421] on button "Receive" at bounding box center [912, 428] width 26 height 23
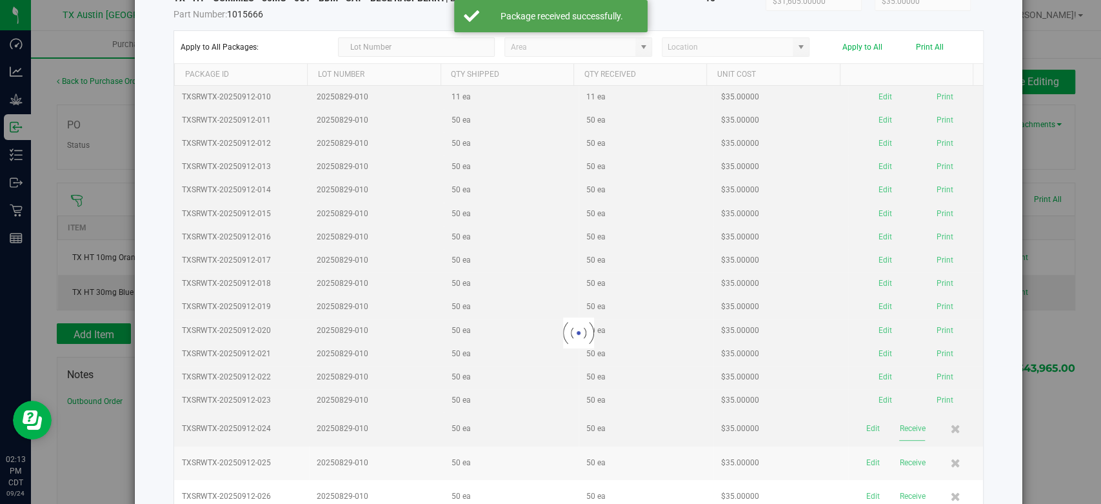
scroll to position [241, 0]
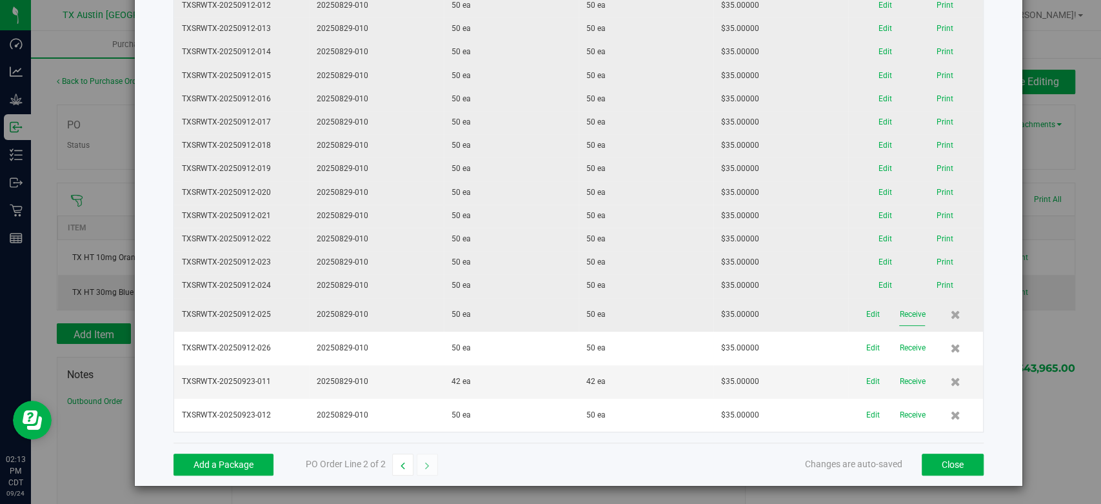
click at [899, 316] on button "Receive" at bounding box center [912, 314] width 26 height 23
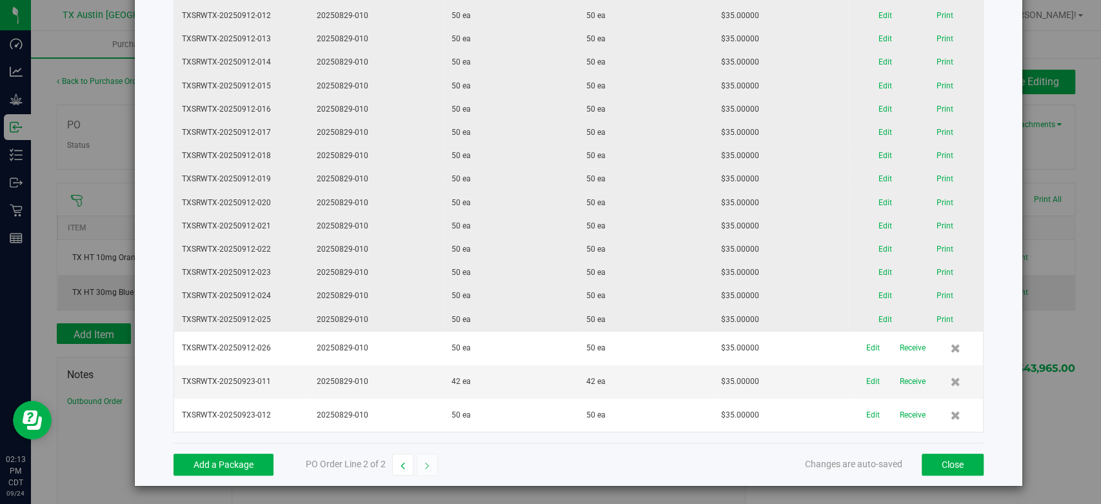
click at [899, 340] on button "Receive" at bounding box center [912, 348] width 26 height 23
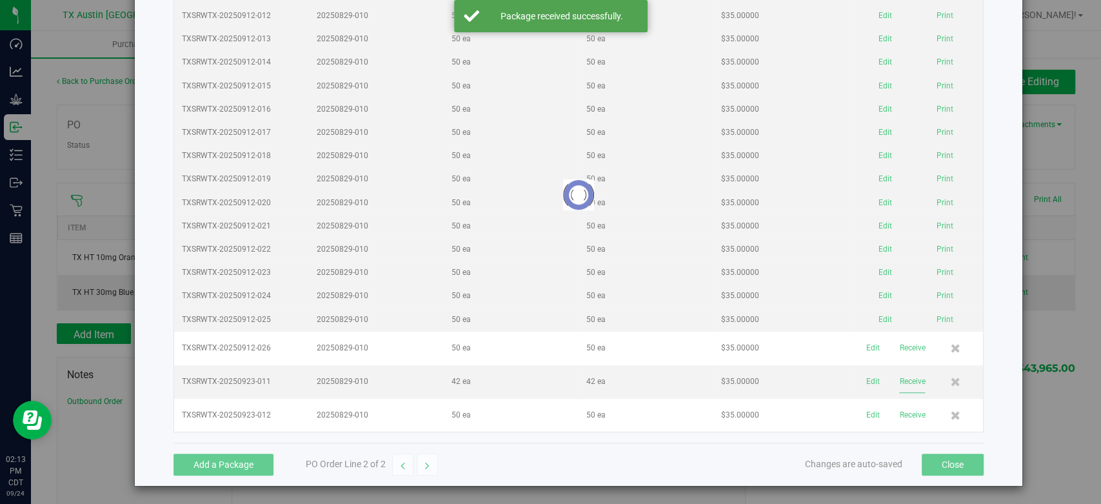
scroll to position [221, 0]
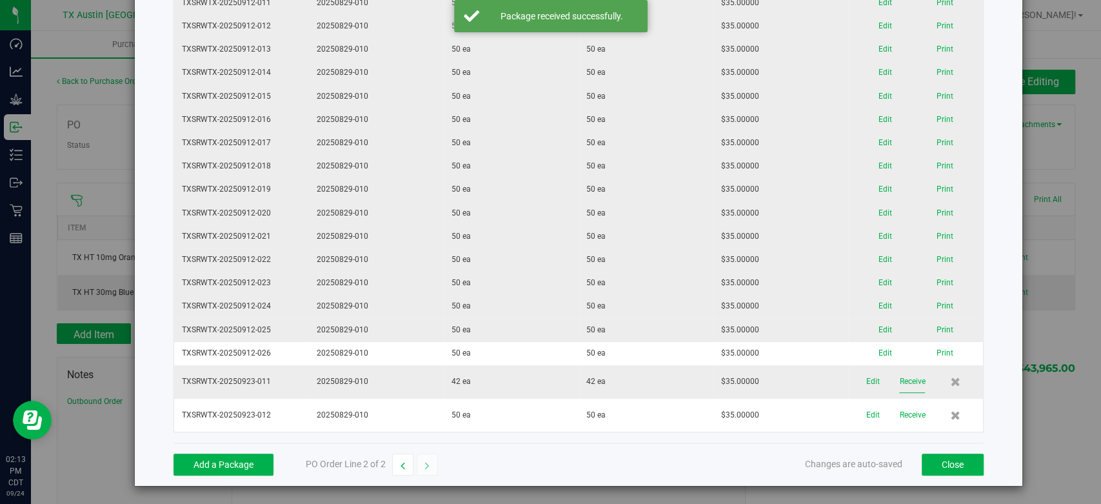
click at [899, 382] on button "Receive" at bounding box center [912, 381] width 26 height 23
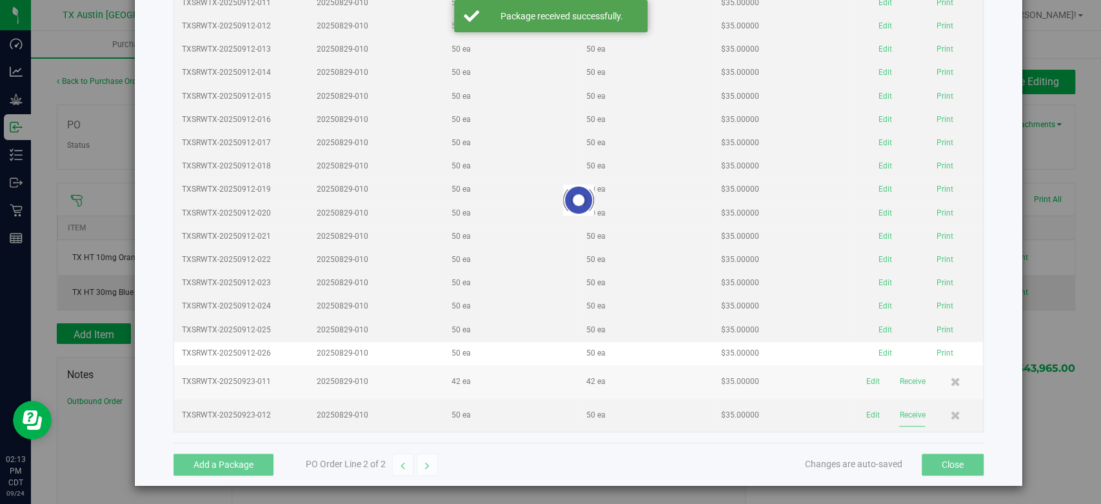
scroll to position [210, 0]
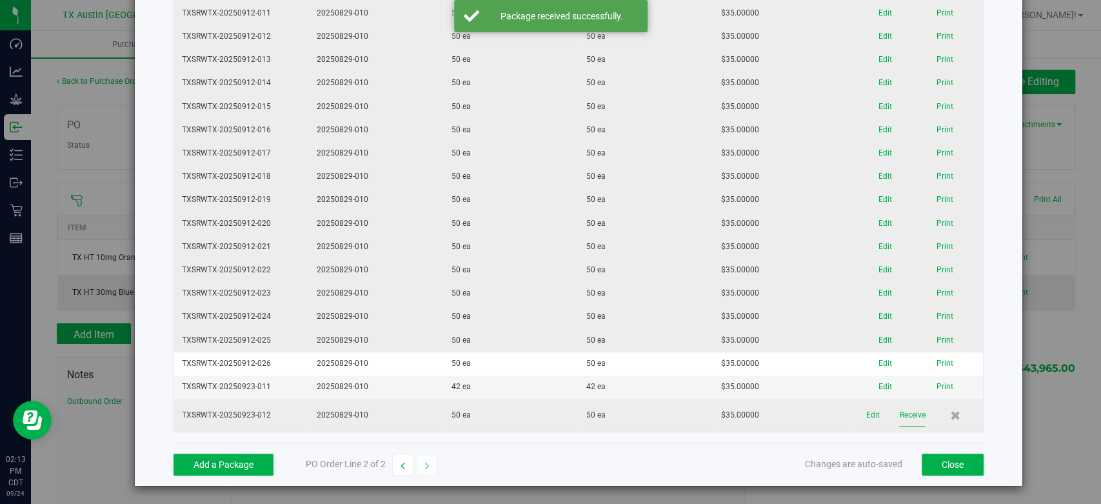
click at [899, 417] on button "Receive" at bounding box center [912, 415] width 26 height 23
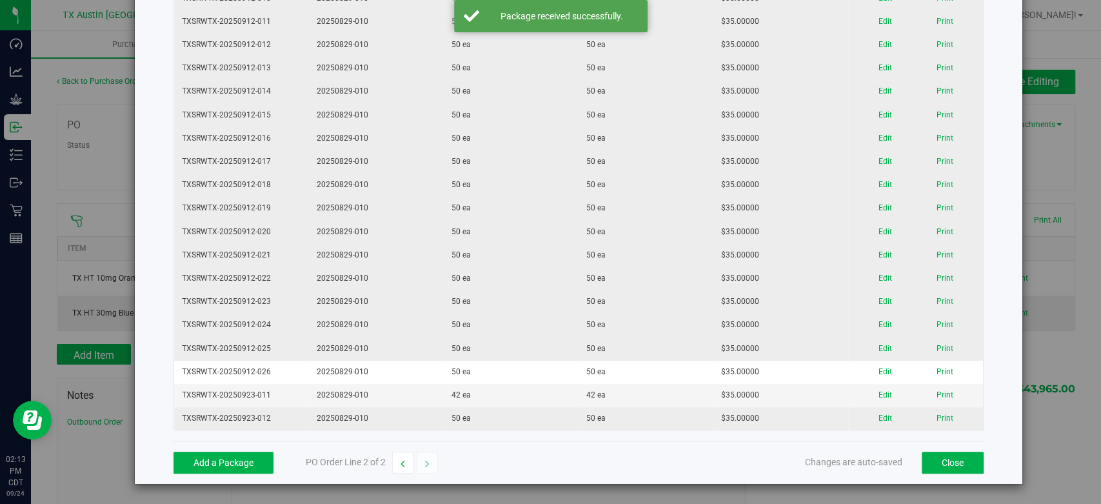
scroll to position [200, 0]
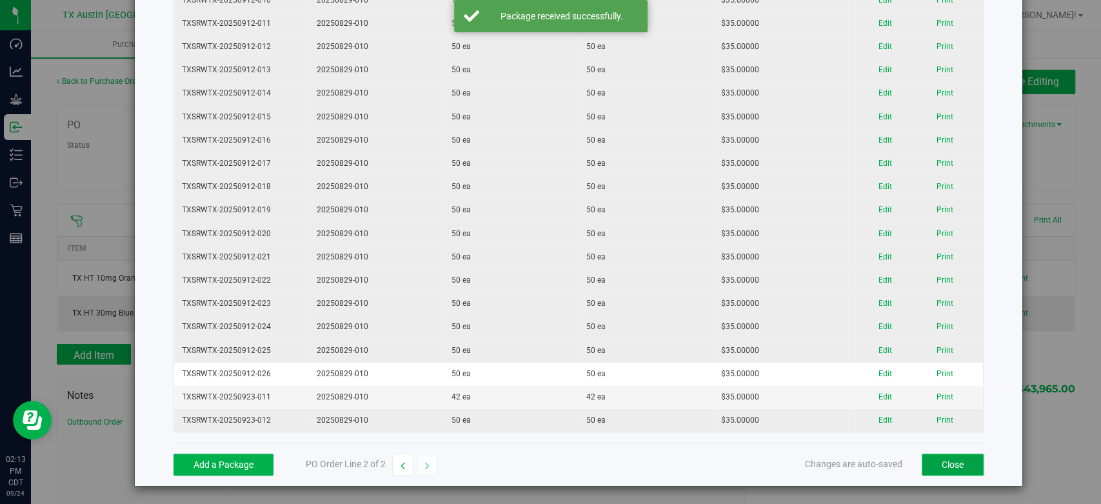
click at [928, 463] on button "Close" at bounding box center [952, 464] width 62 height 22
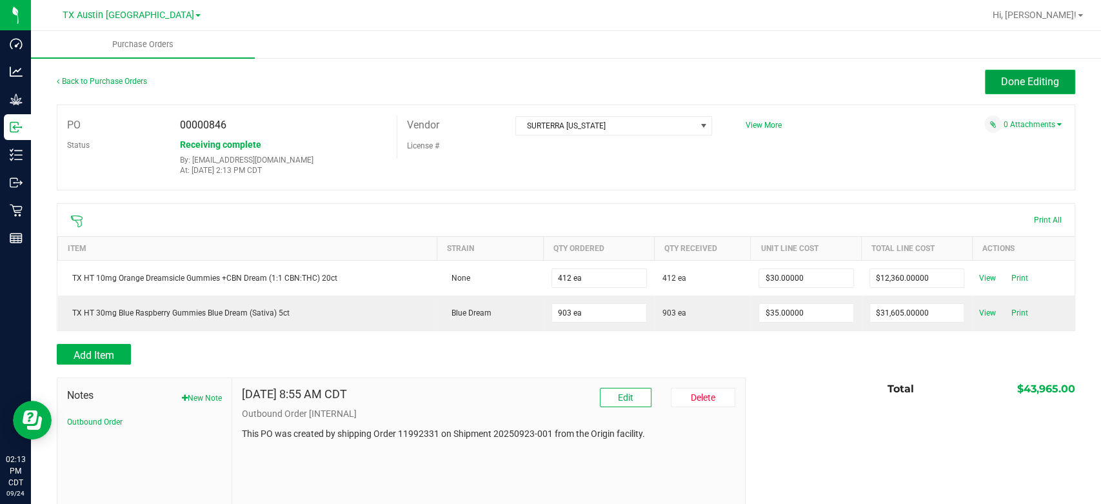
click at [1001, 85] on span "Done Editing" at bounding box center [1030, 81] width 58 height 12
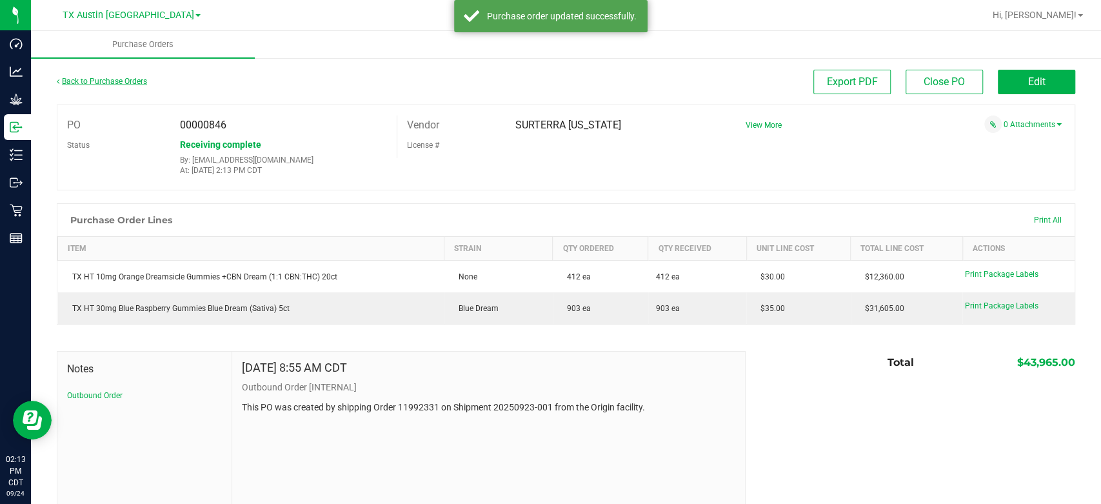
click at [86, 82] on link "Back to Purchase Orders" at bounding box center [102, 81] width 90 height 9
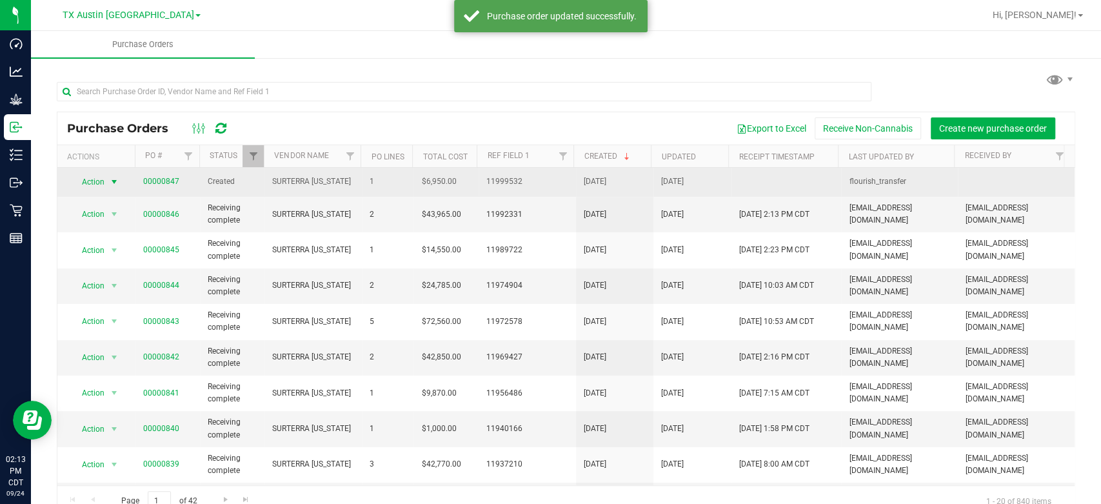
click at [94, 189] on span "Action" at bounding box center [87, 182] width 35 height 18
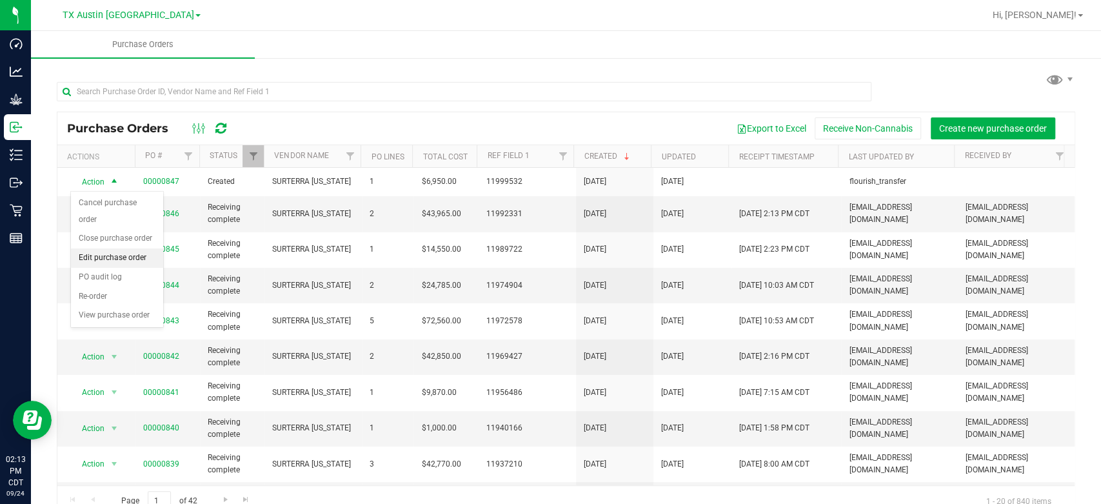
click at [134, 251] on li "Edit purchase order" at bounding box center [117, 257] width 92 height 19
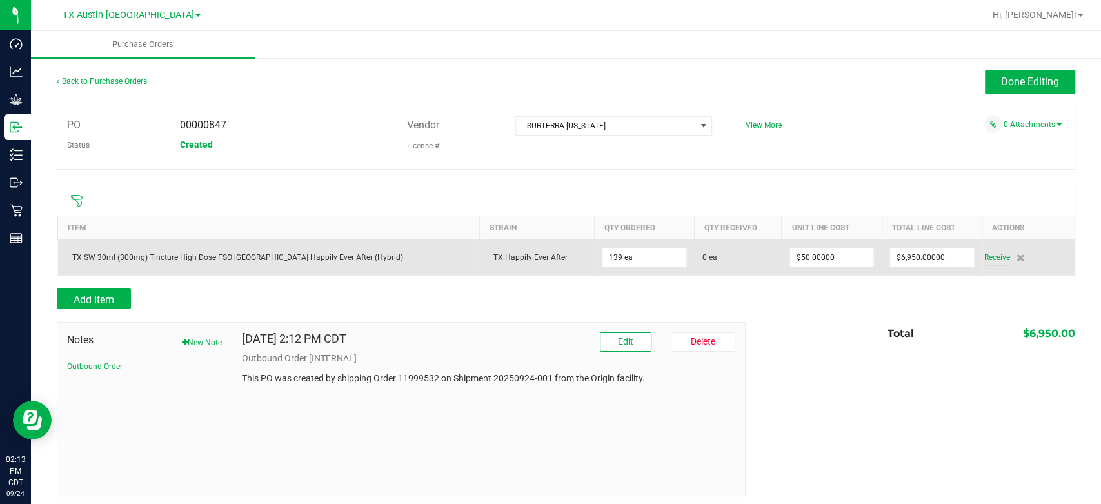
click at [984, 253] on span "Receive" at bounding box center [997, 257] width 26 height 15
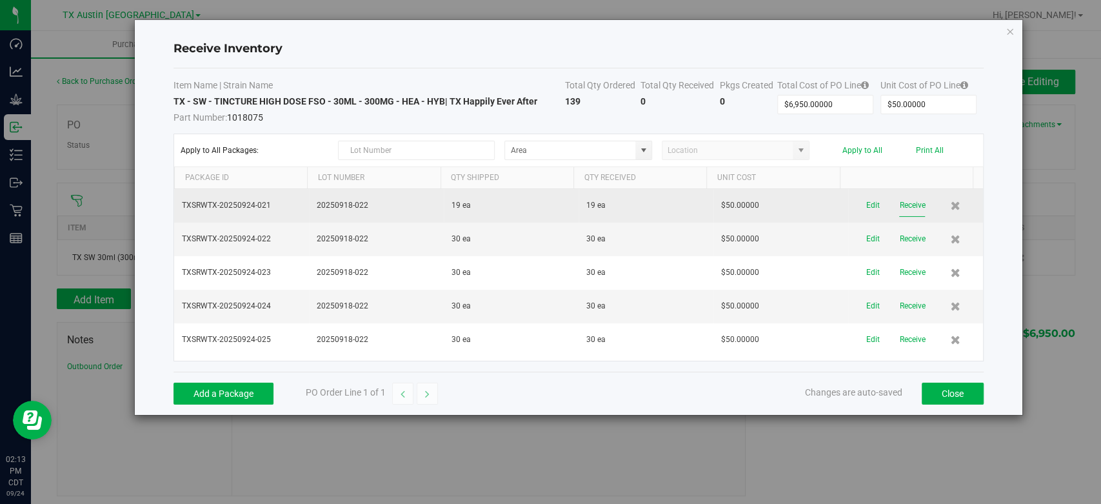
click at [902, 204] on button "Receive" at bounding box center [912, 205] width 26 height 23
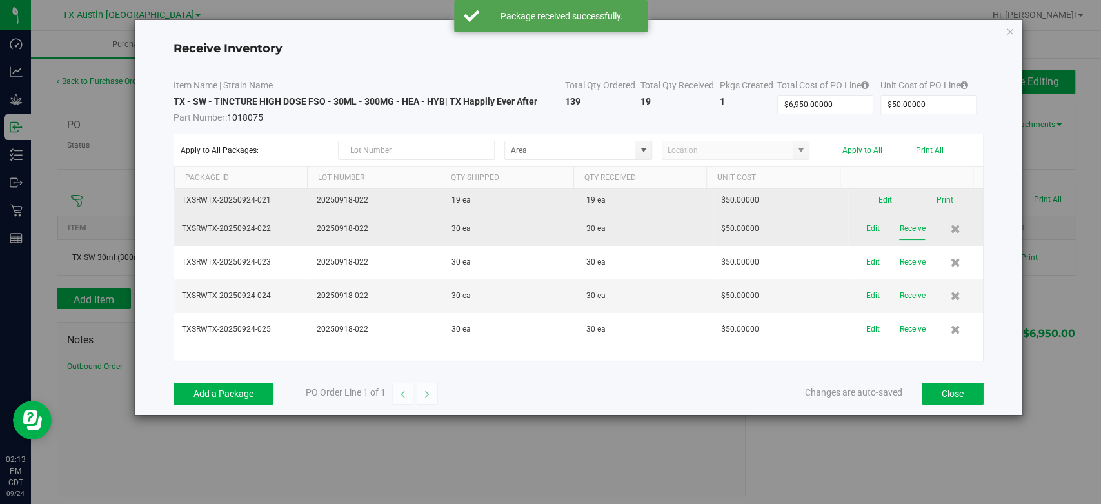
click at [900, 226] on button "Receive" at bounding box center [912, 228] width 26 height 23
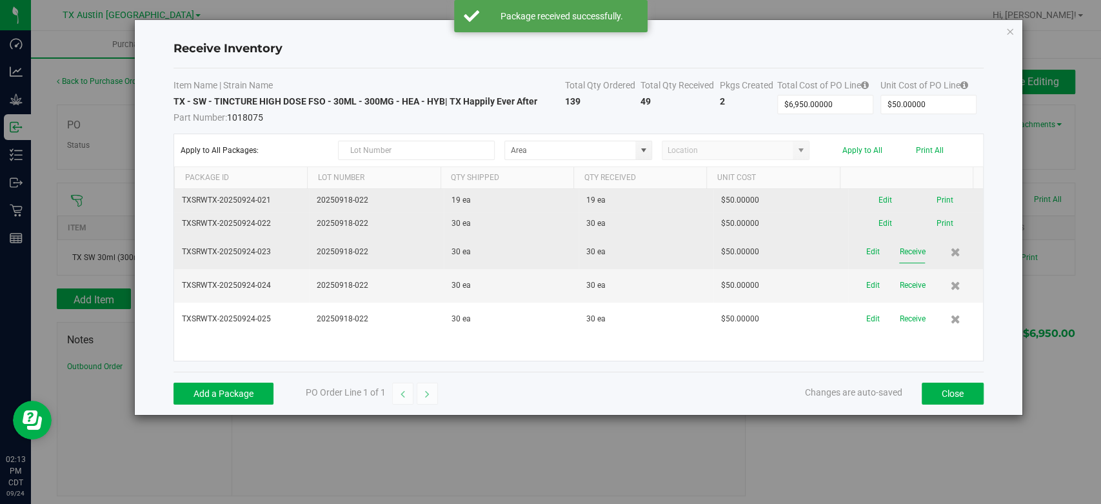
click at [899, 249] on button "Receive" at bounding box center [912, 251] width 26 height 23
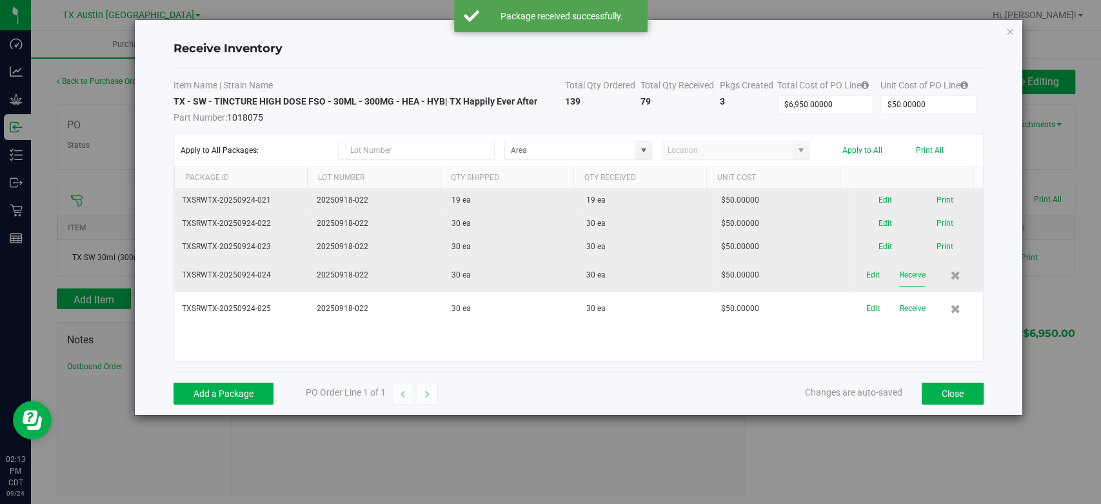
click at [899, 279] on button "Receive" at bounding box center [912, 275] width 26 height 23
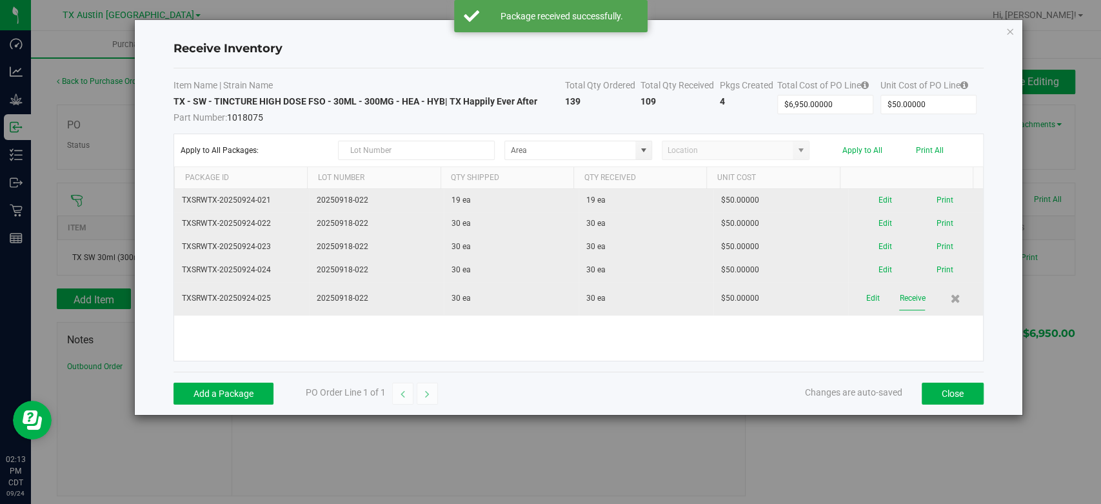
click at [899, 304] on button "Receive" at bounding box center [912, 298] width 26 height 23
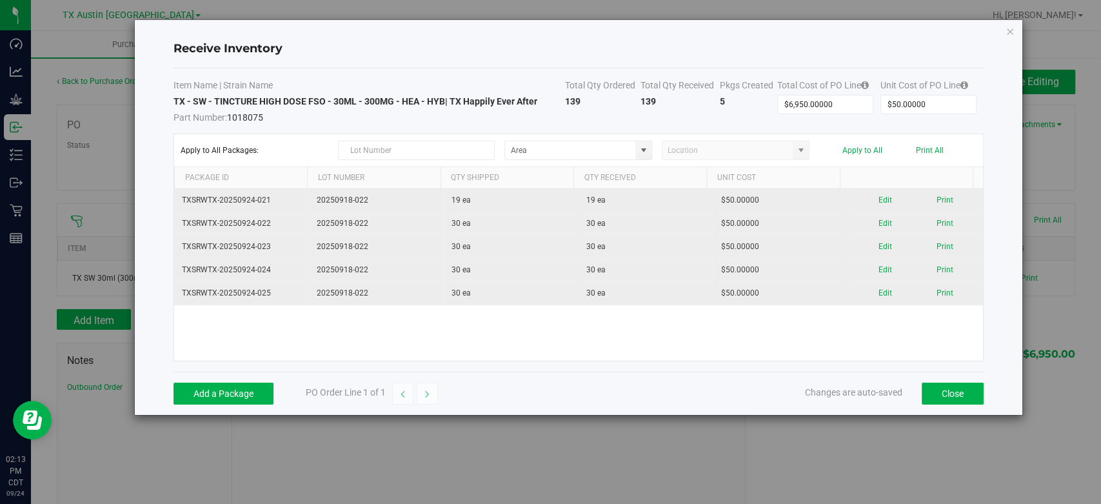
click at [928, 380] on div "Add a Package PO Order Line 1 of 1 Changes are auto-saved Close" at bounding box center [578, 392] width 810 height 43
click at [931, 389] on button "Close" at bounding box center [952, 393] width 62 height 22
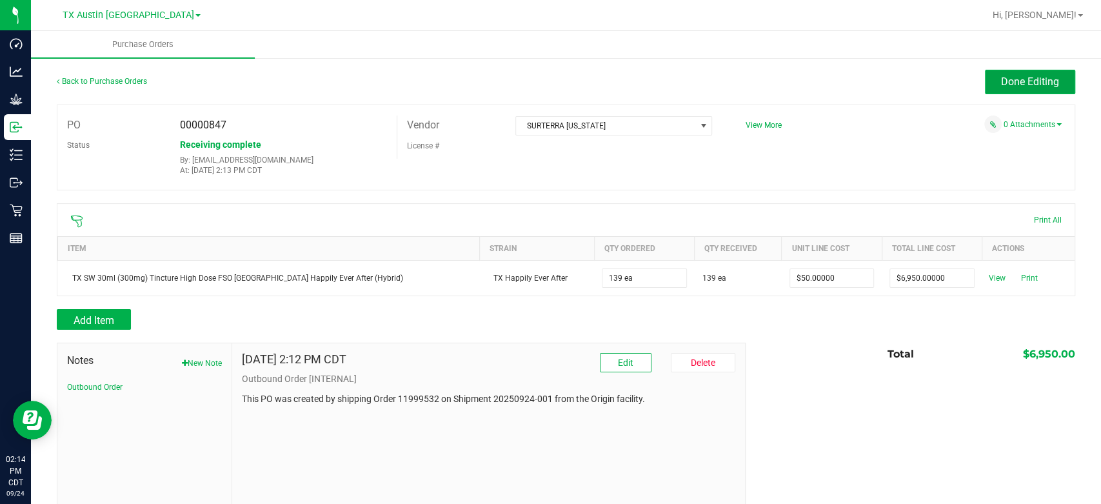
click at [1006, 75] on span "Done Editing" at bounding box center [1030, 81] width 58 height 12
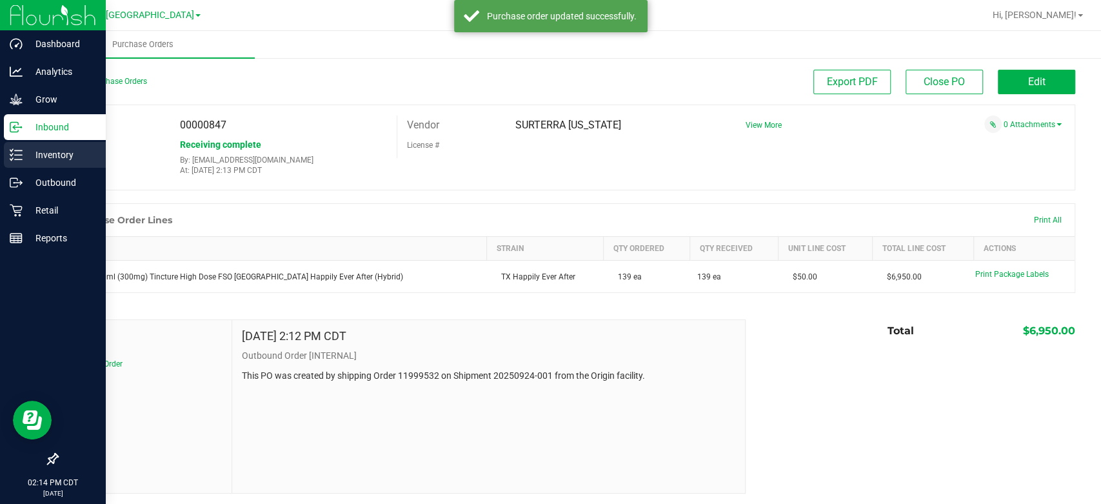
click at [19, 150] on line at bounding box center [18, 150] width 7 height 0
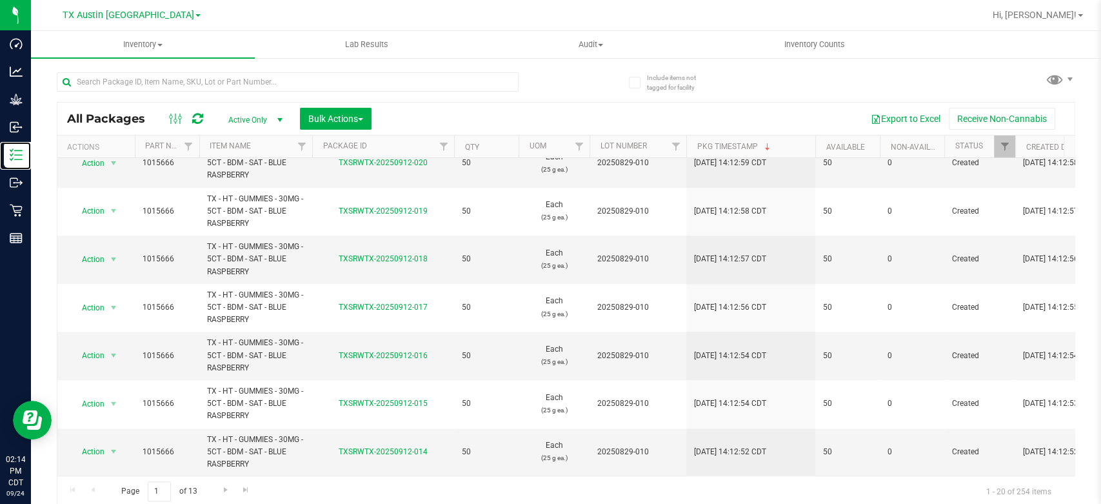
scroll to position [3, 0]
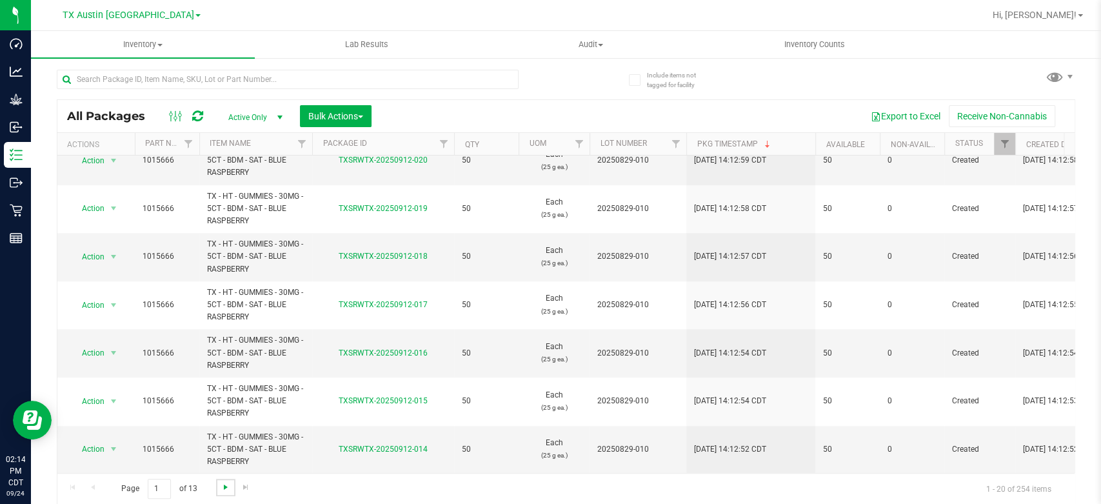
click at [225, 485] on span "Go to the next page" at bounding box center [226, 487] width 10 height 10
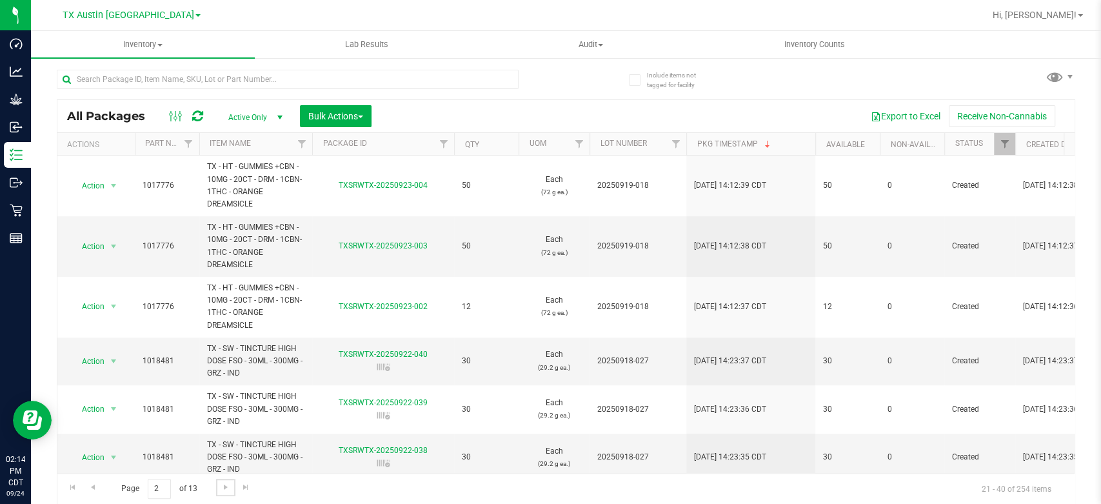
scroll to position [556, 0]
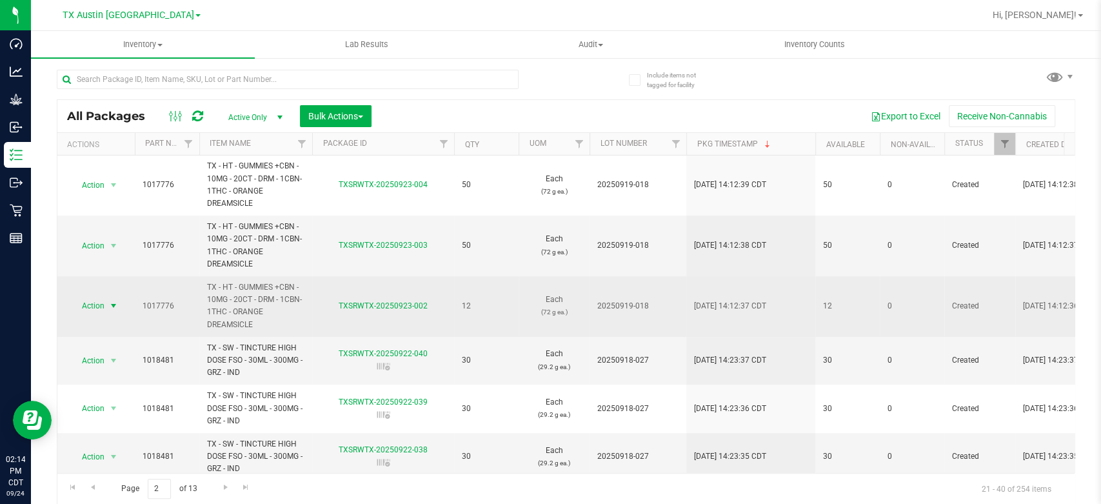
click at [91, 302] on span "Action" at bounding box center [87, 306] width 35 height 18
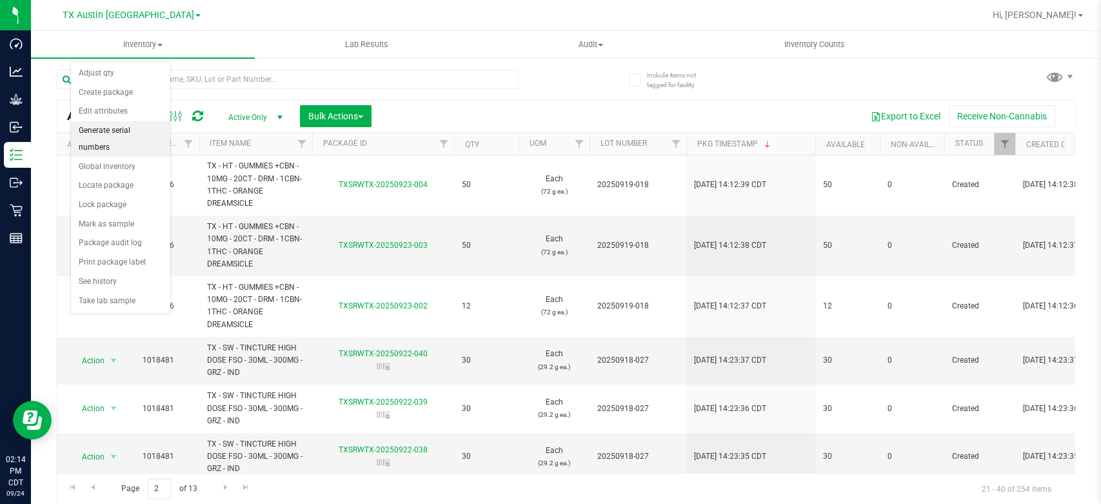
click at [129, 126] on li "Generate serial numbers" at bounding box center [120, 138] width 99 height 35
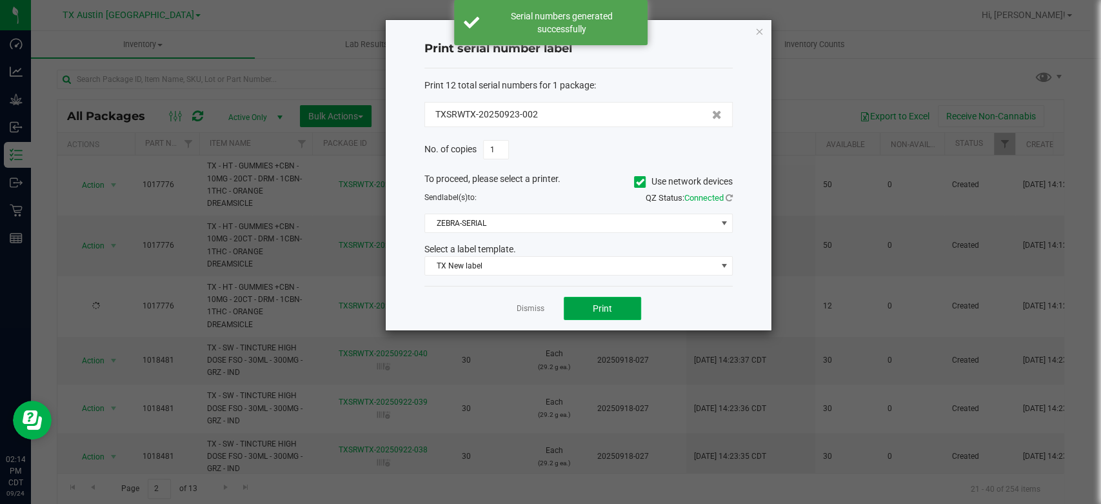
click at [605, 314] on button "Print" at bounding box center [602, 308] width 77 height 23
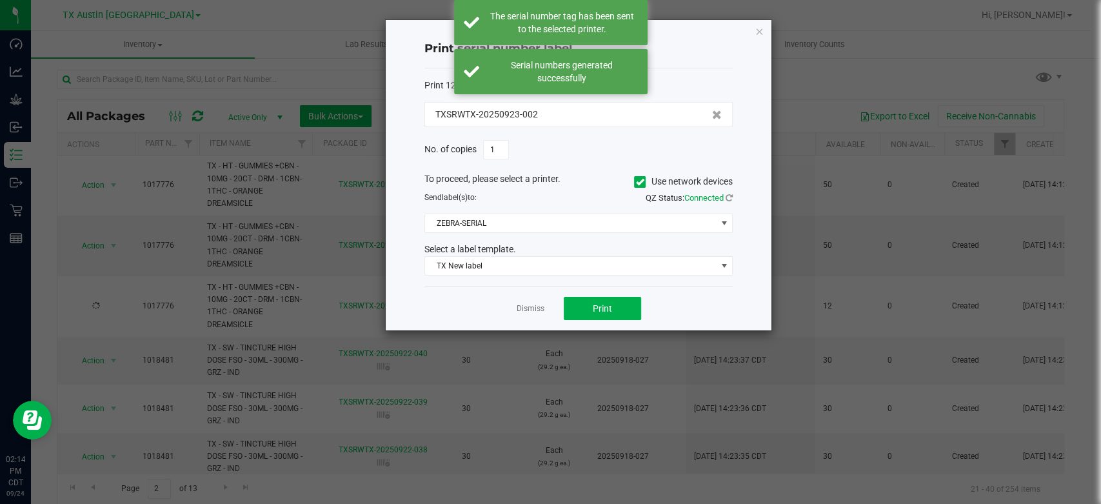
click at [535, 309] on link "Dismiss" at bounding box center [530, 308] width 28 height 11
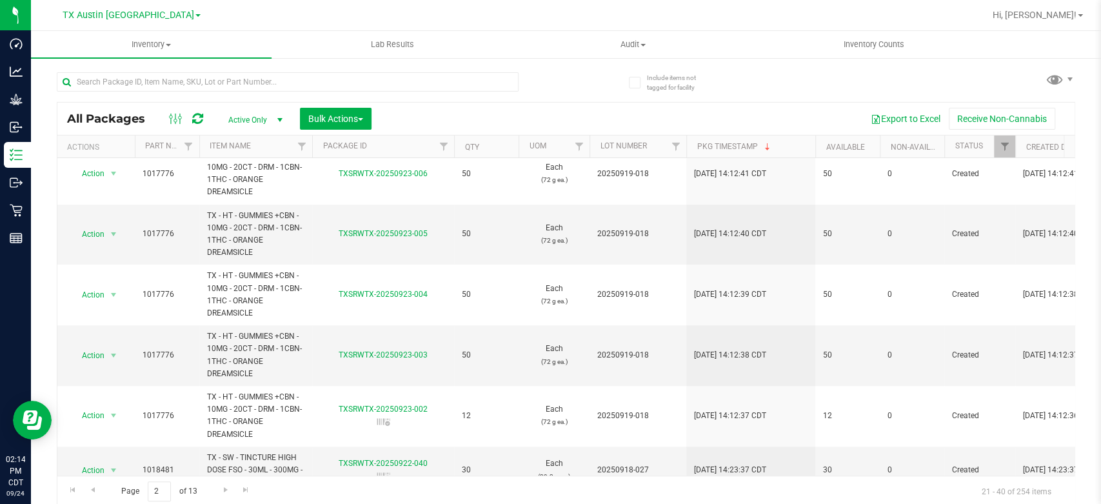
scroll to position [449, 0]
click at [686, 495] on div "Page 2 of 13 21 - 40 of 254 items" at bounding box center [565, 490] width 1017 height 31
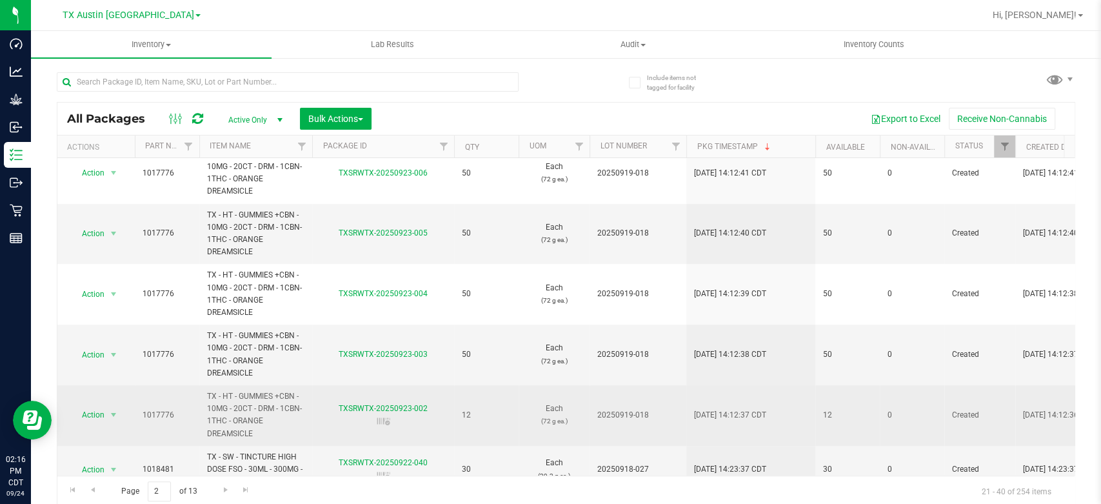
click at [382, 420] on icon at bounding box center [383, 421] width 16 height 13
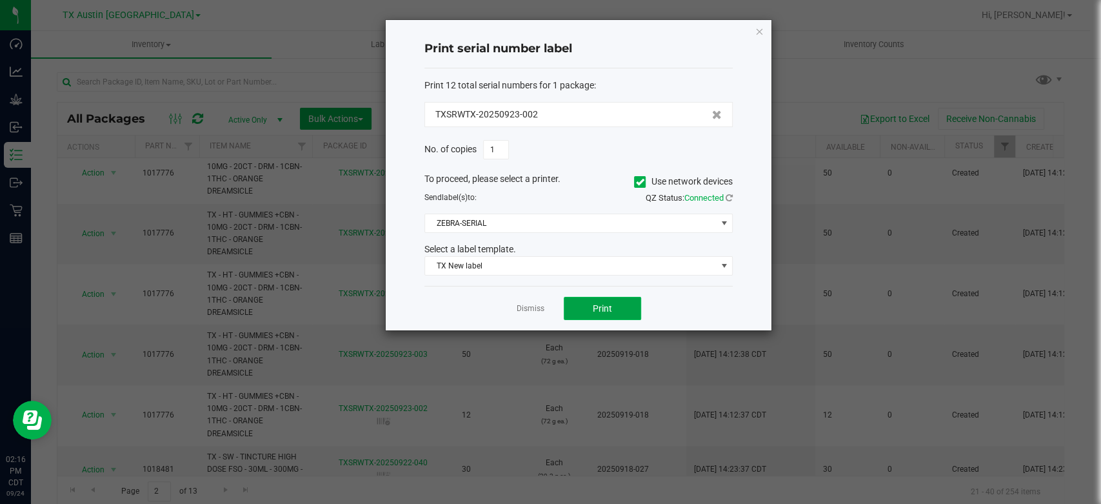
click at [603, 313] on span "Print" at bounding box center [602, 308] width 19 height 10
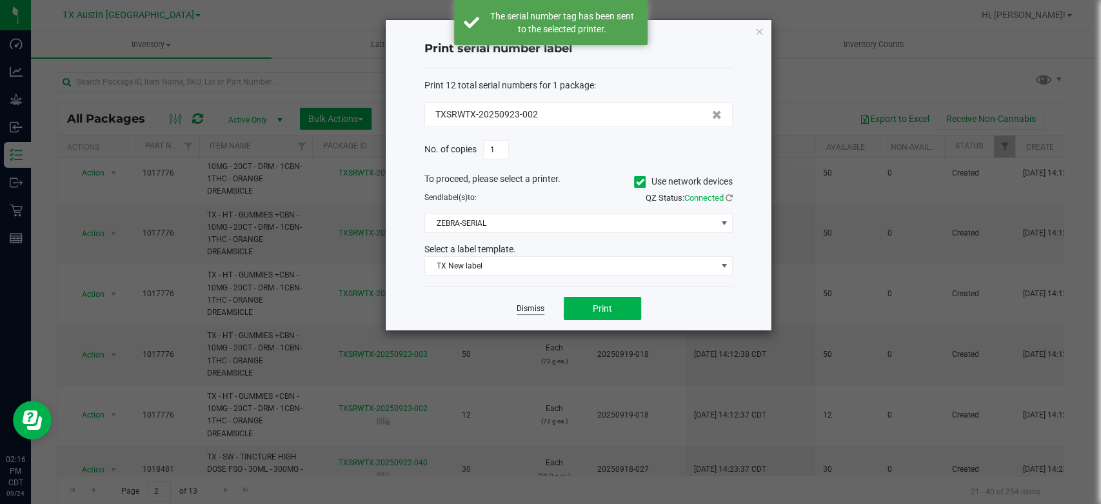
click at [526, 309] on link "Dismiss" at bounding box center [530, 308] width 28 height 11
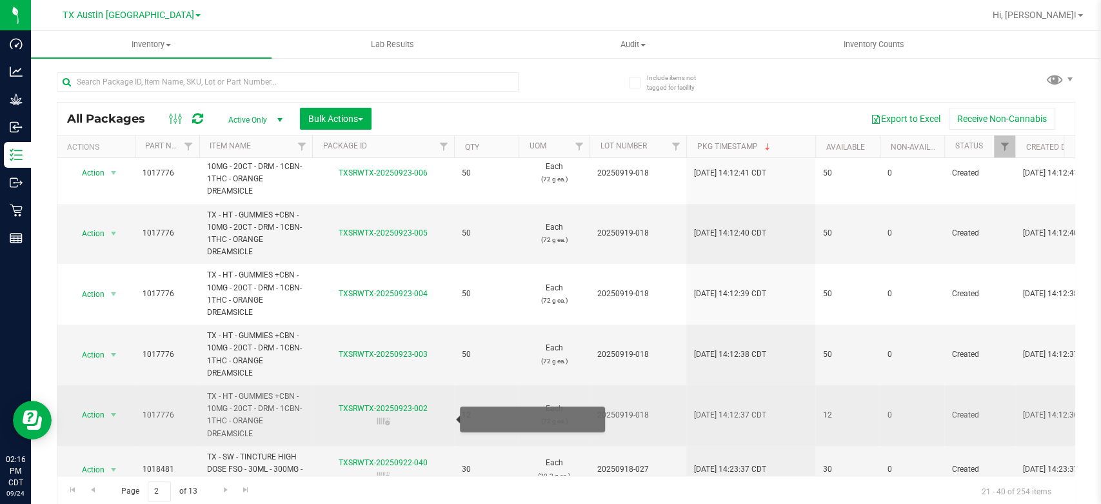
click at [387, 422] on icon at bounding box center [383, 421] width 16 height 13
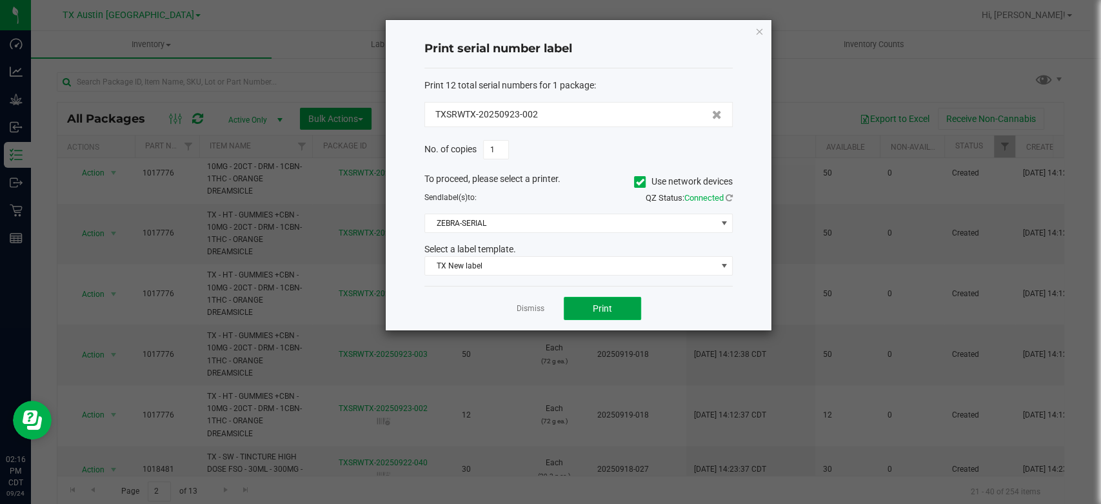
click at [614, 306] on button "Print" at bounding box center [602, 308] width 77 height 23
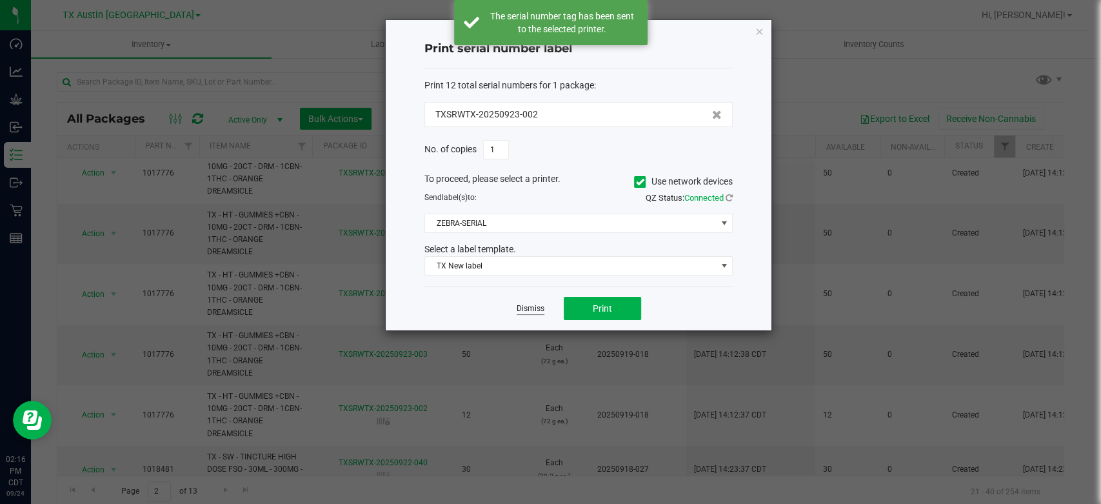
click at [534, 309] on link "Dismiss" at bounding box center [530, 308] width 28 height 11
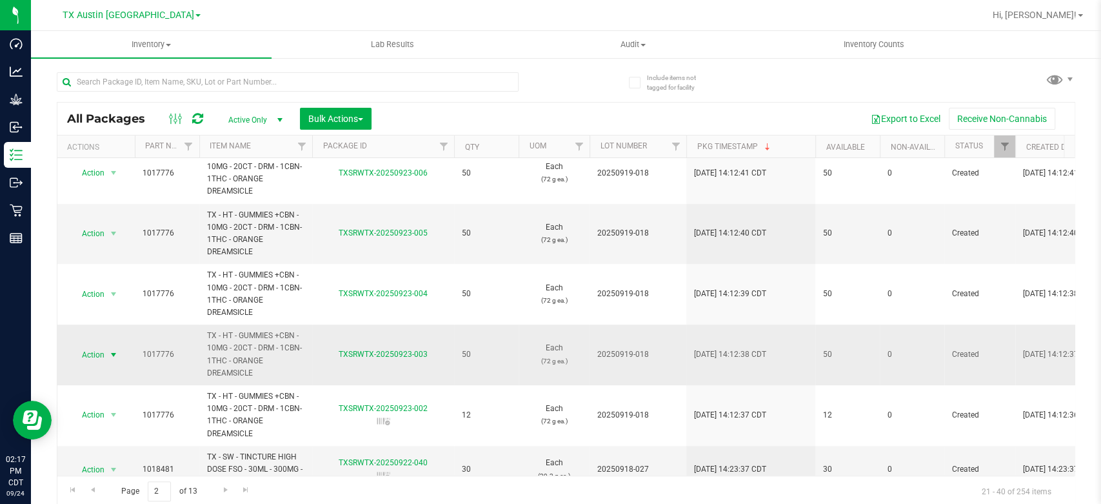
click at [91, 355] on span "Action" at bounding box center [87, 355] width 35 height 18
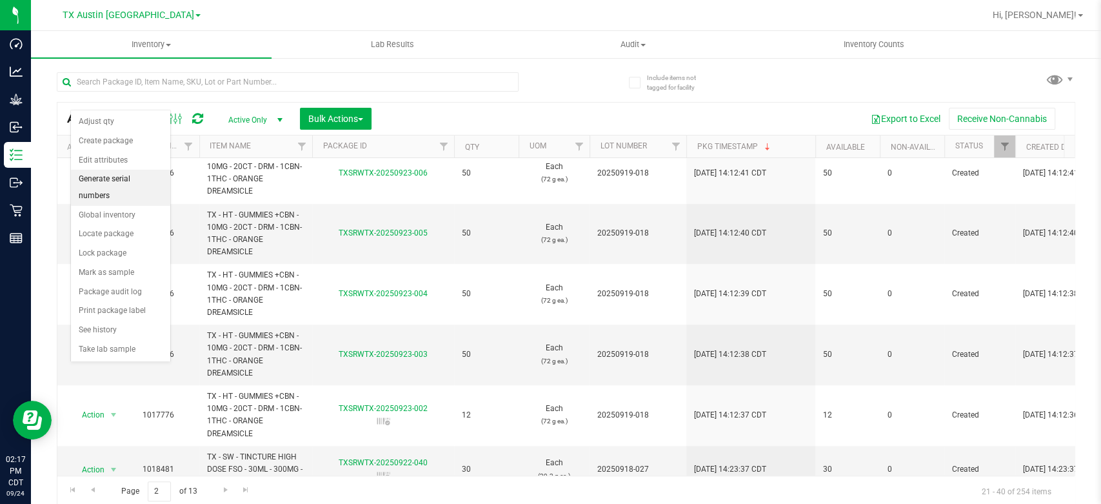
click at [140, 184] on li "Generate serial numbers" at bounding box center [120, 187] width 99 height 35
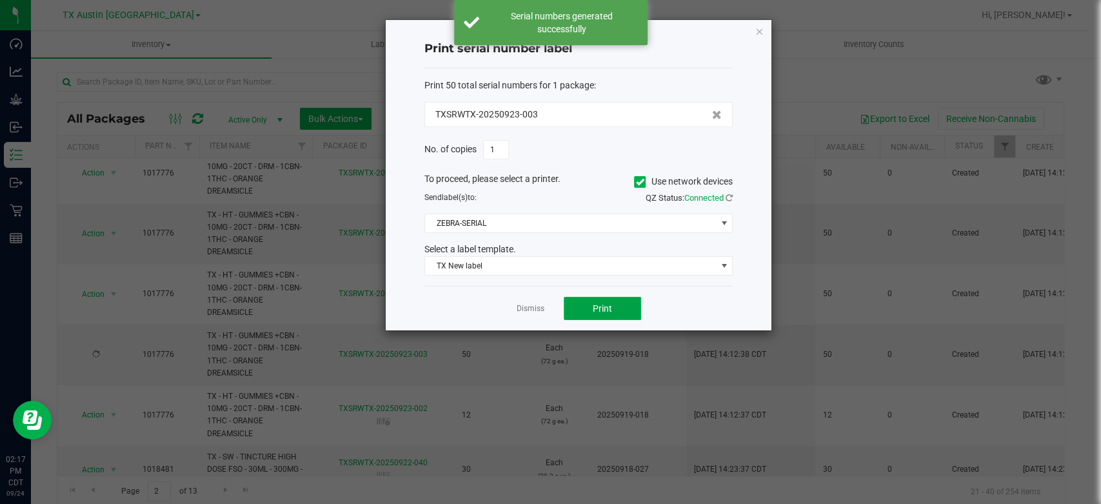
click at [606, 312] on span "Print" at bounding box center [602, 308] width 19 height 10
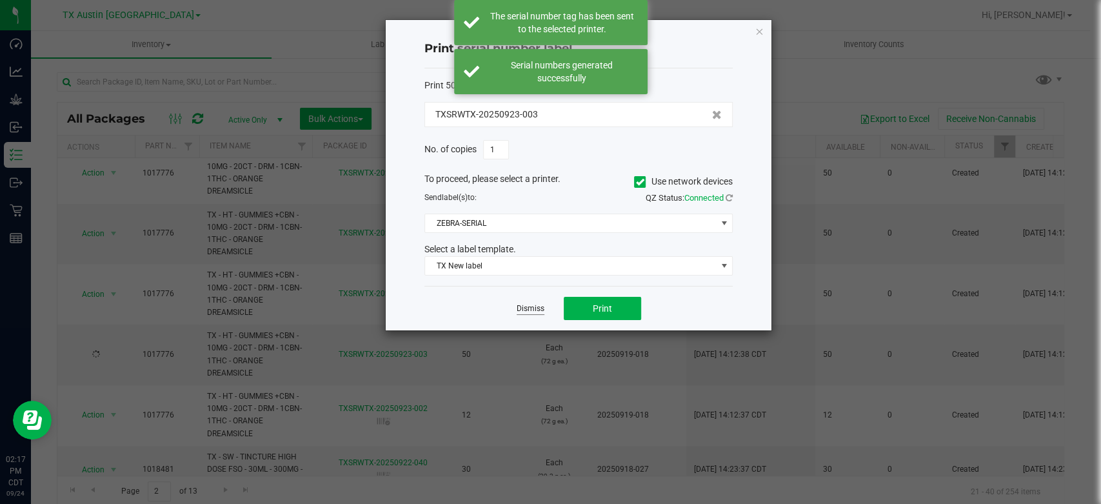
click at [539, 307] on link "Dismiss" at bounding box center [530, 308] width 28 height 11
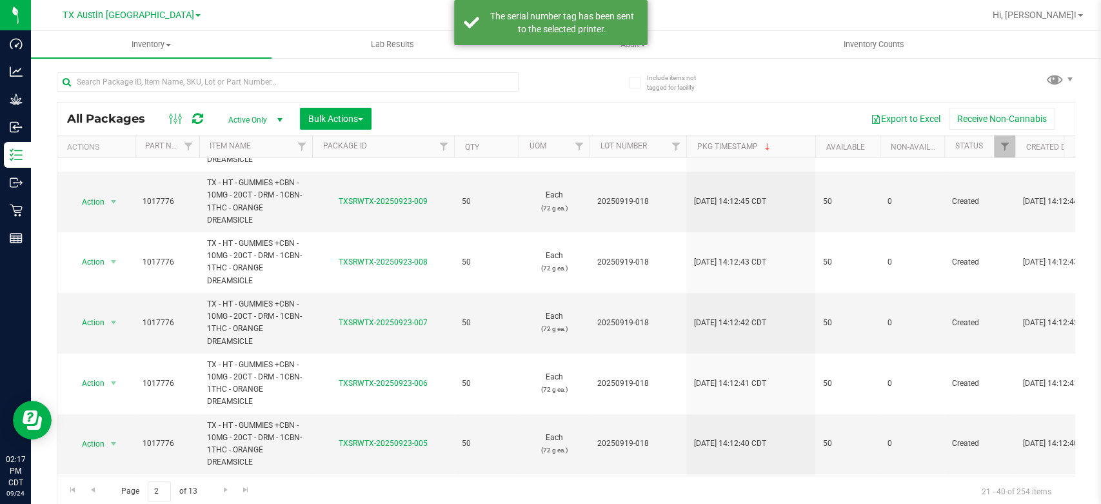
scroll to position [433, 0]
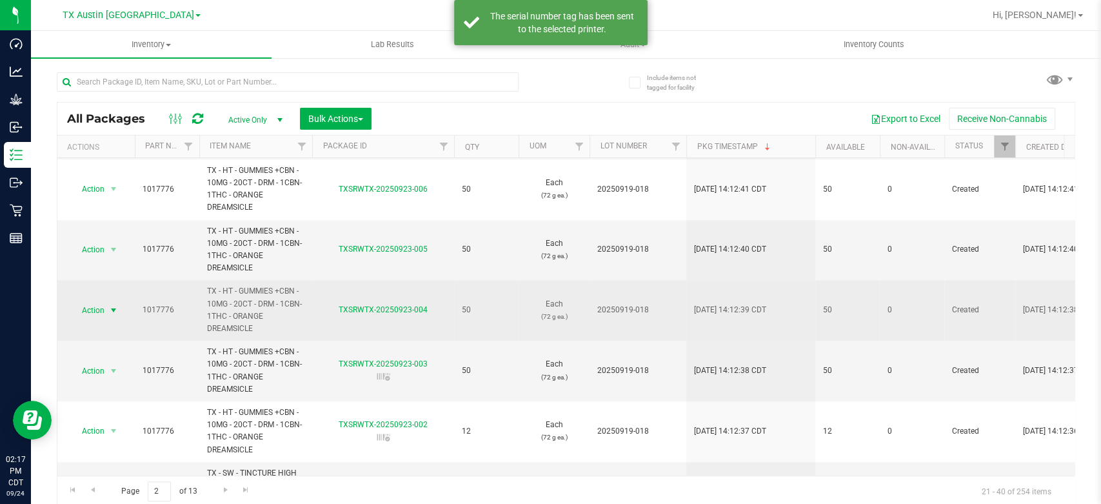
click at [104, 312] on span "Action" at bounding box center [87, 310] width 35 height 18
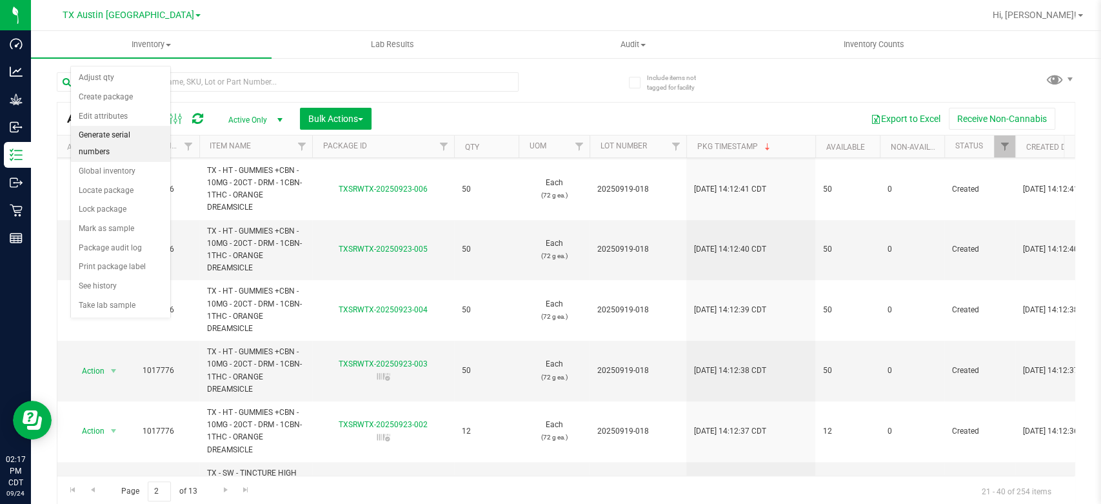
click at [119, 142] on li "Generate serial numbers" at bounding box center [120, 143] width 99 height 35
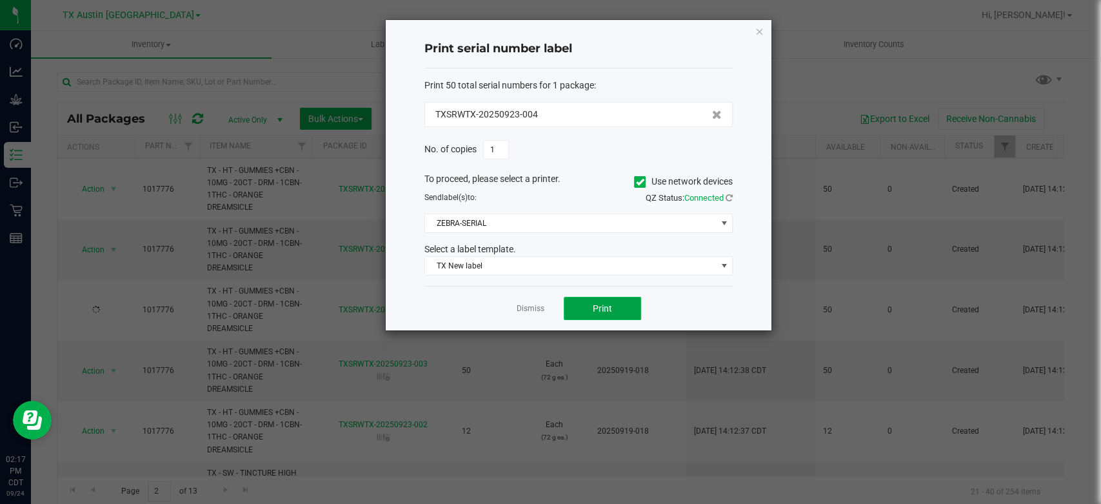
click at [586, 309] on button "Print" at bounding box center [602, 308] width 77 height 23
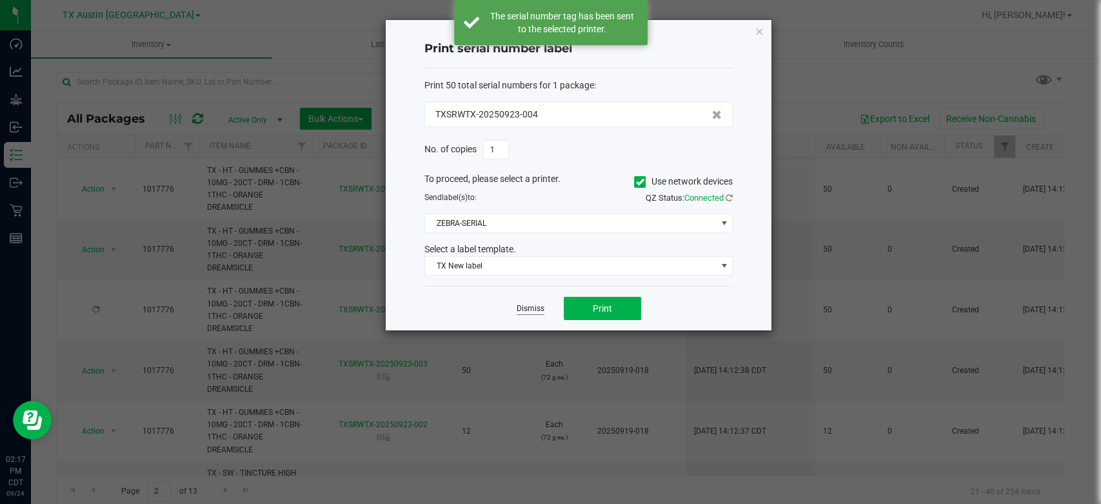
click at [521, 305] on link "Dismiss" at bounding box center [530, 308] width 28 height 11
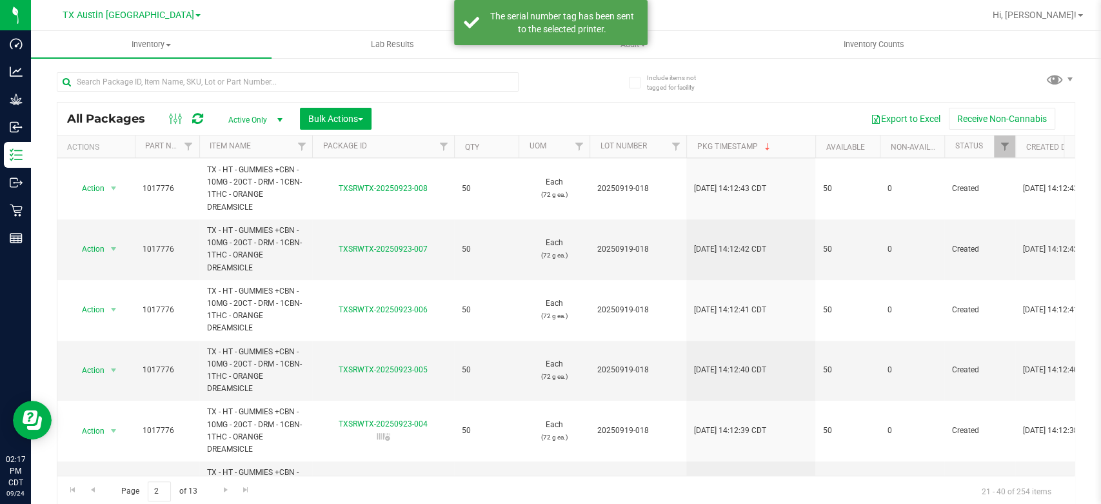
scroll to position [315, 0]
click at [88, 367] on span "Action" at bounding box center [87, 368] width 35 height 18
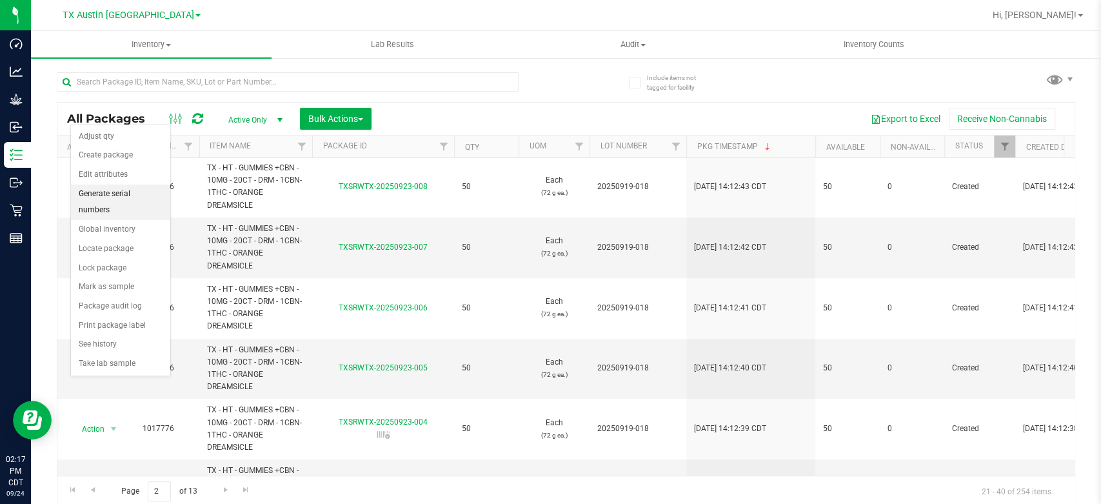
click at [119, 195] on li "Generate serial numbers" at bounding box center [120, 201] width 99 height 35
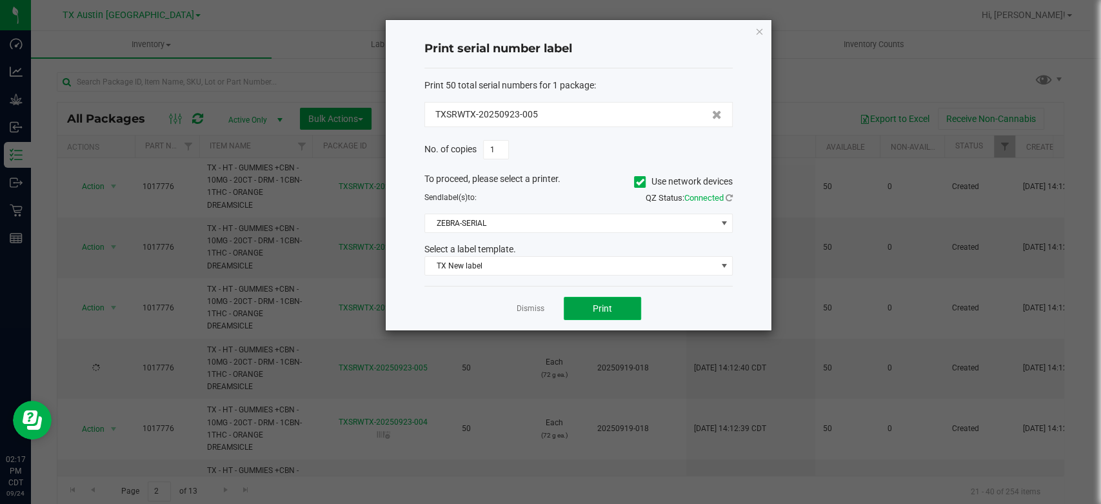
click at [595, 312] on span "Print" at bounding box center [602, 308] width 19 height 10
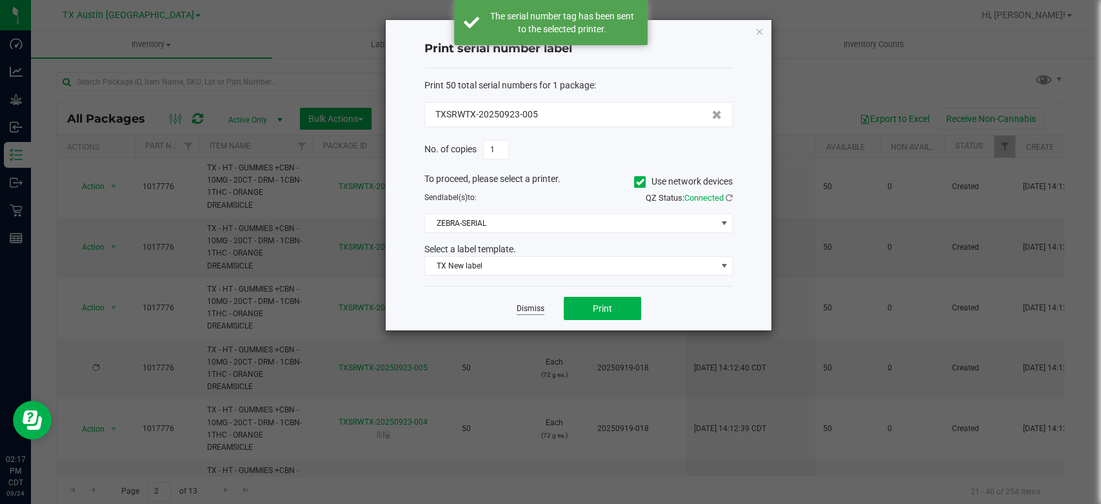
click at [528, 305] on link "Dismiss" at bounding box center [530, 308] width 28 height 11
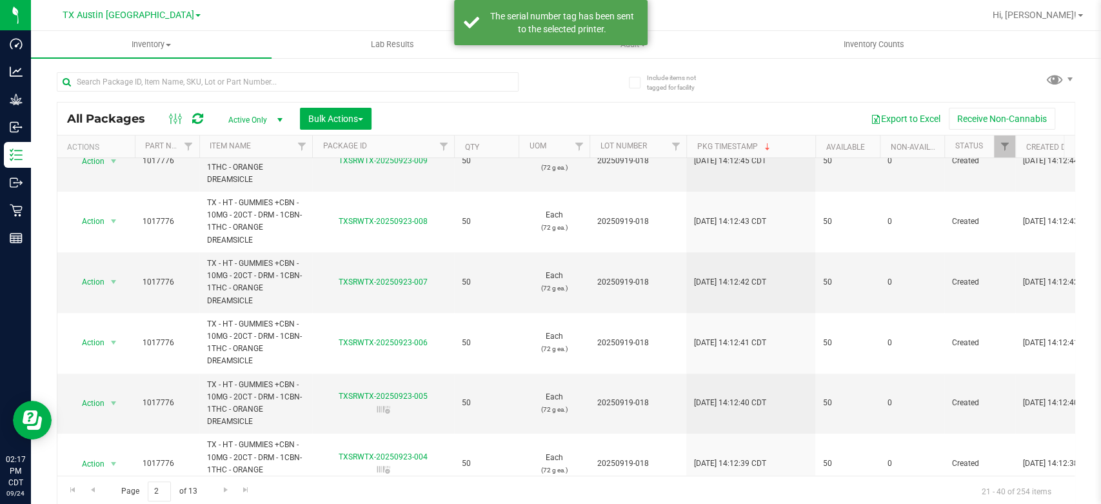
scroll to position [284, 0]
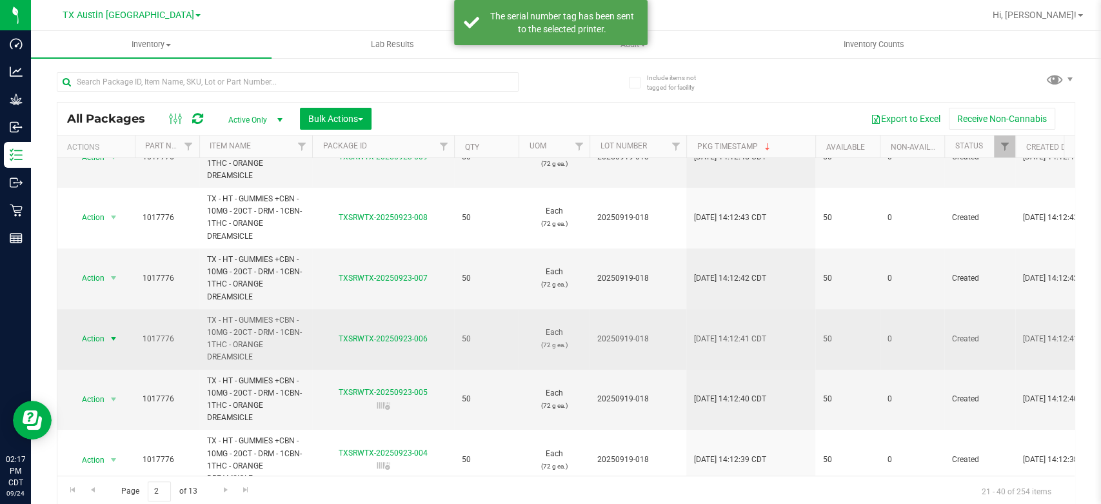
click at [97, 338] on span "Action" at bounding box center [87, 338] width 35 height 18
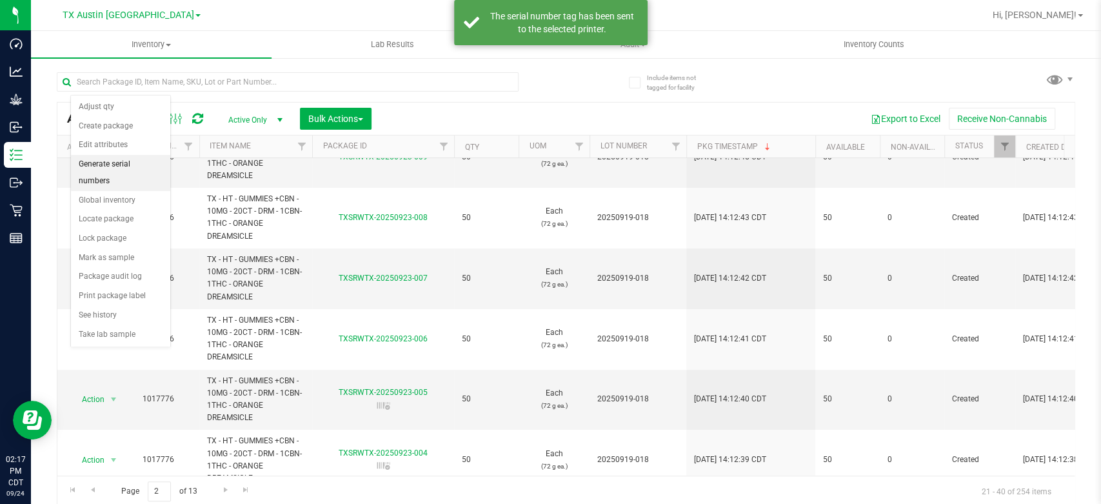
click at [109, 170] on li "Generate serial numbers" at bounding box center [120, 172] width 99 height 35
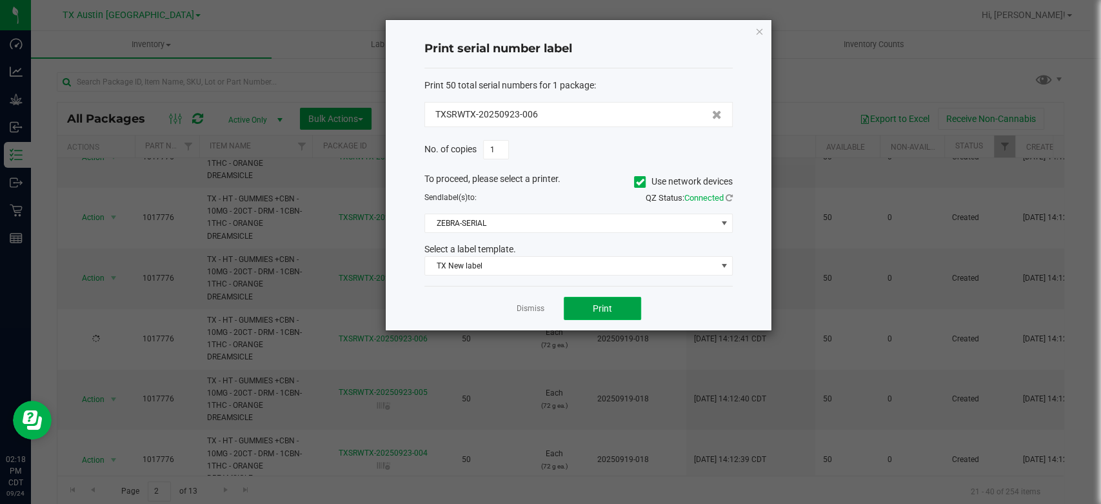
click at [593, 309] on span "Print" at bounding box center [602, 308] width 19 height 10
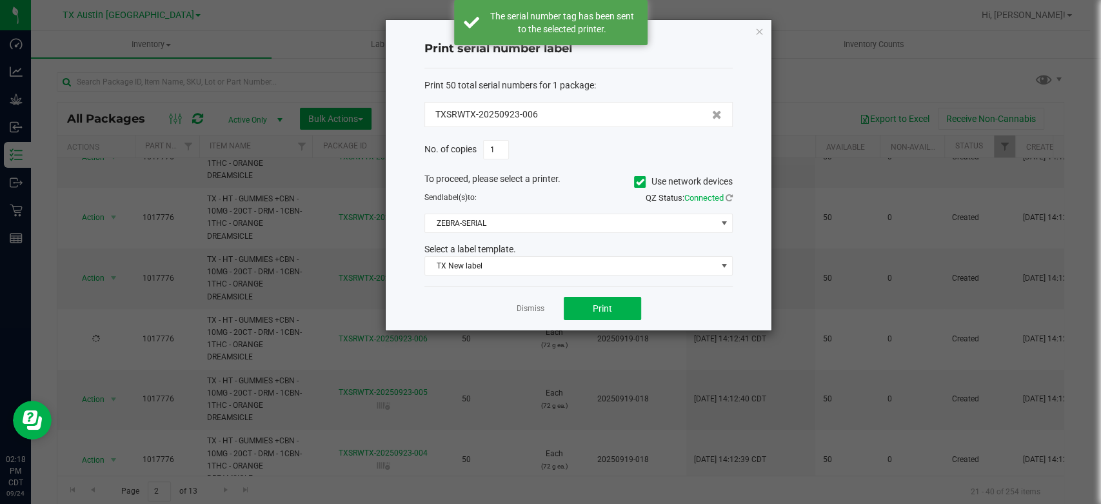
click at [529, 302] on app-cancel-button "Dismiss" at bounding box center [530, 309] width 28 height 14
click at [527, 311] on link "Dismiss" at bounding box center [530, 308] width 28 height 11
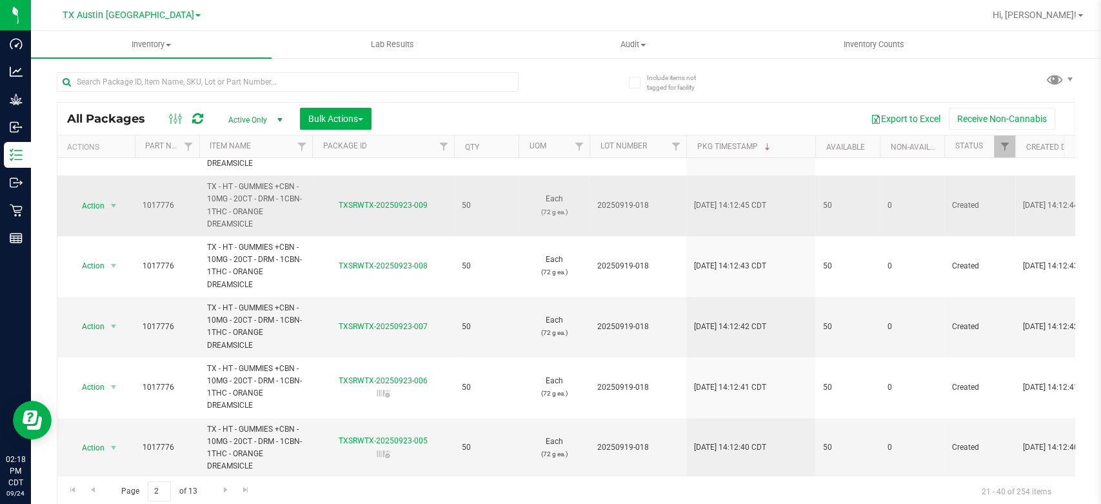
scroll to position [248, 0]
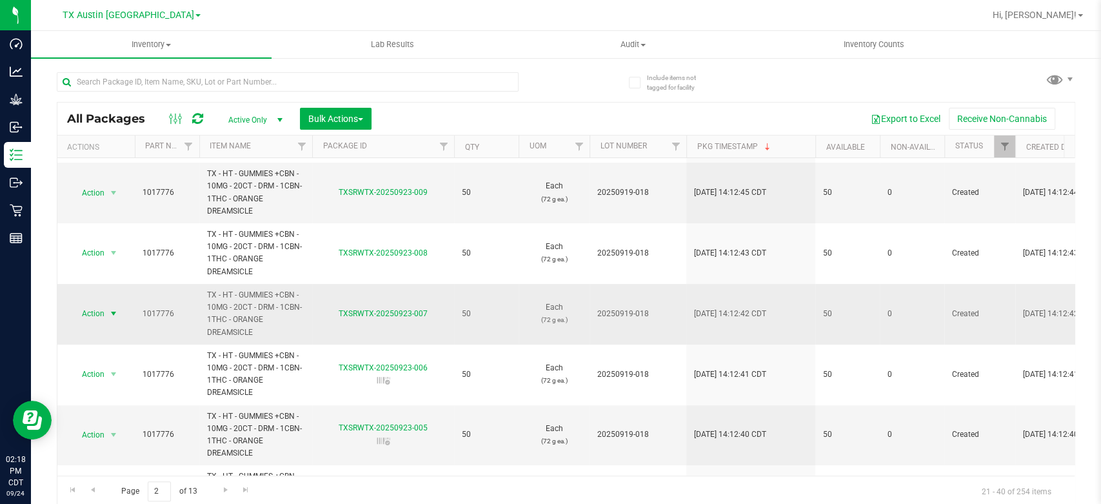
click at [97, 312] on span "Action" at bounding box center [87, 313] width 35 height 18
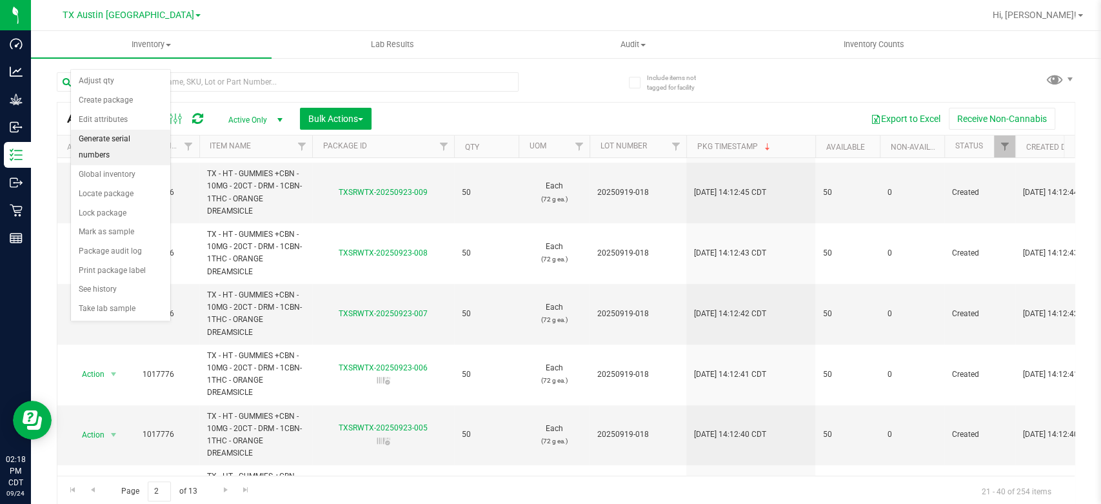
click at [122, 135] on li "Generate serial numbers" at bounding box center [120, 147] width 99 height 35
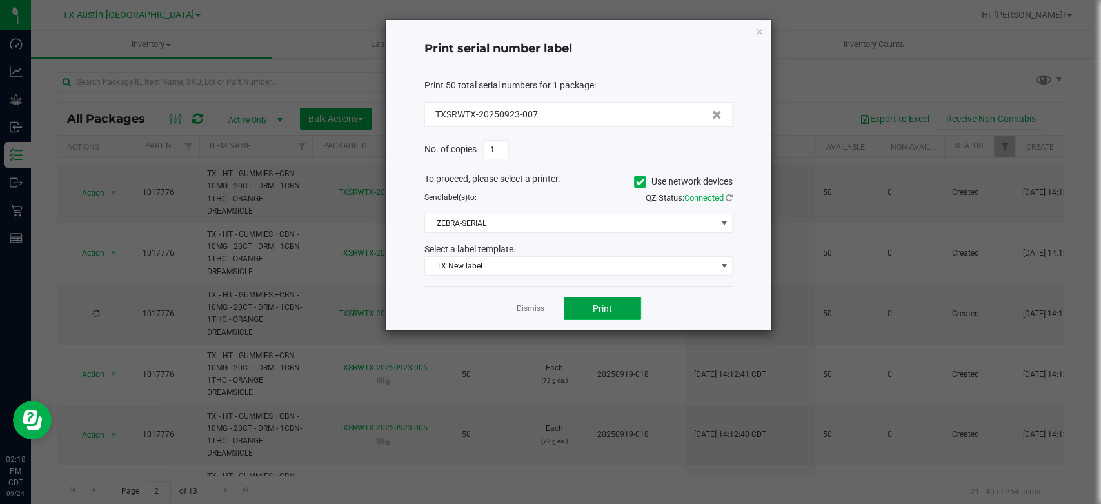
click at [605, 308] on span "Print" at bounding box center [602, 308] width 19 height 10
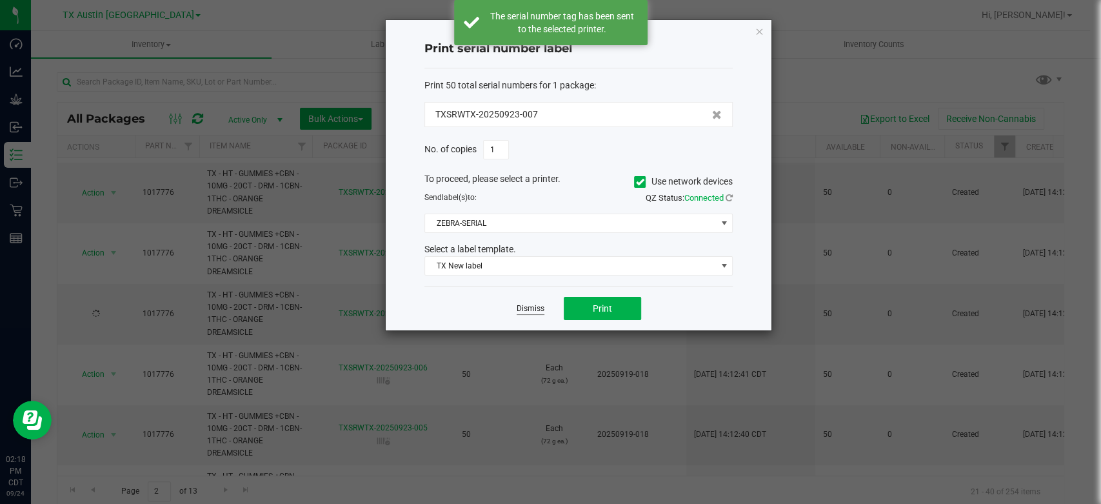
click at [524, 310] on link "Dismiss" at bounding box center [530, 308] width 28 height 11
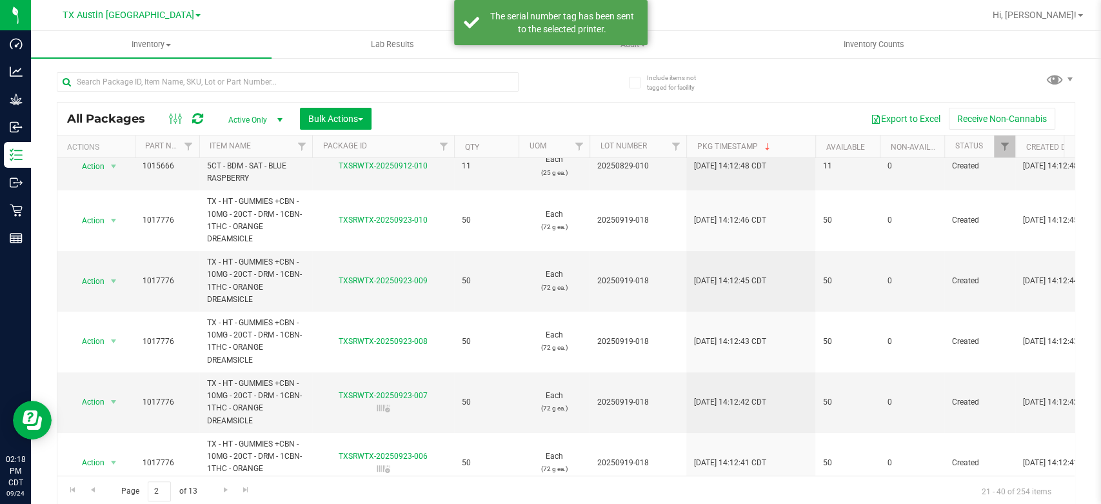
scroll to position [160, 0]
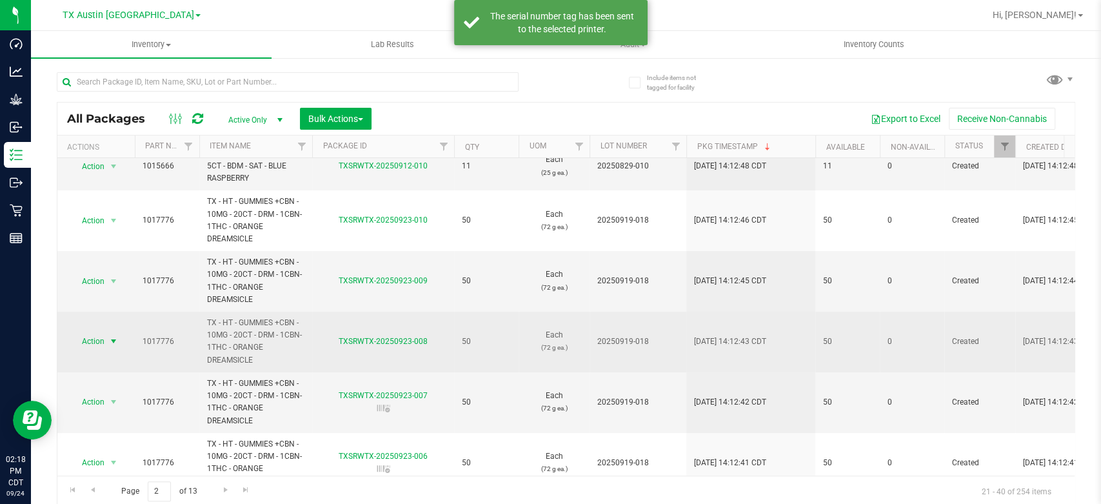
click at [99, 339] on span "Action" at bounding box center [87, 341] width 35 height 18
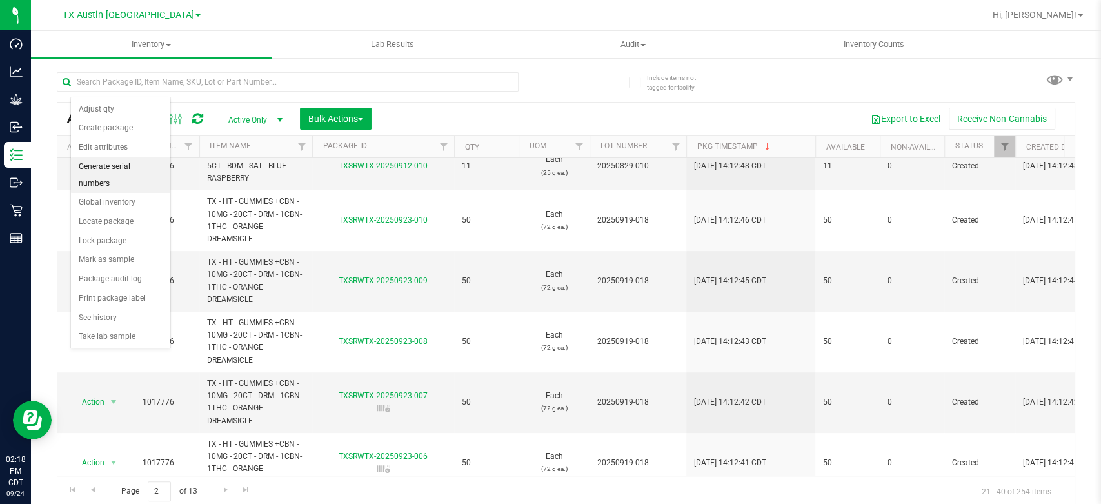
click at [128, 164] on li "Generate serial numbers" at bounding box center [120, 174] width 99 height 35
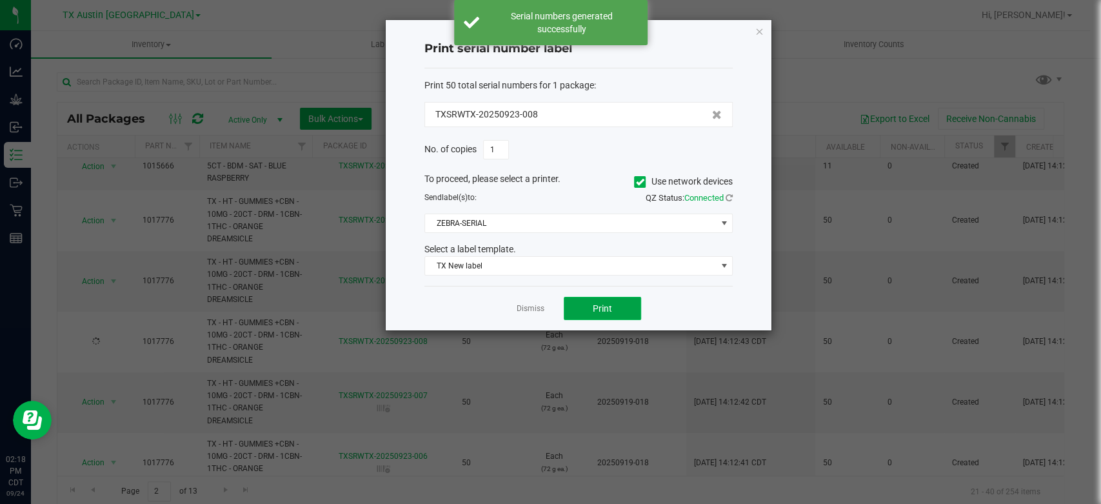
click at [605, 303] on span "Print" at bounding box center [602, 308] width 19 height 10
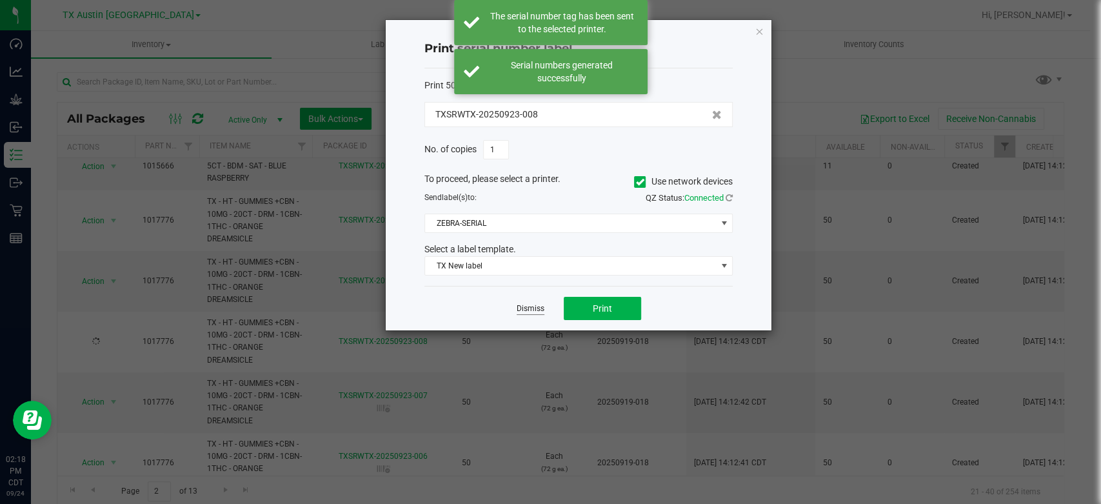
click at [527, 308] on link "Dismiss" at bounding box center [530, 308] width 28 height 11
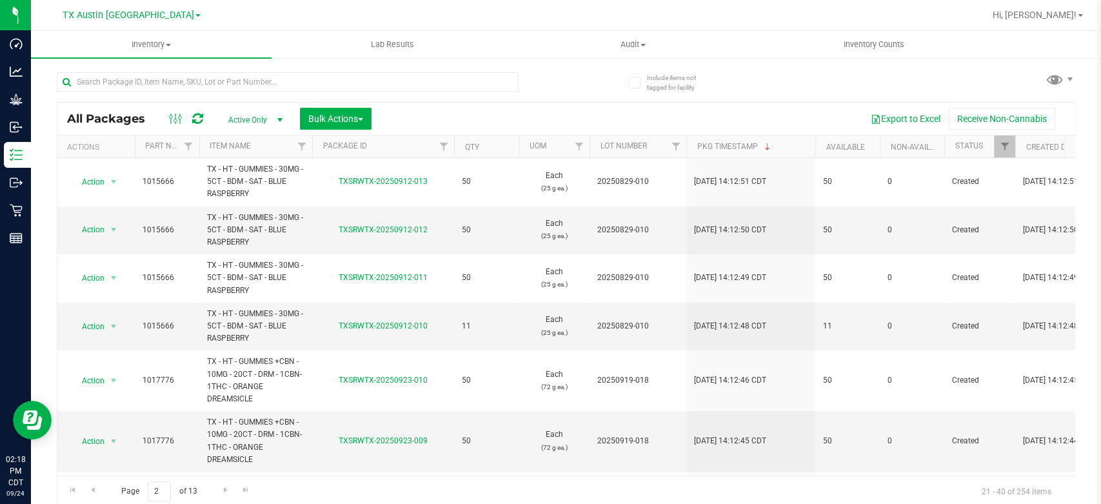
scroll to position [52, 0]
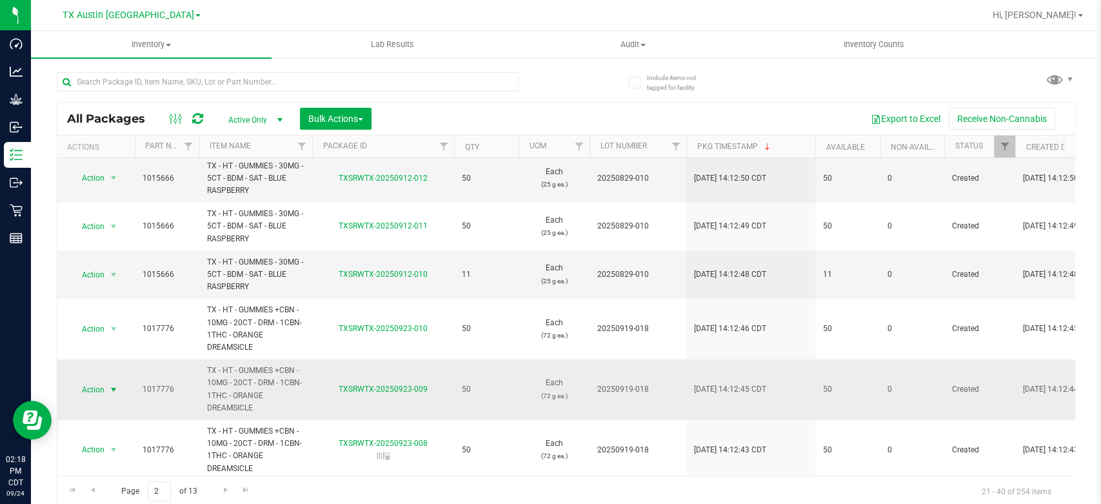
click at [86, 388] on span "Action" at bounding box center [87, 389] width 35 height 18
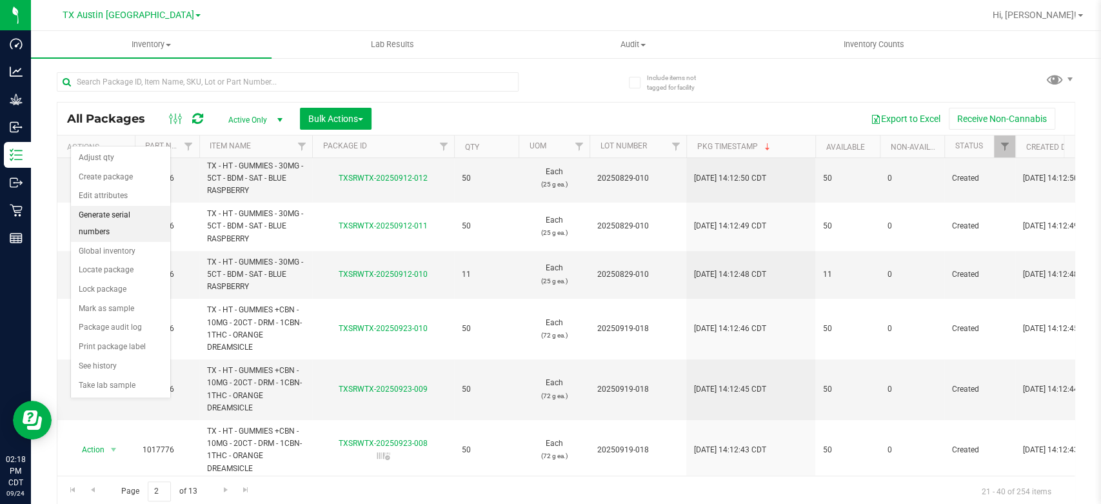
click at [126, 211] on li "Generate serial numbers" at bounding box center [120, 223] width 99 height 35
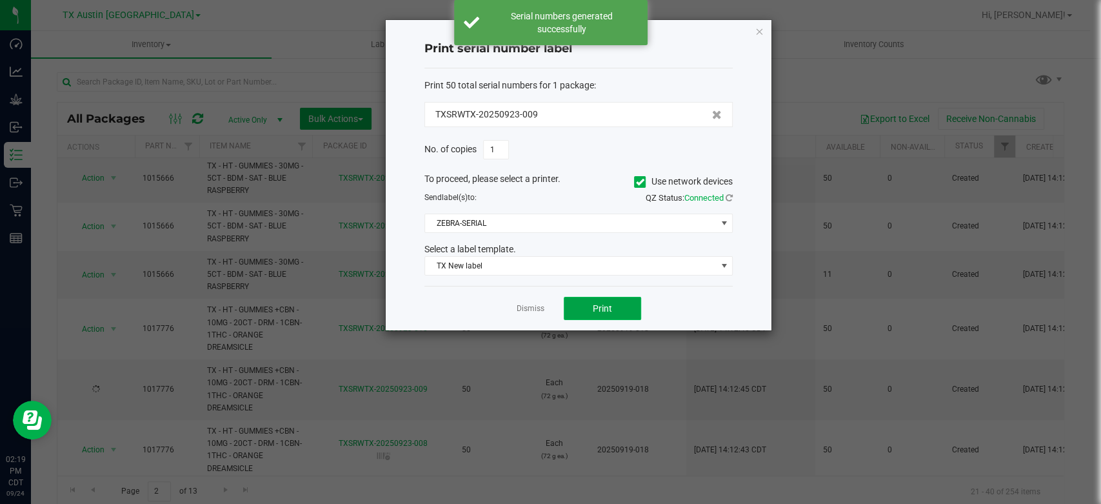
click at [593, 307] on span "Print" at bounding box center [602, 308] width 19 height 10
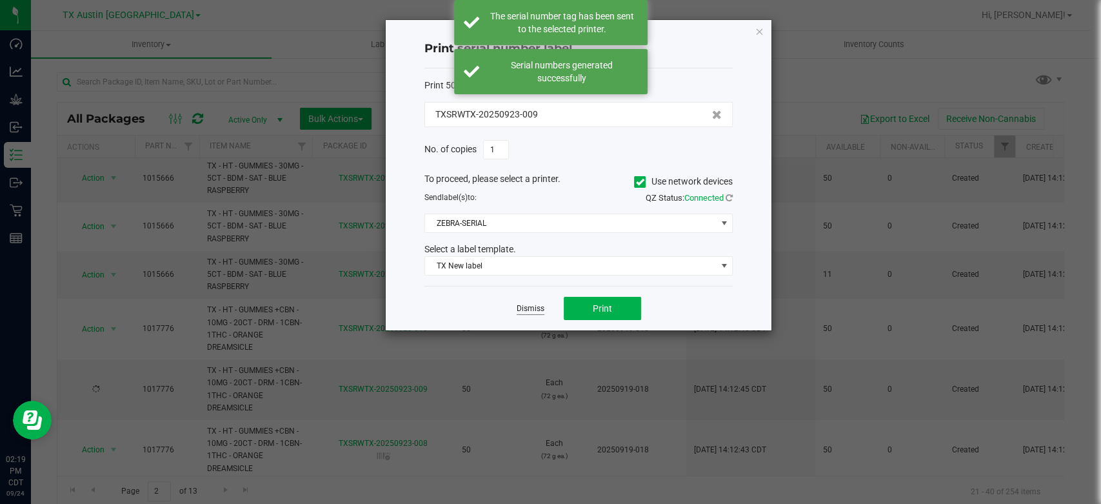
click at [537, 308] on link "Dismiss" at bounding box center [530, 308] width 28 height 11
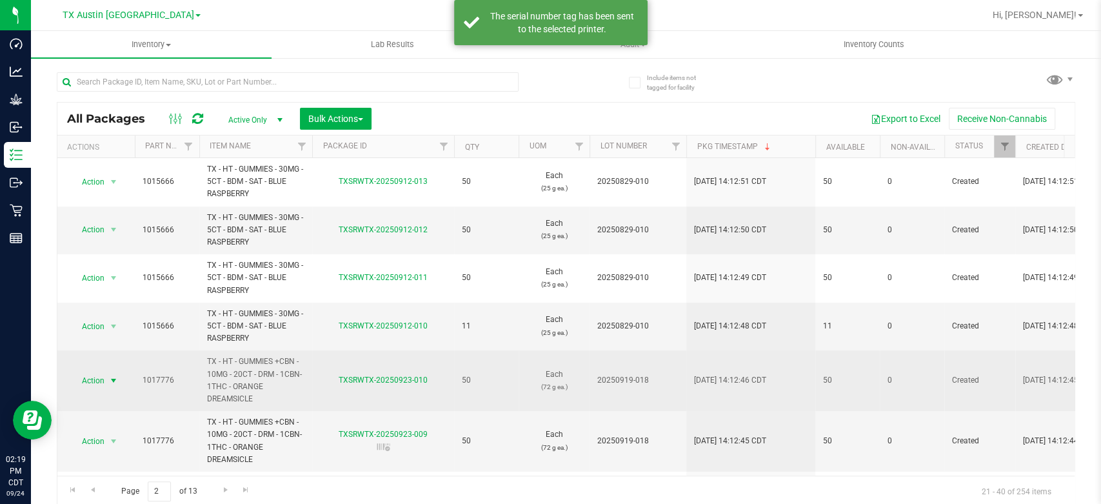
click at [98, 384] on span "Action" at bounding box center [87, 380] width 35 height 18
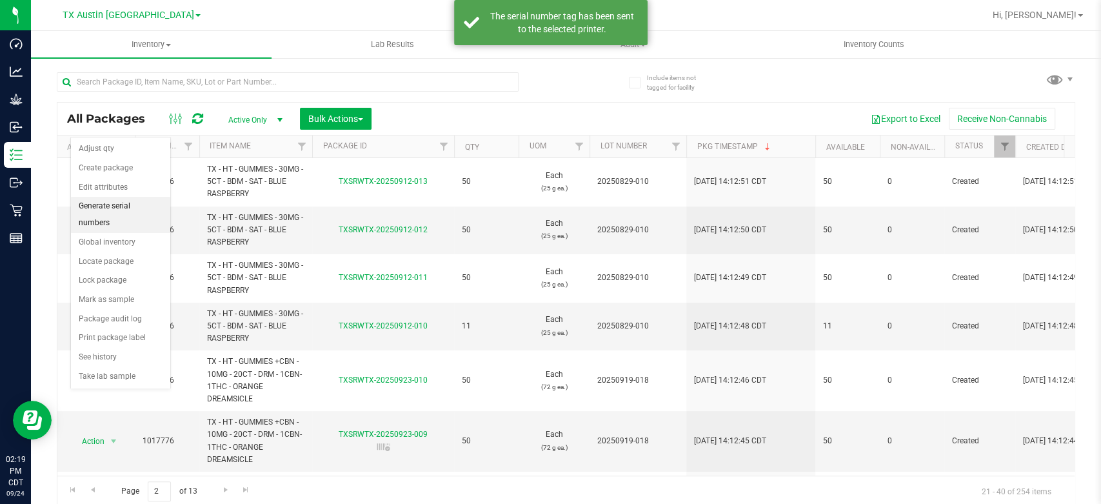
click at [148, 205] on li "Generate serial numbers" at bounding box center [120, 214] width 99 height 35
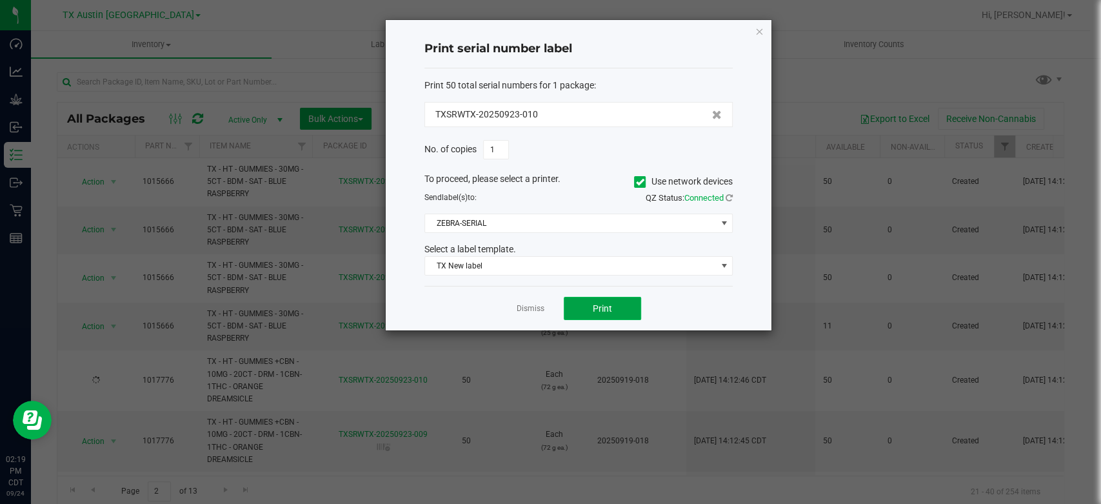
click at [587, 303] on button "Print" at bounding box center [602, 308] width 77 height 23
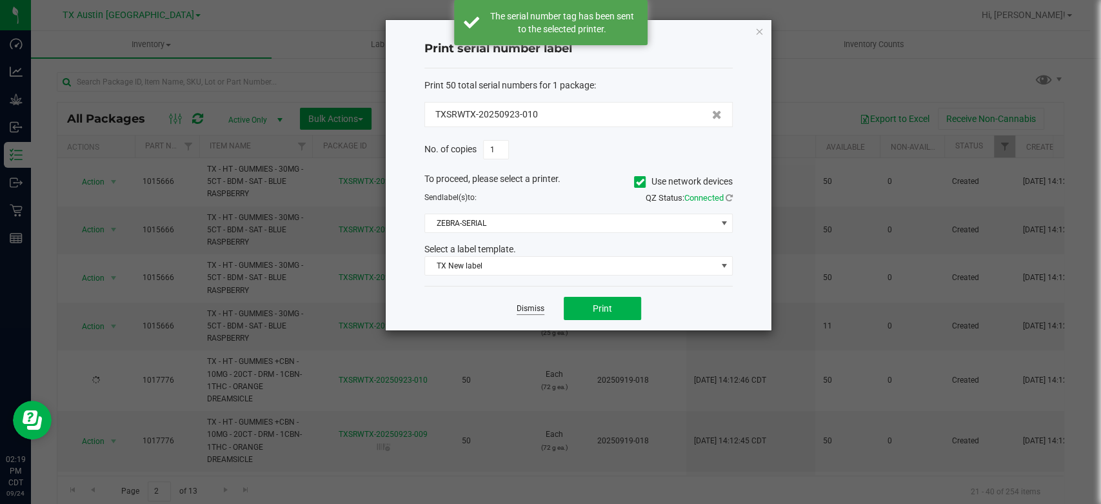
click at [521, 308] on link "Dismiss" at bounding box center [530, 308] width 28 height 11
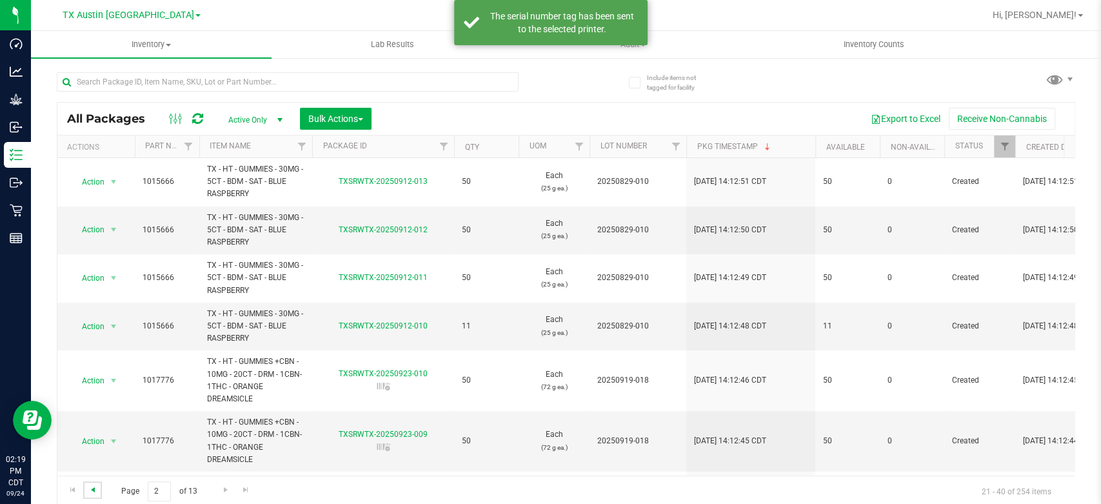
click at [97, 492] on span "Go to the previous page" at bounding box center [93, 489] width 10 height 10
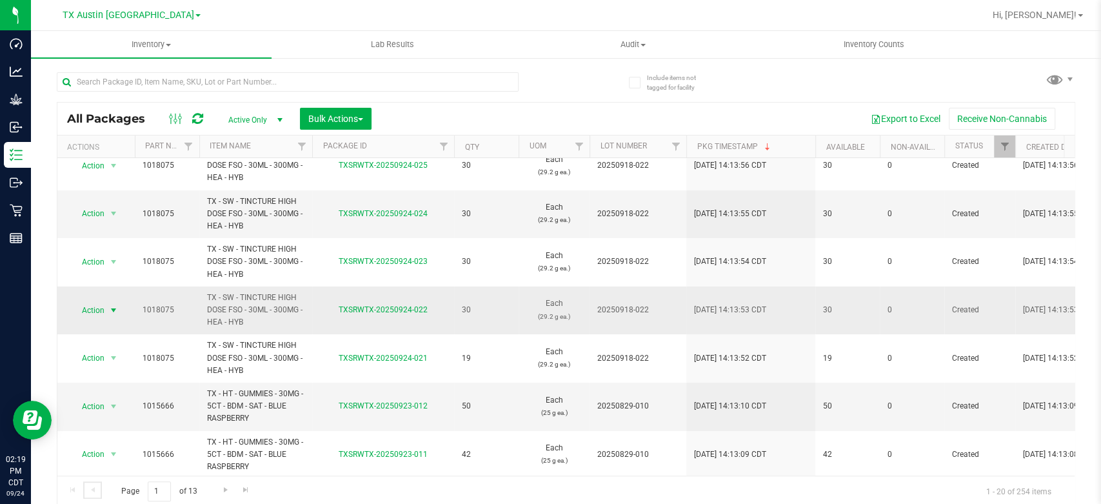
scroll to position [15, 0]
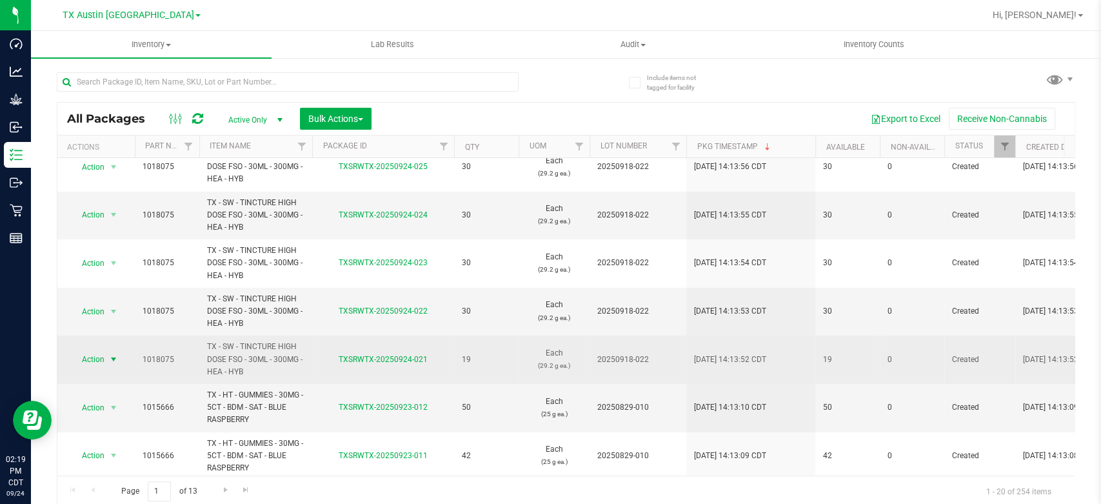
click at [93, 364] on span "Action" at bounding box center [87, 359] width 35 height 18
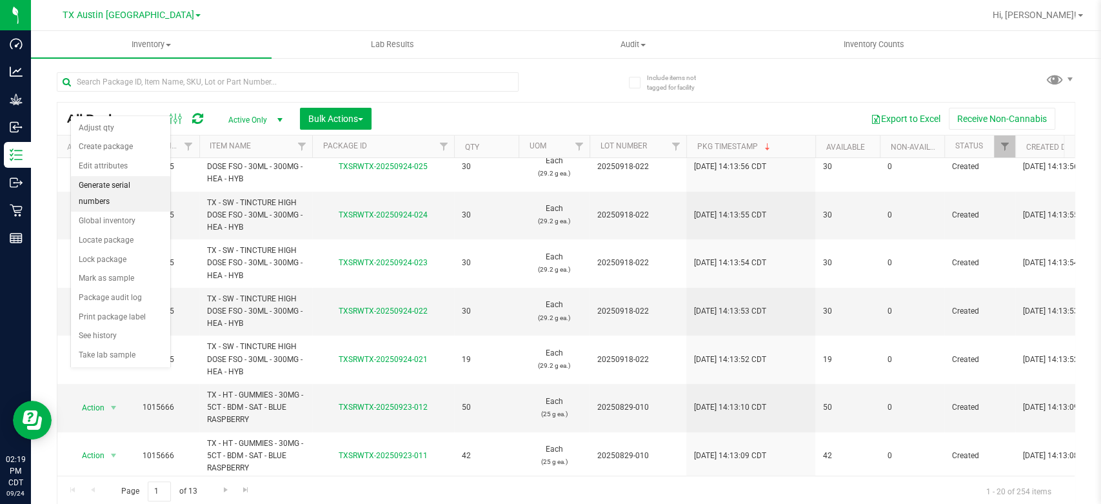
click at [129, 190] on li "Generate serial numbers" at bounding box center [120, 193] width 99 height 35
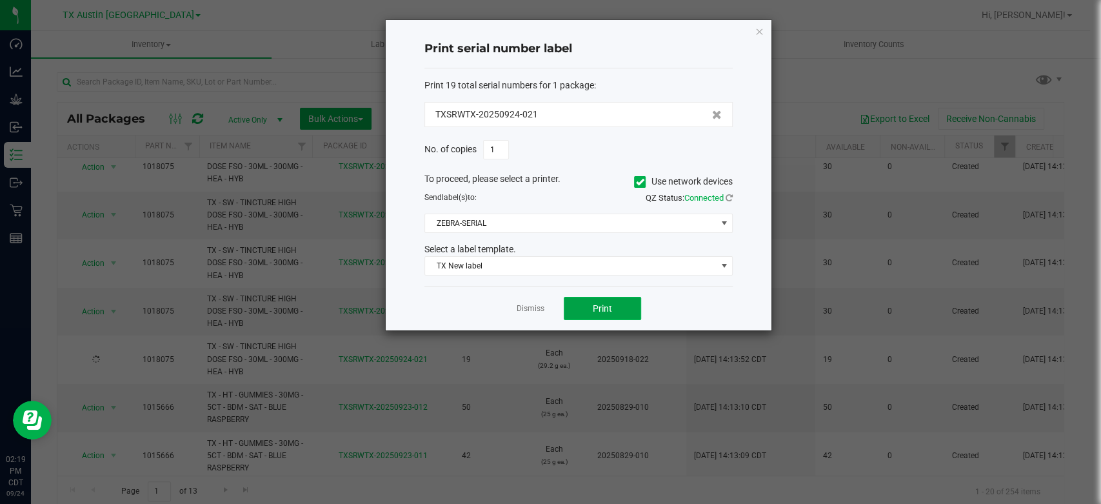
click at [614, 319] on button "Print" at bounding box center [602, 308] width 77 height 23
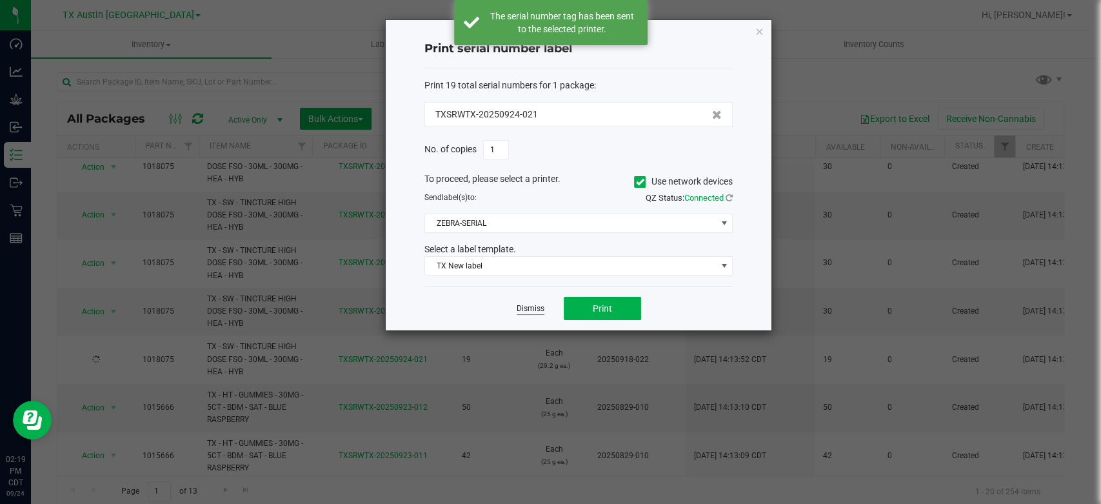
click at [536, 310] on link "Dismiss" at bounding box center [530, 308] width 28 height 11
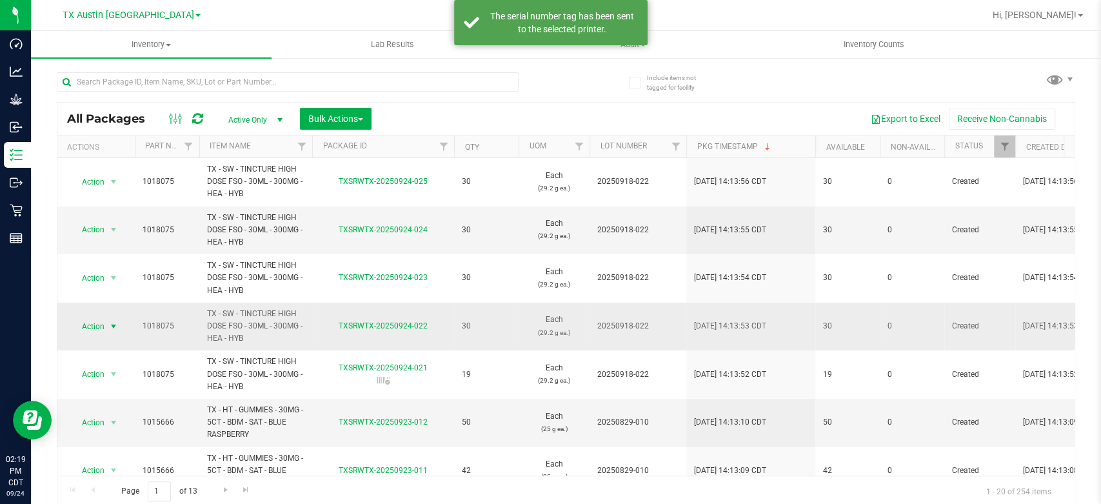
click at [85, 322] on span "Action" at bounding box center [87, 326] width 35 height 18
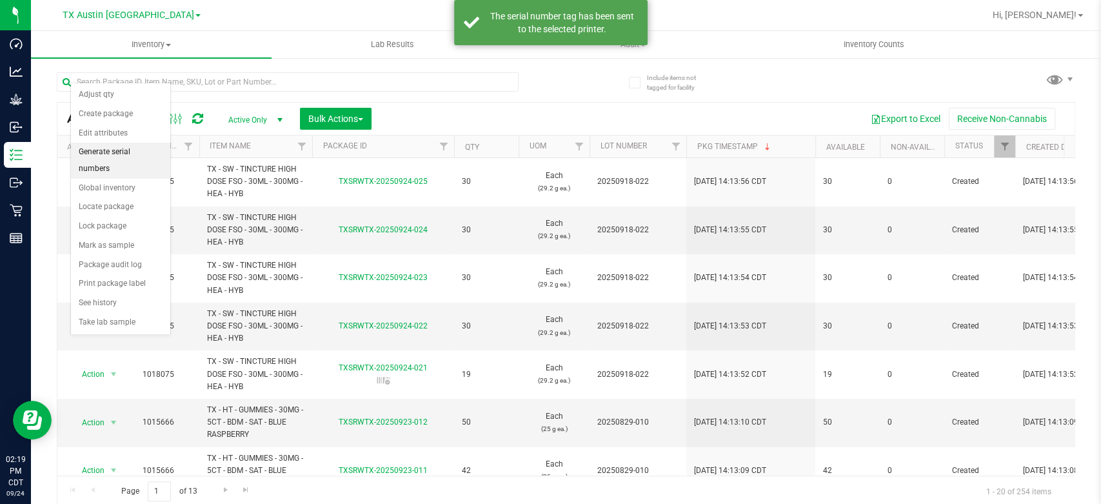
click at [117, 146] on li "Generate serial numbers" at bounding box center [120, 159] width 99 height 35
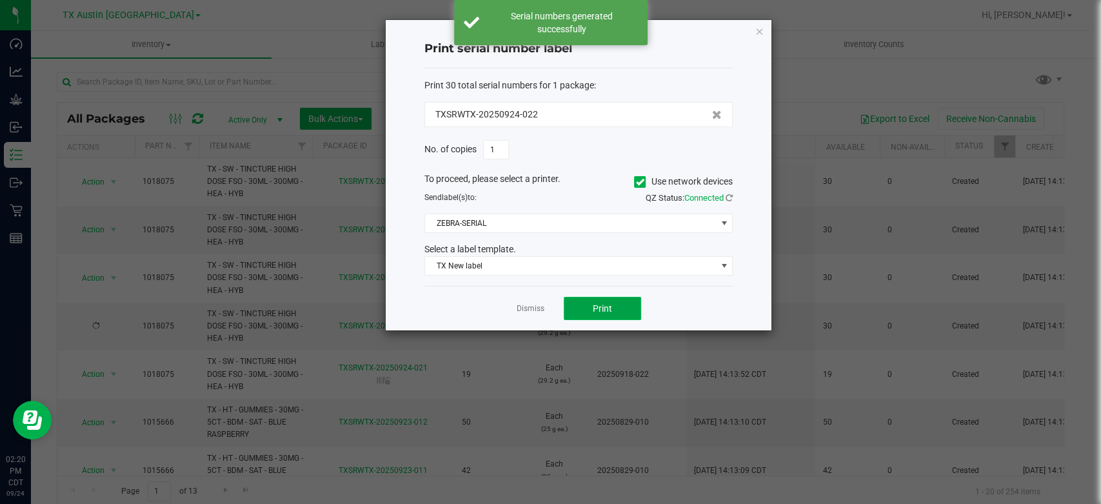
click at [609, 310] on span "Print" at bounding box center [602, 308] width 19 height 10
click at [524, 305] on link "Dismiss" at bounding box center [530, 308] width 28 height 11
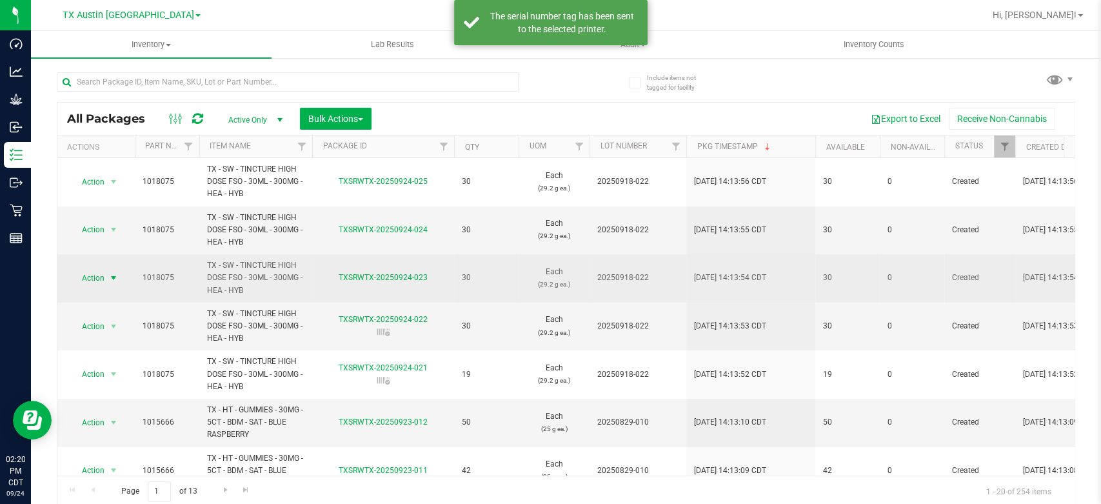
click at [92, 273] on span "Action" at bounding box center [87, 278] width 35 height 18
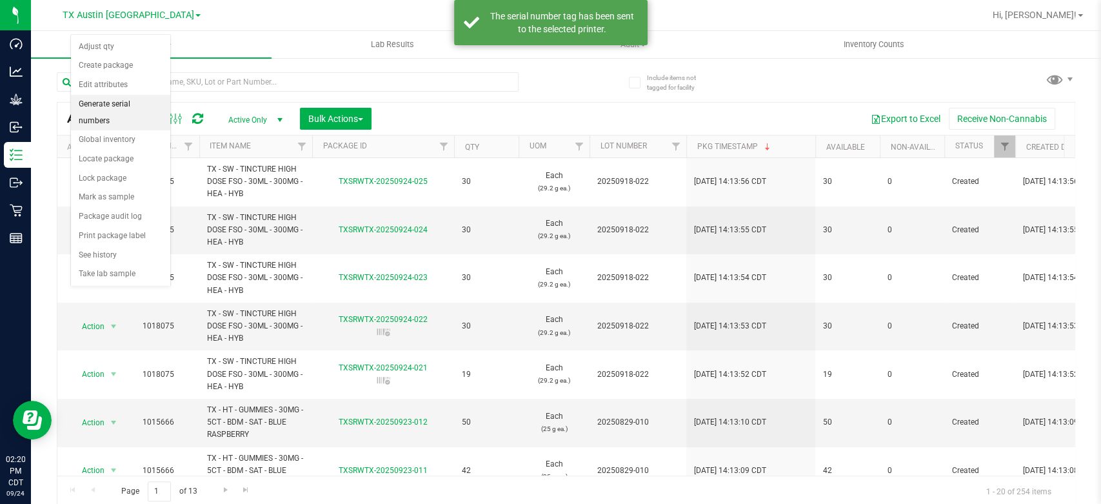
click at [137, 107] on li "Generate serial numbers" at bounding box center [120, 112] width 99 height 35
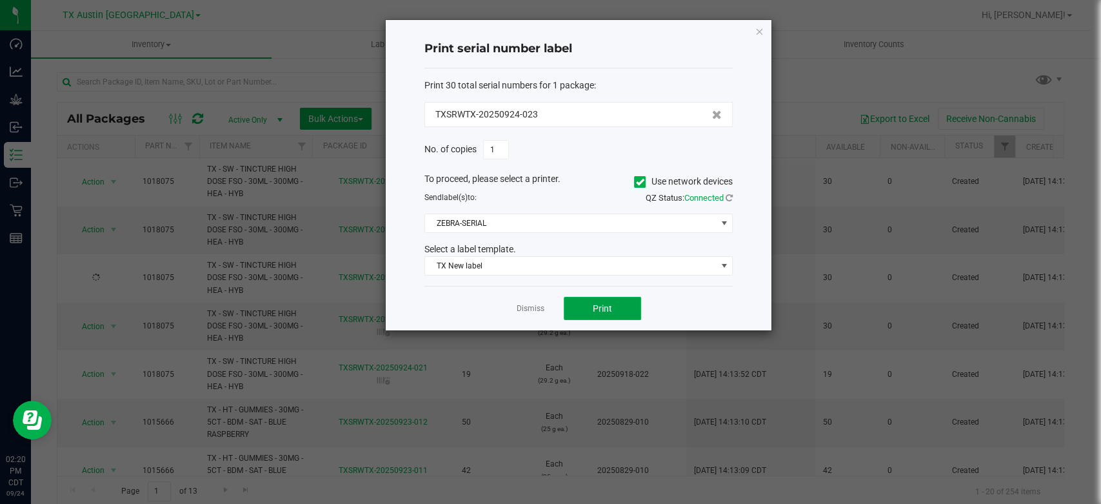
click at [596, 297] on button "Print" at bounding box center [602, 308] width 77 height 23
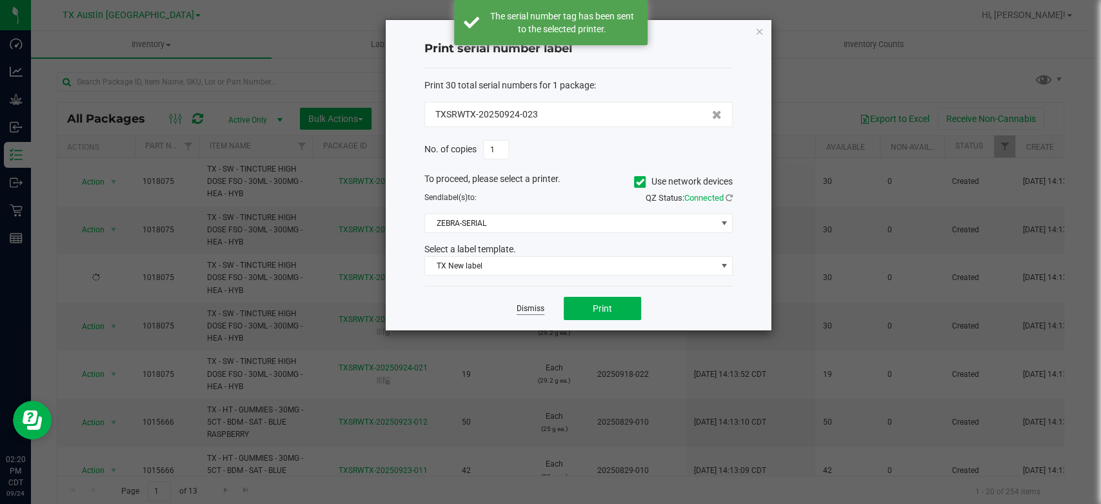
click at [524, 309] on link "Dismiss" at bounding box center [530, 308] width 28 height 11
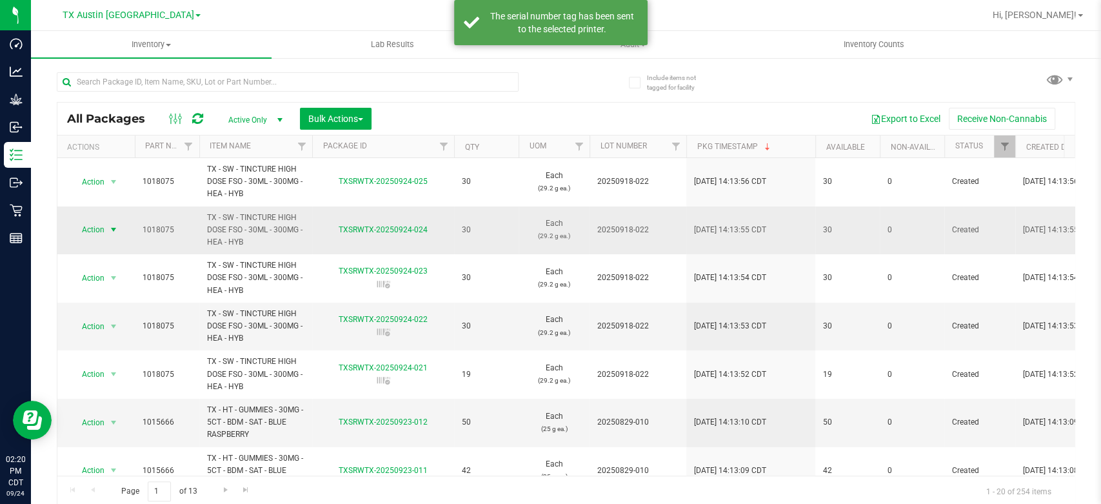
click at [107, 236] on span "select" at bounding box center [114, 230] width 16 height 18
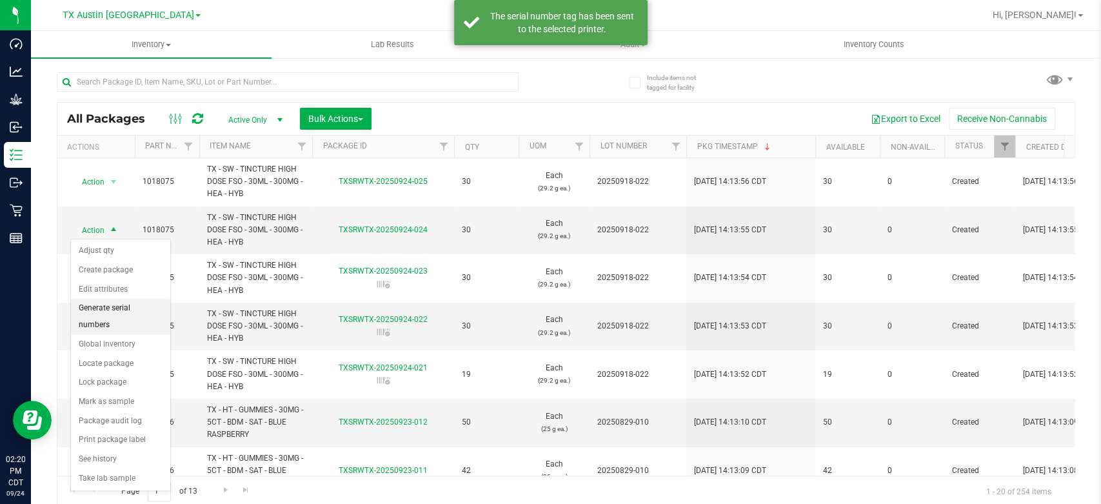
click at [112, 309] on li "Generate serial numbers" at bounding box center [120, 316] width 99 height 35
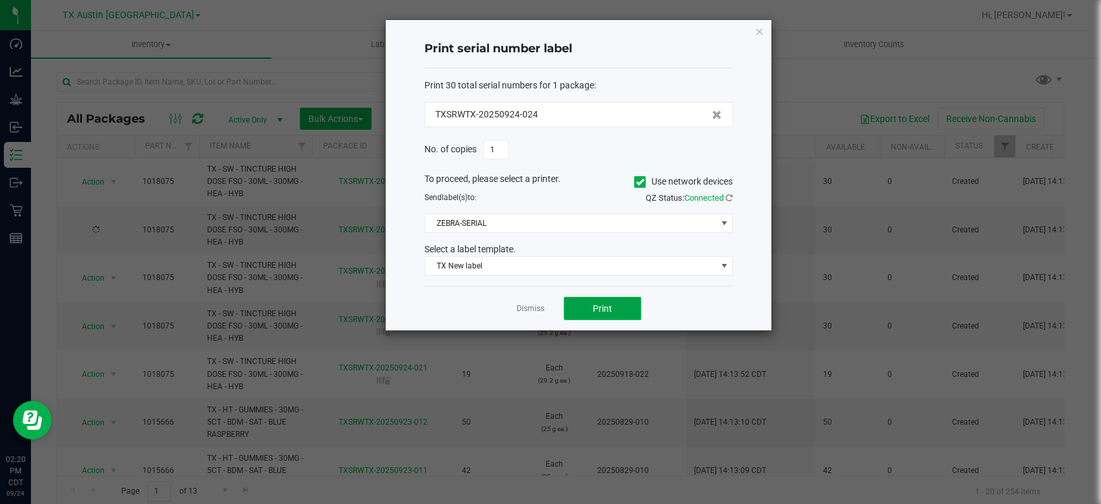
click at [610, 311] on span "Print" at bounding box center [602, 308] width 19 height 10
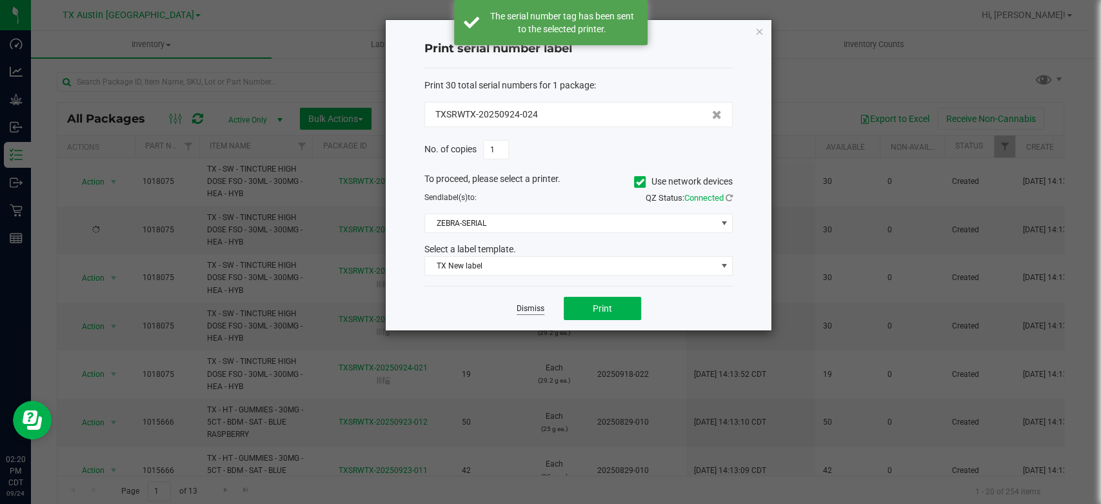
click at [526, 303] on link "Dismiss" at bounding box center [530, 308] width 28 height 11
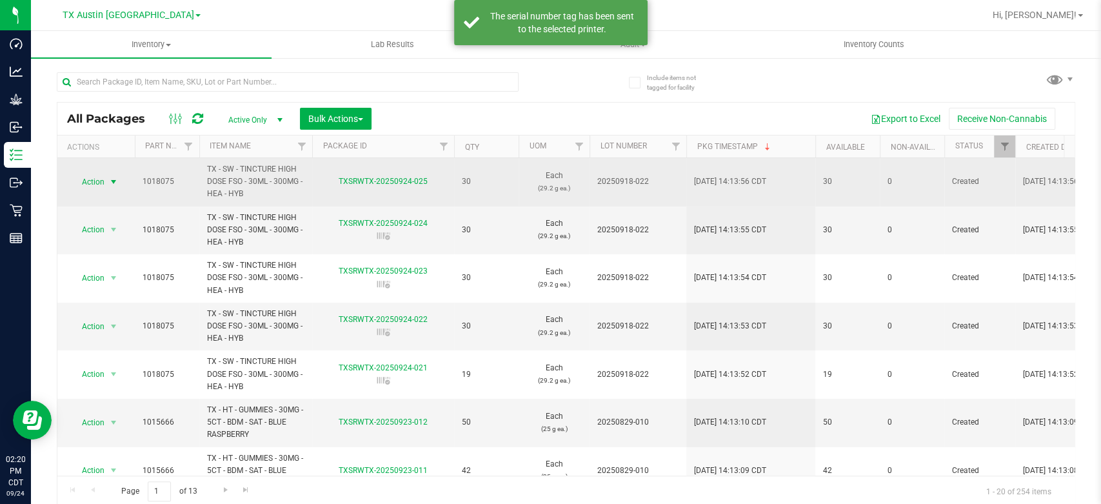
click at [92, 181] on span "Action" at bounding box center [87, 182] width 35 height 18
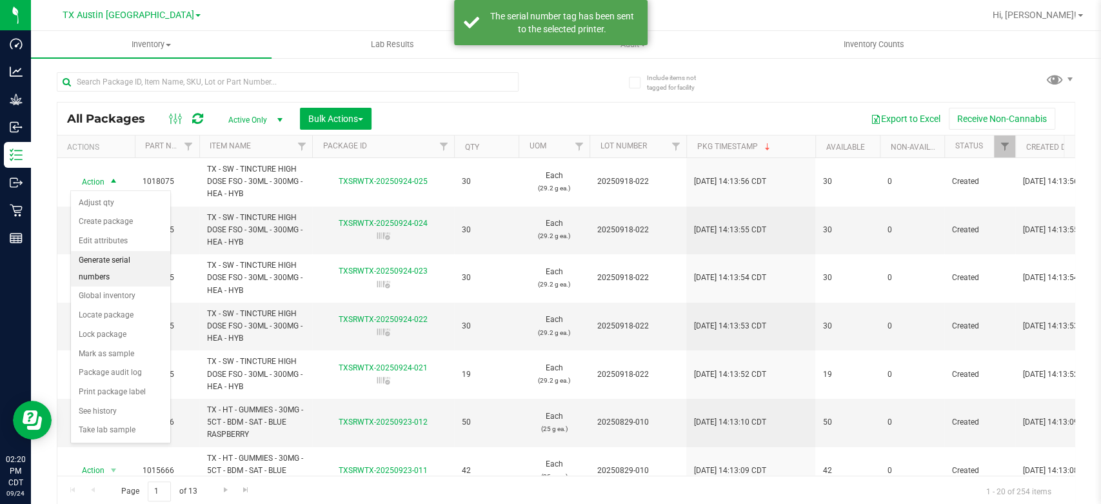
click at [107, 264] on li "Generate serial numbers" at bounding box center [120, 268] width 99 height 35
